Goal: Use online tool/utility: Utilize a website feature to perform a specific function

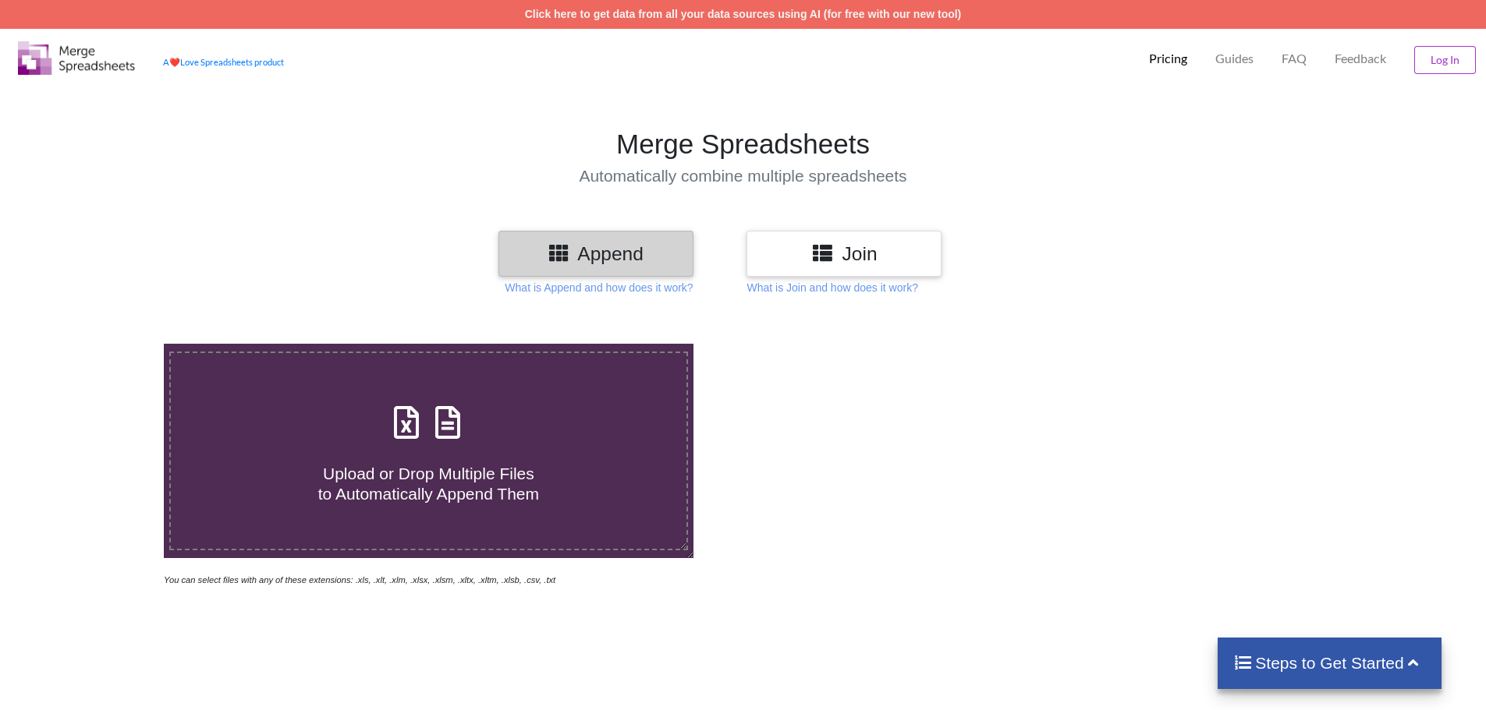
click at [792, 385] on div at bounding box center [1056, 466] width 629 height 244
click at [806, 293] on p "What is Join and how does it work?" at bounding box center [831, 288] width 171 height 16
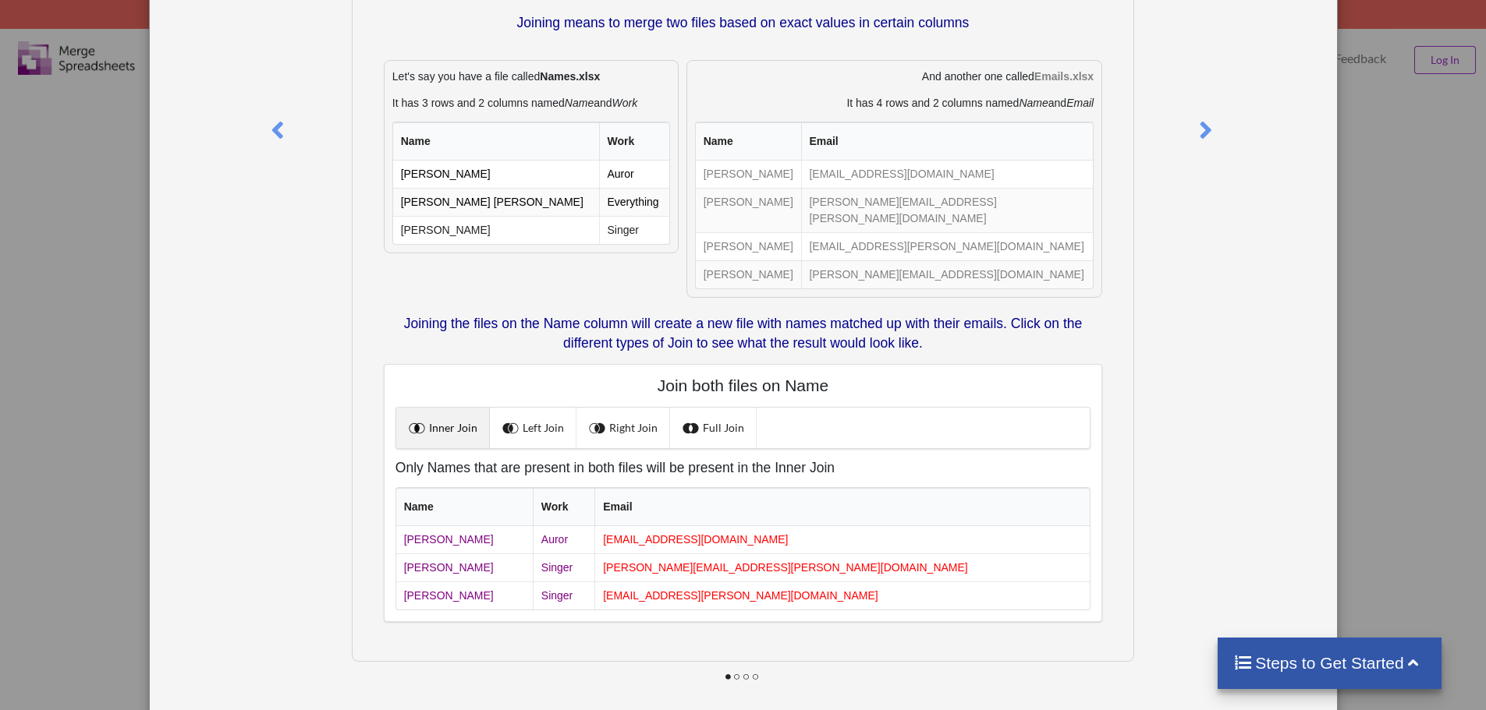
scroll to position [182, 0]
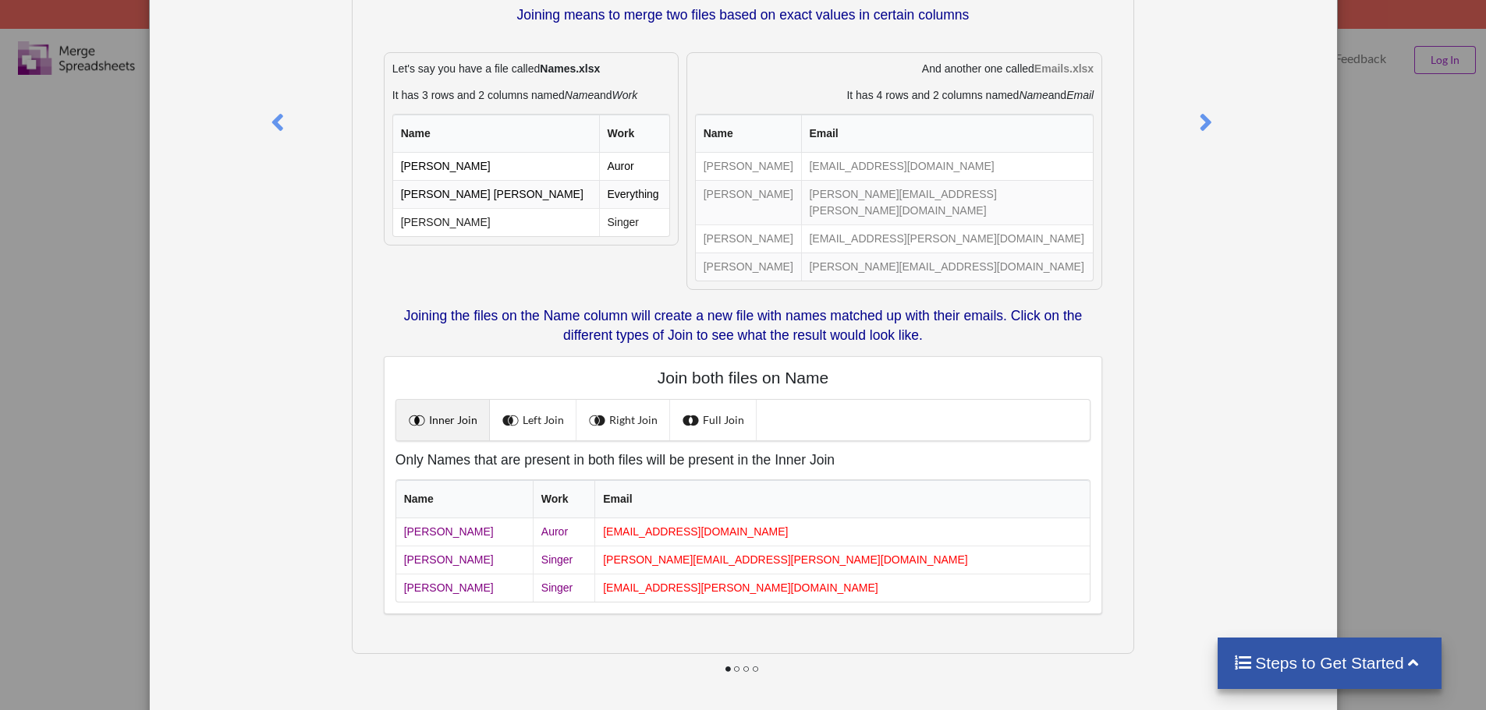
click at [1331, 186] on div "What is Join? Joining means to merge two files based on exact values in certain…" at bounding box center [743, 355] width 1486 height 710
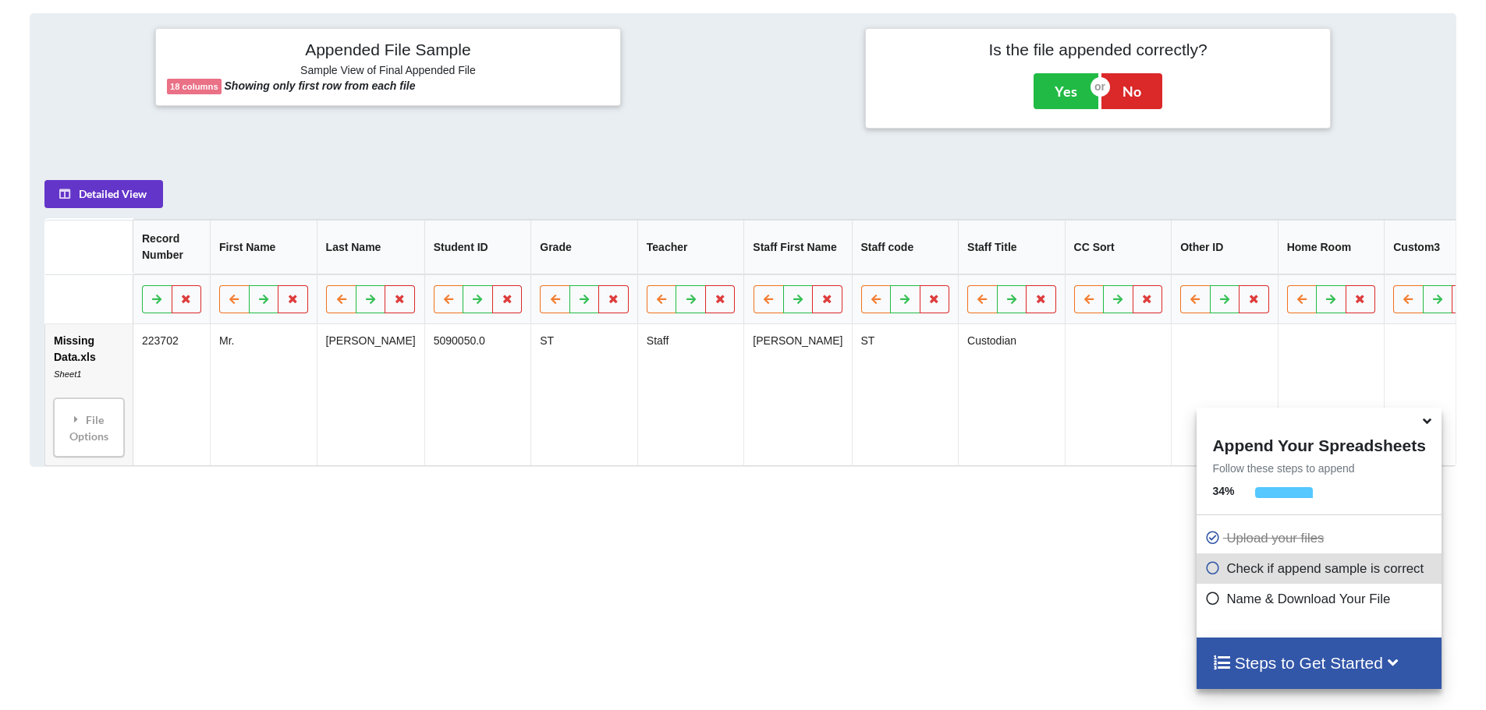
scroll to position [636, 0]
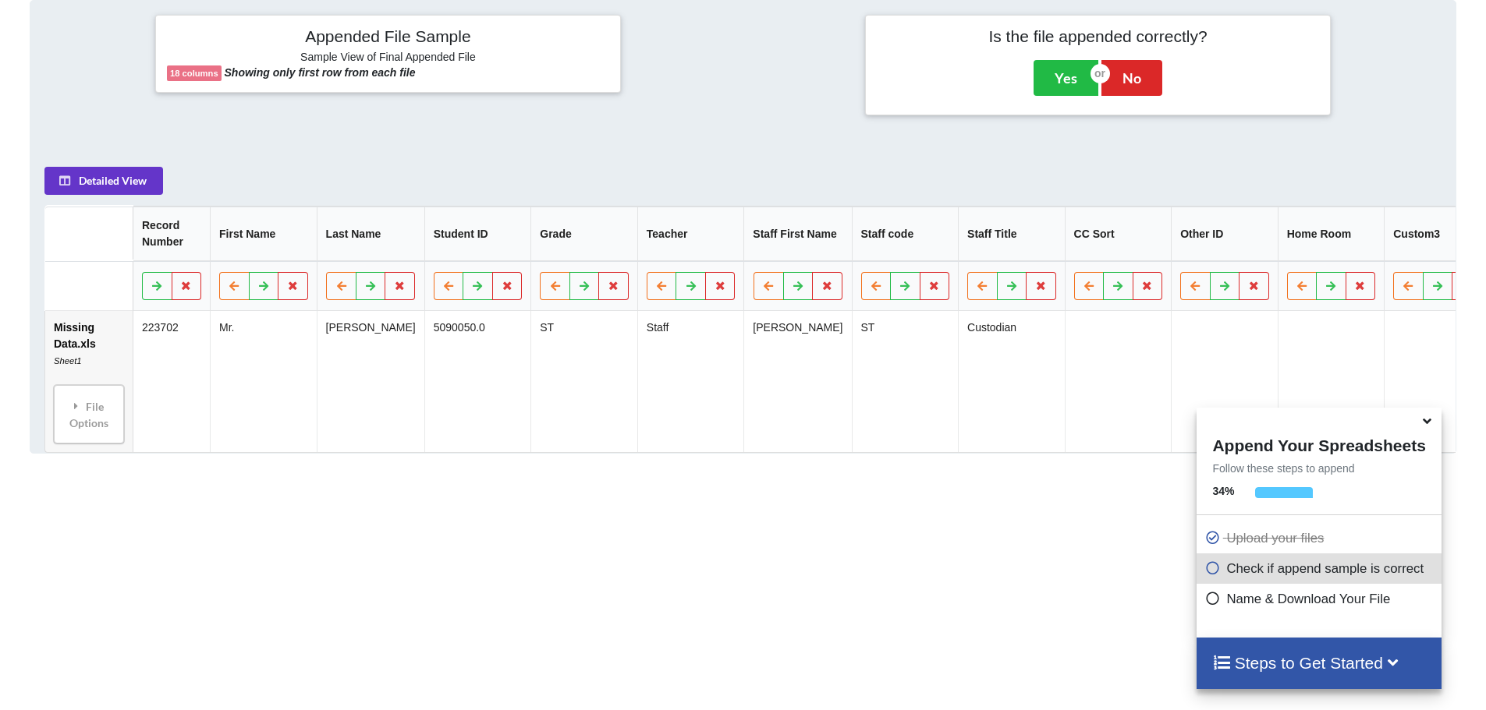
click at [746, 137] on div "Appended File Sample Sample View of Final Appended File 18 columns Showing only…" at bounding box center [743, 227] width 1426 height 454
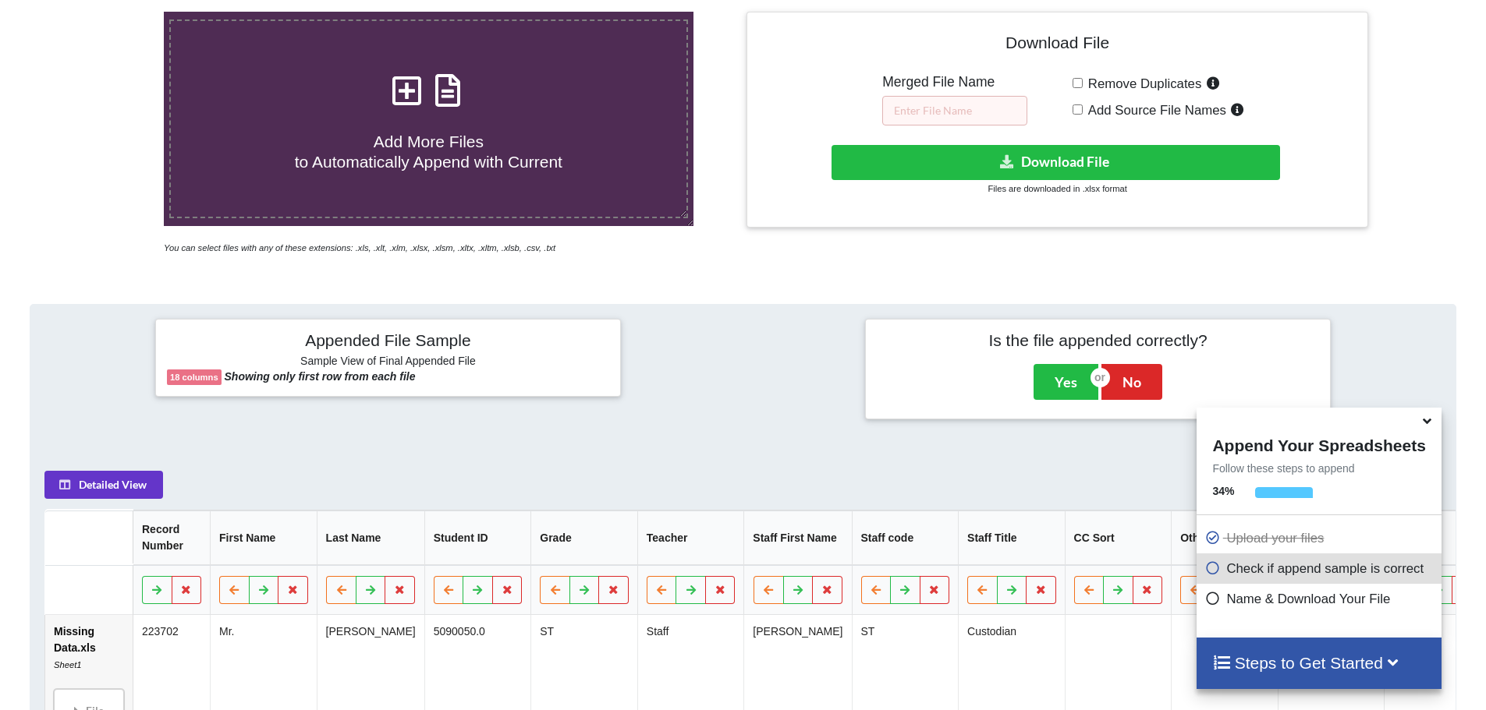
scroll to position [246, 0]
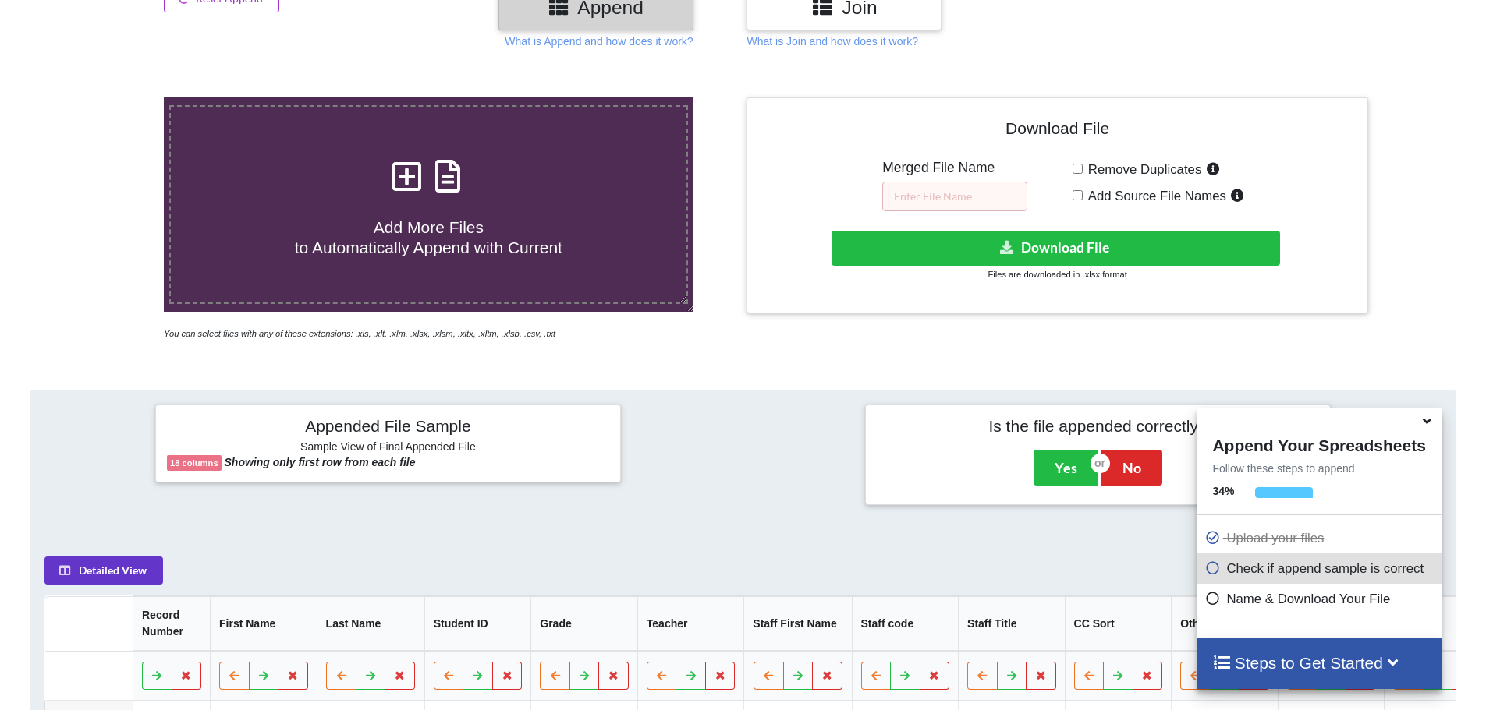
click at [1429, 362] on div "Add More Files to Automatically Append with Current You can select files with a…" at bounding box center [743, 581] width 1486 height 1033
click at [1422, 425] on icon at bounding box center [1427, 419] width 16 height 14
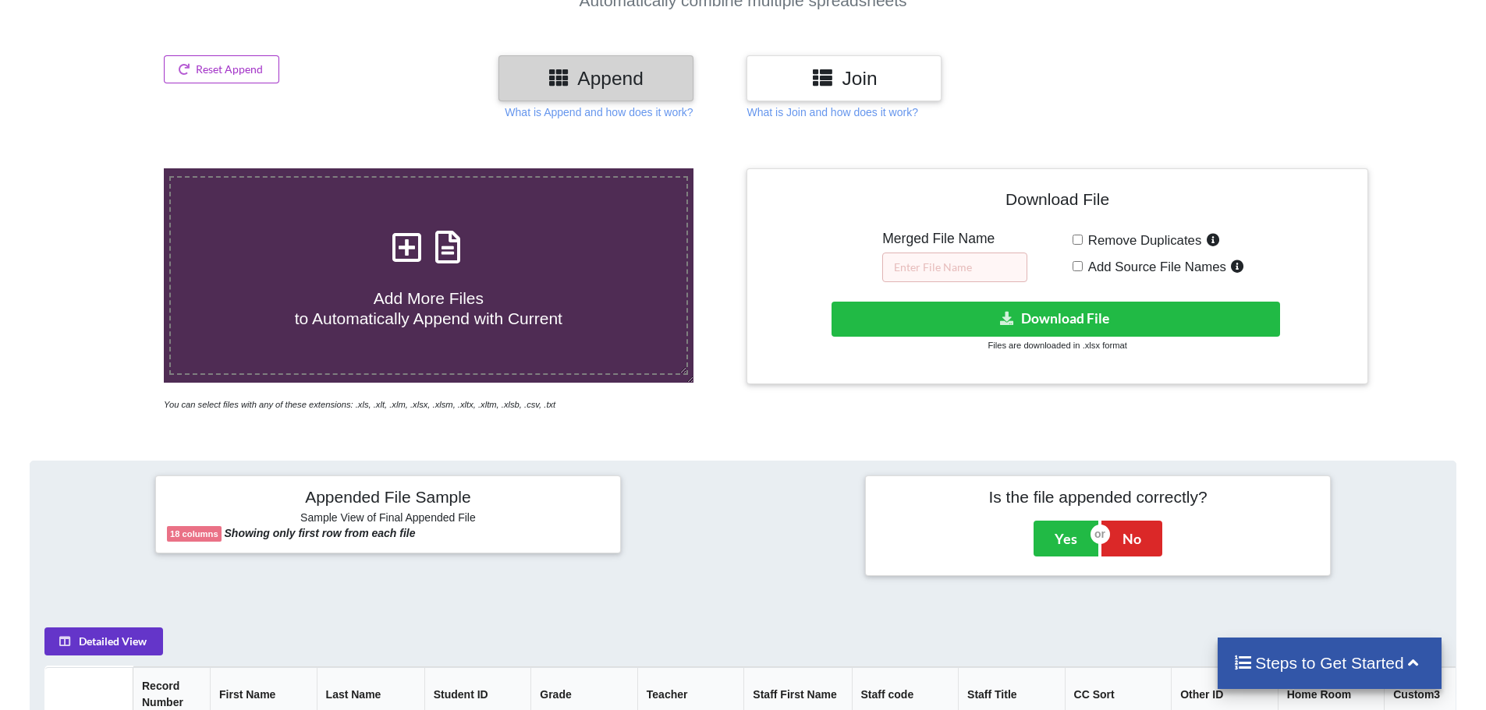
scroll to position [12, 0]
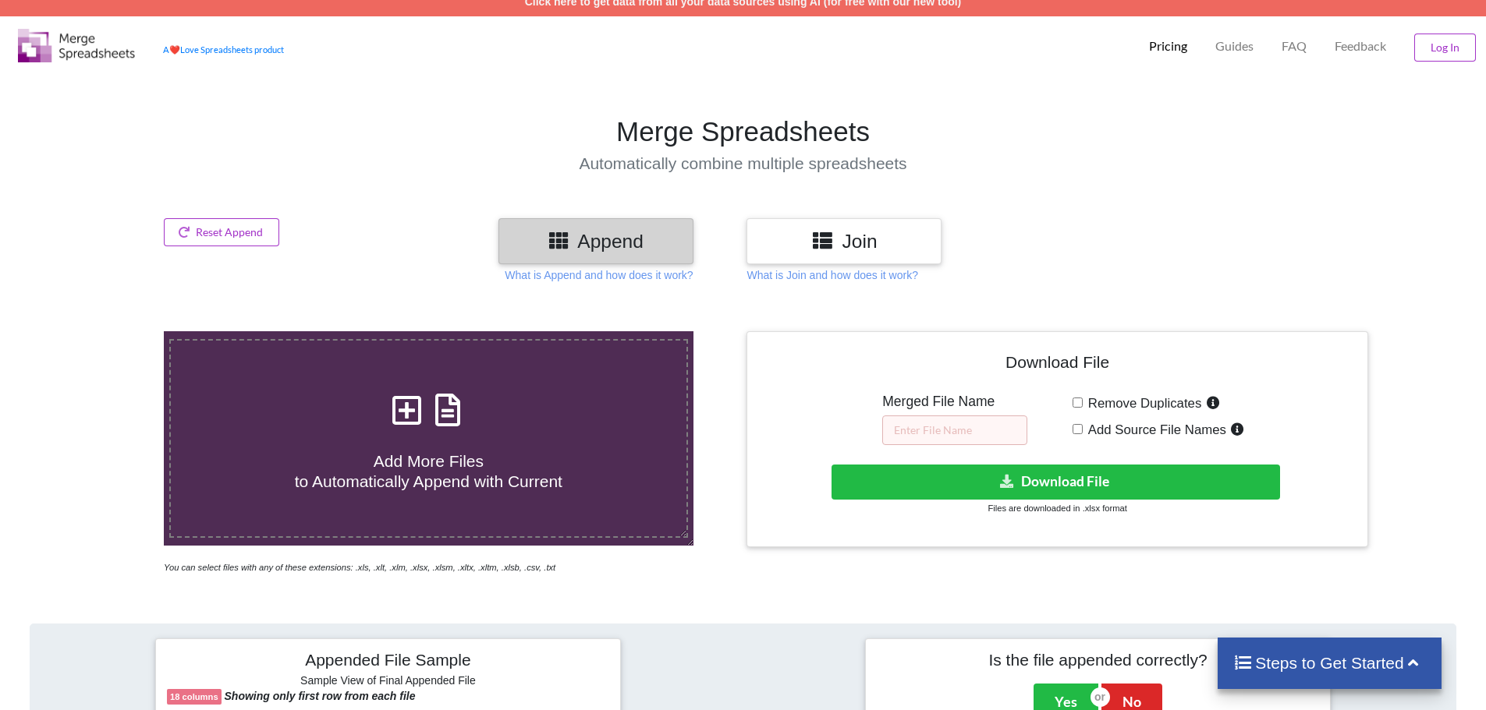
click at [937, 272] on div "What is Join and how does it work?" at bounding box center [1056, 275] width 629 height 16
click at [936, 260] on div "Join" at bounding box center [843, 241] width 195 height 46
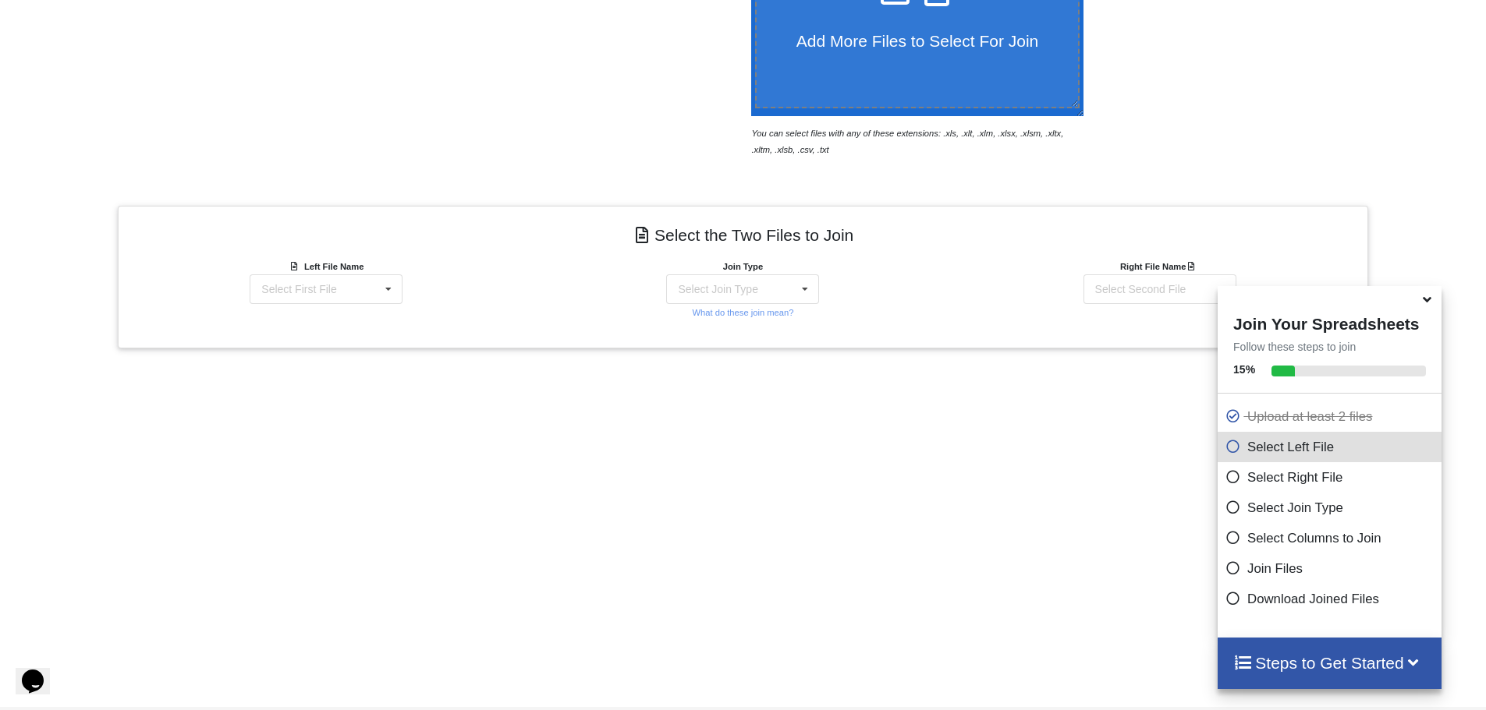
scroll to position [496, 0]
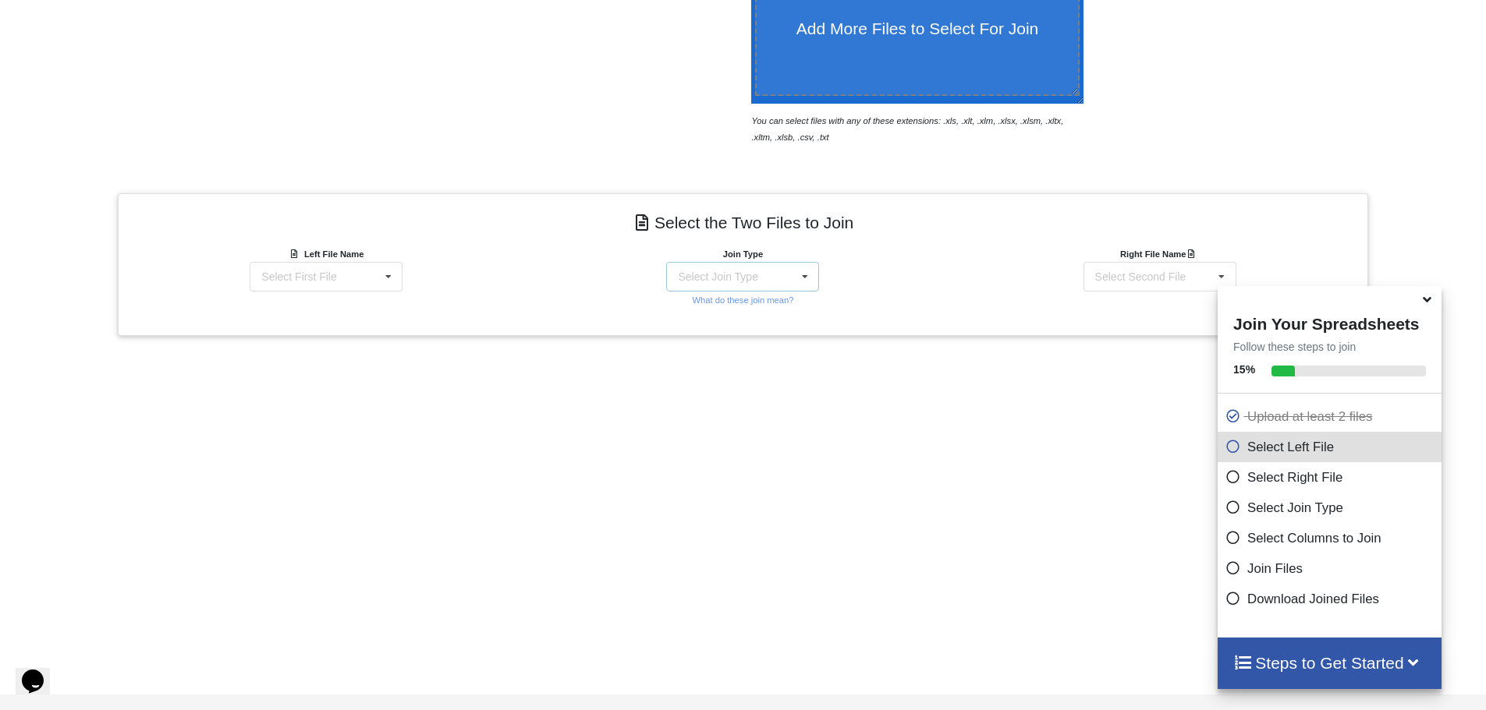
click at [813, 263] on icon at bounding box center [804, 277] width 23 height 29
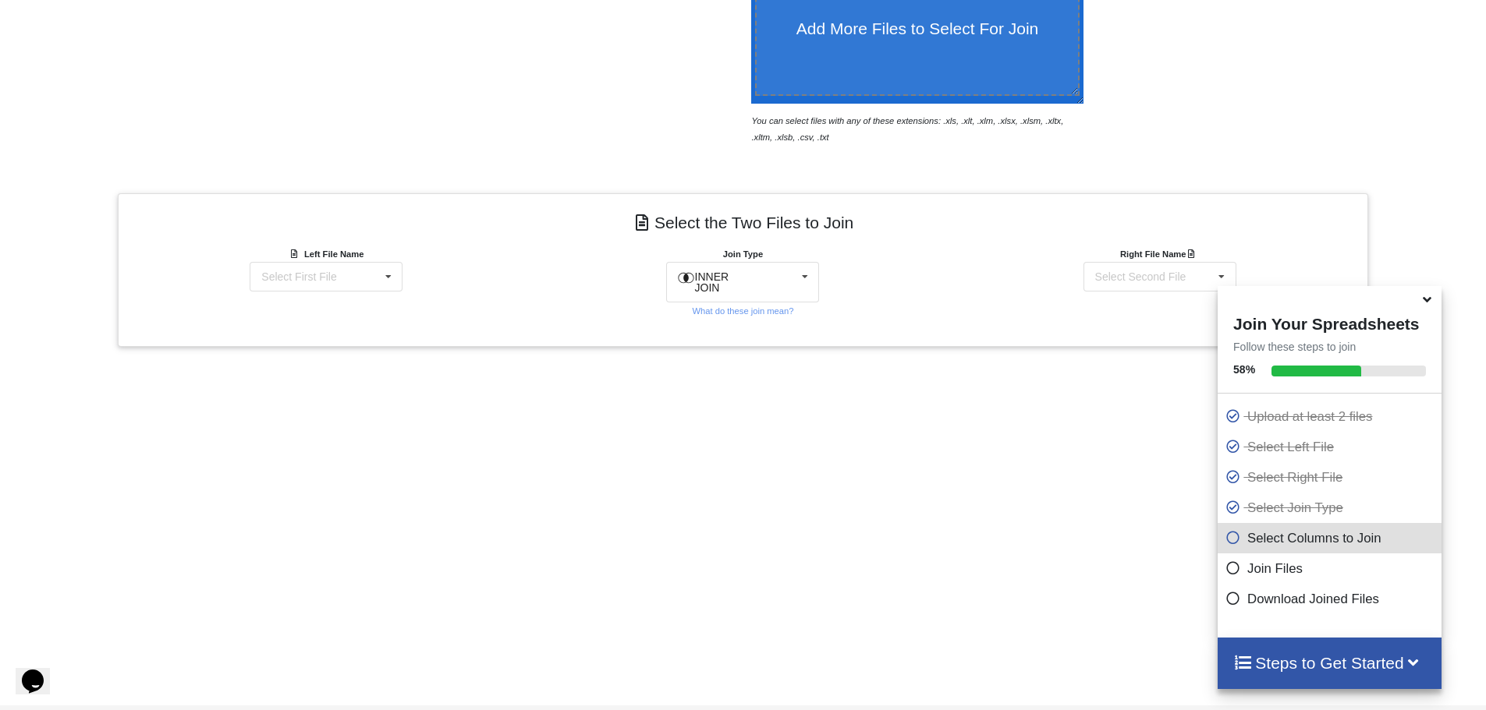
click at [863, 257] on div "Join Type INNER JOIN INNER JOIN LEFT JOIN RIGHT JOIN FULL JOIN What do these jo…" at bounding box center [742, 282] width 416 height 73
click at [381, 263] on icon at bounding box center [388, 277] width 23 height 29
click at [378, 299] on span "Missing Data.xls : Sheet1" at bounding box center [321, 305] width 123 height 12
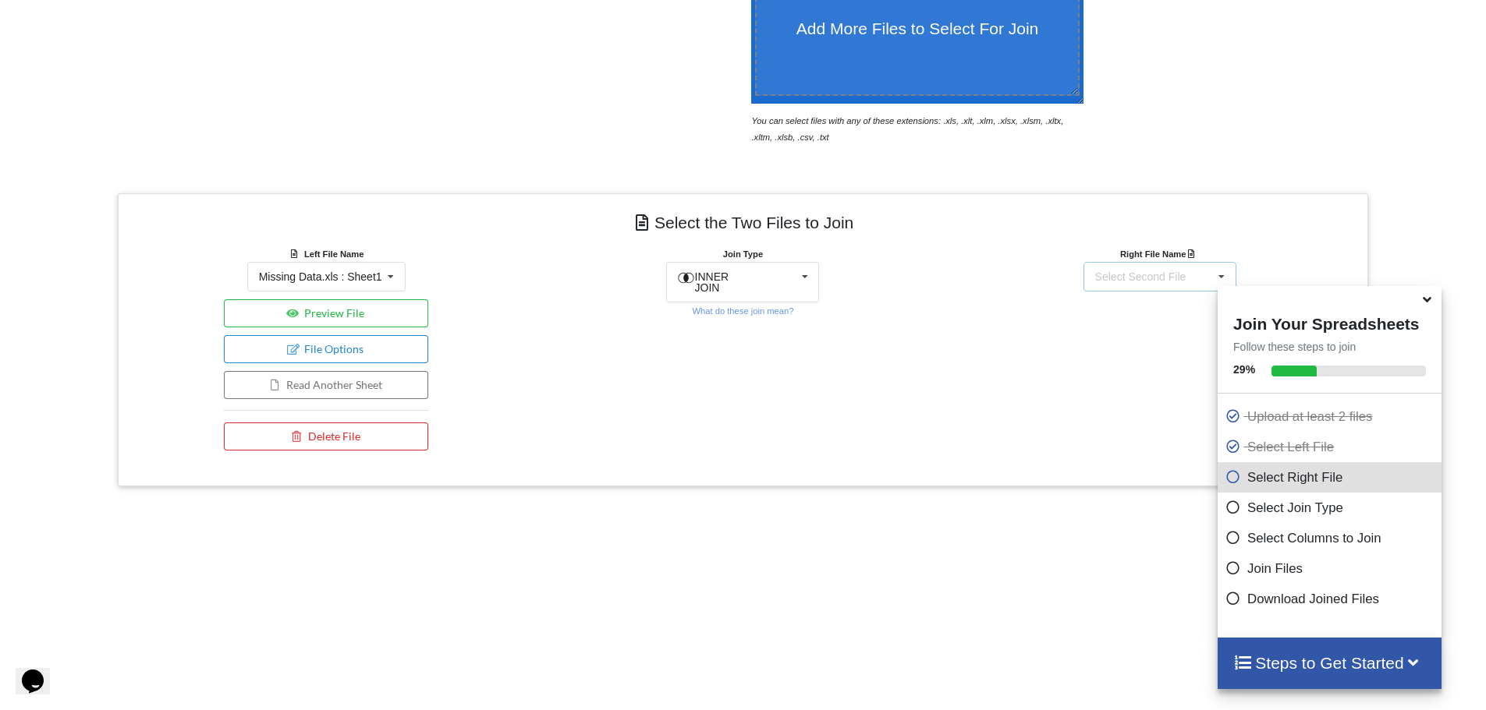
click at [1146, 262] on div "Select Second File Missing Data.xls : Sheet1 [GEOGRAPHIC_DATA][PERSON_NAME] 25-…" at bounding box center [1159, 277] width 153 height 30
click at [1121, 328] on span "[GEOGRAPHIC_DATA][PERSON_NAME] 25-26 Staff for FM.csv" at bounding box center [1153, 345] width 121 height 34
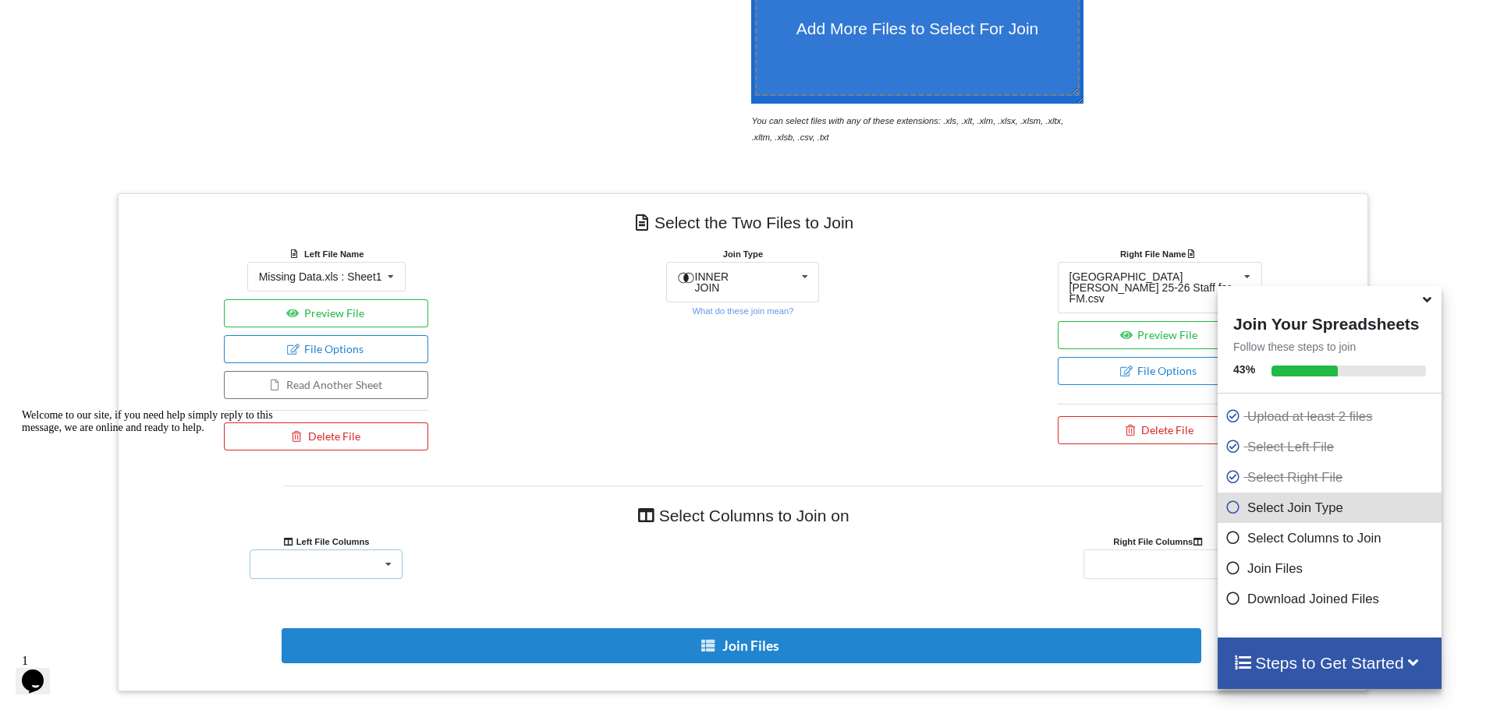
click at [372, 550] on div "Record Number First Name Last Name Student ID Grade Teacher Staff First Name St…" at bounding box center [326, 565] width 153 height 30
click at [310, 558] on span "Staff First Name" at bounding box center [302, 564] width 79 height 12
click at [1118, 550] on div "Staff First Name Last Name Student ID Grade Teacher Staff Staff Title Mother" at bounding box center [1159, 565] width 153 height 30
click at [1142, 559] on div "Staff First Name" at bounding box center [1134, 564] width 79 height 11
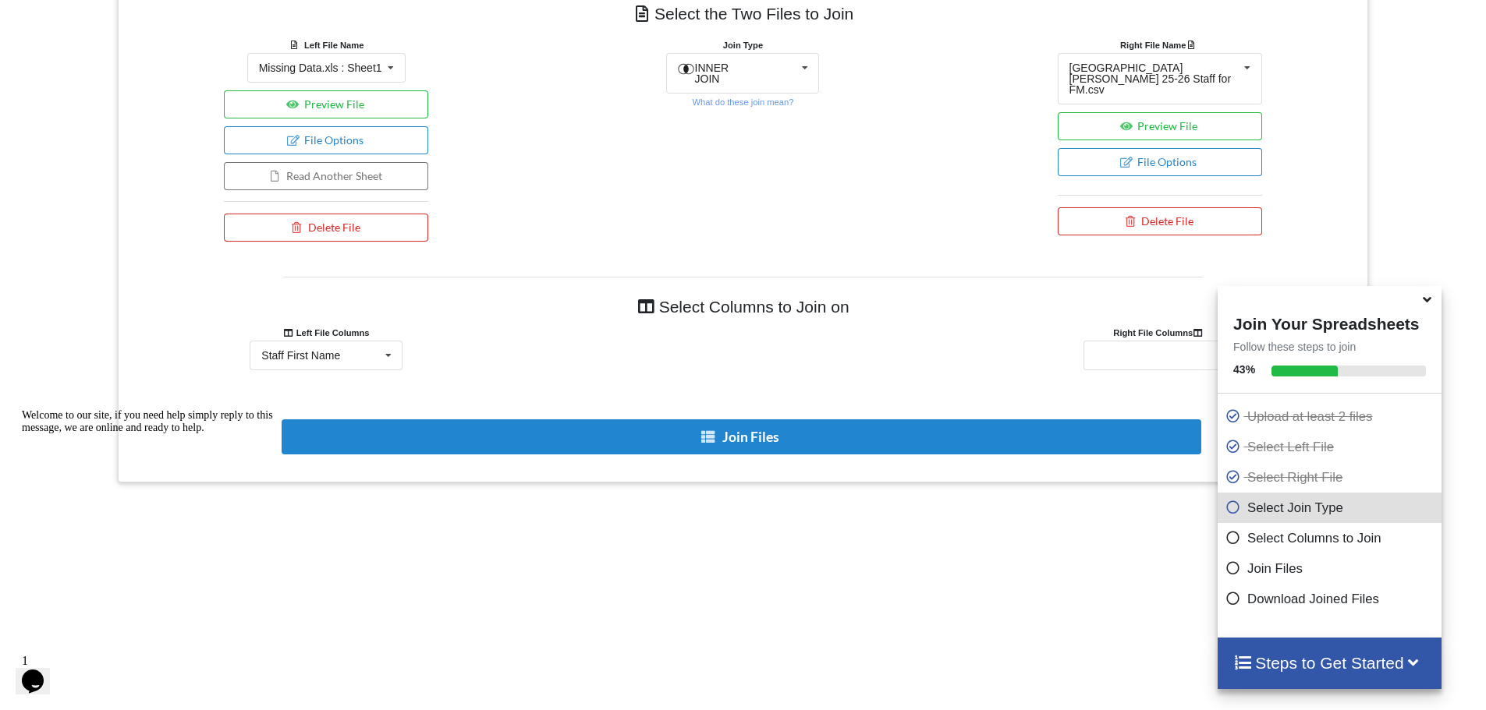
scroll to position [840, 0]
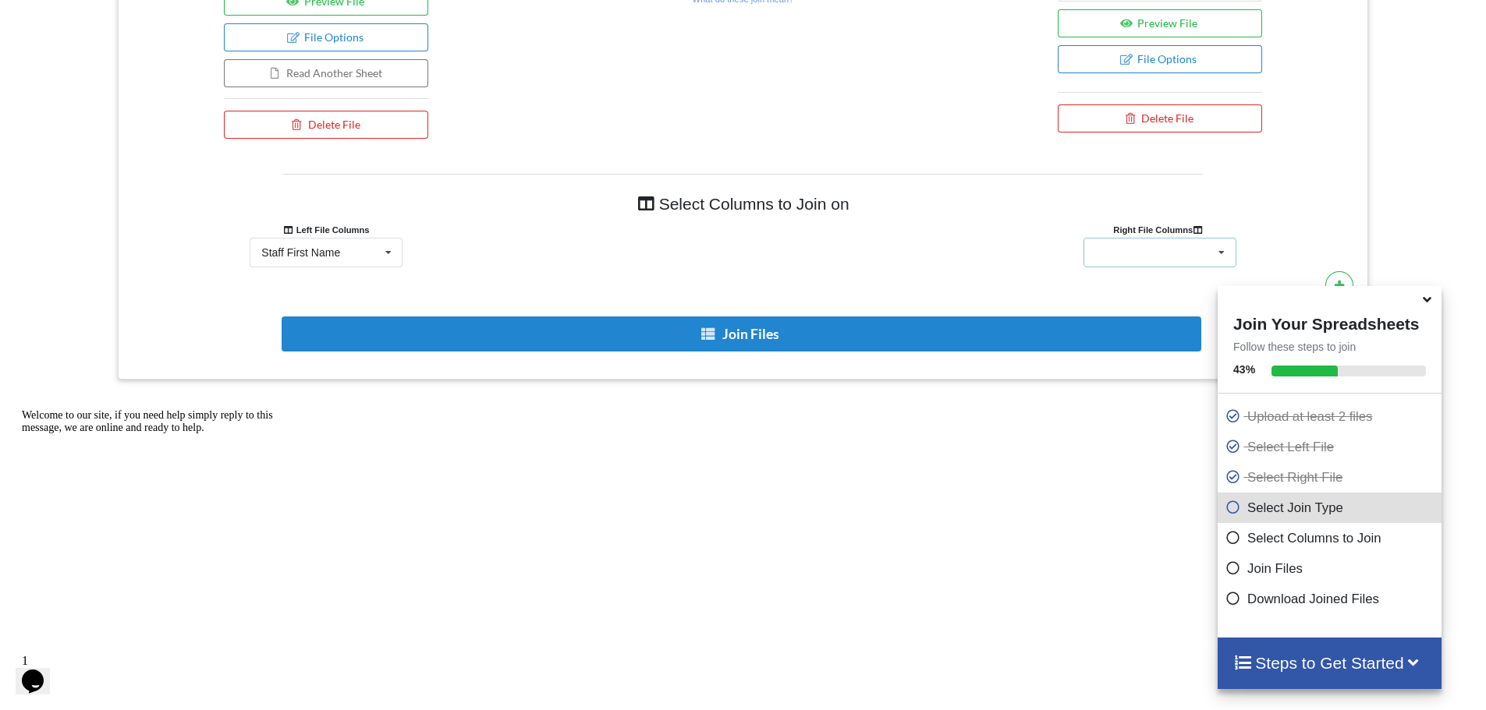
click at [1214, 239] on icon at bounding box center [1221, 253] width 23 height 29
click at [1121, 275] on span "Staff First Name" at bounding box center [1135, 281] width 79 height 12
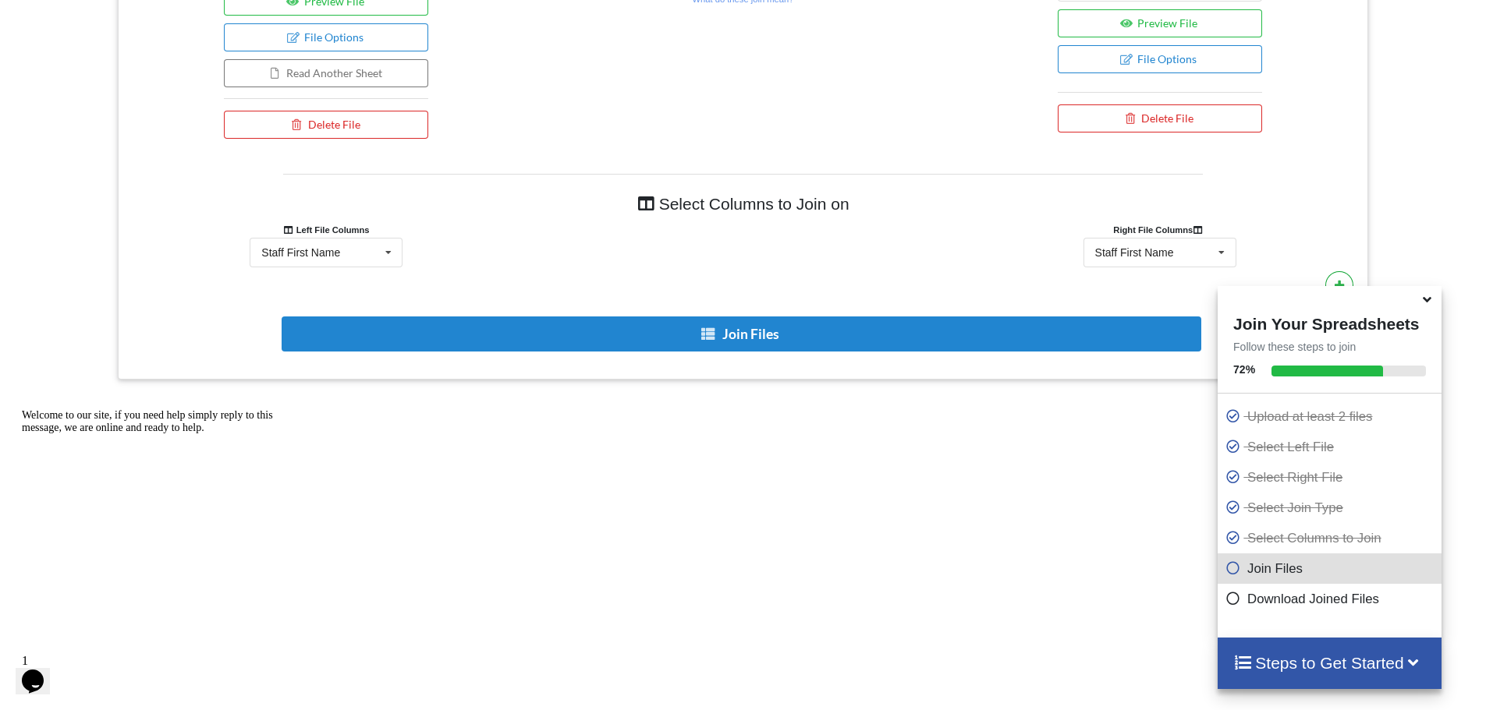
click at [1337, 280] on icon at bounding box center [1339, 284] width 11 height 9
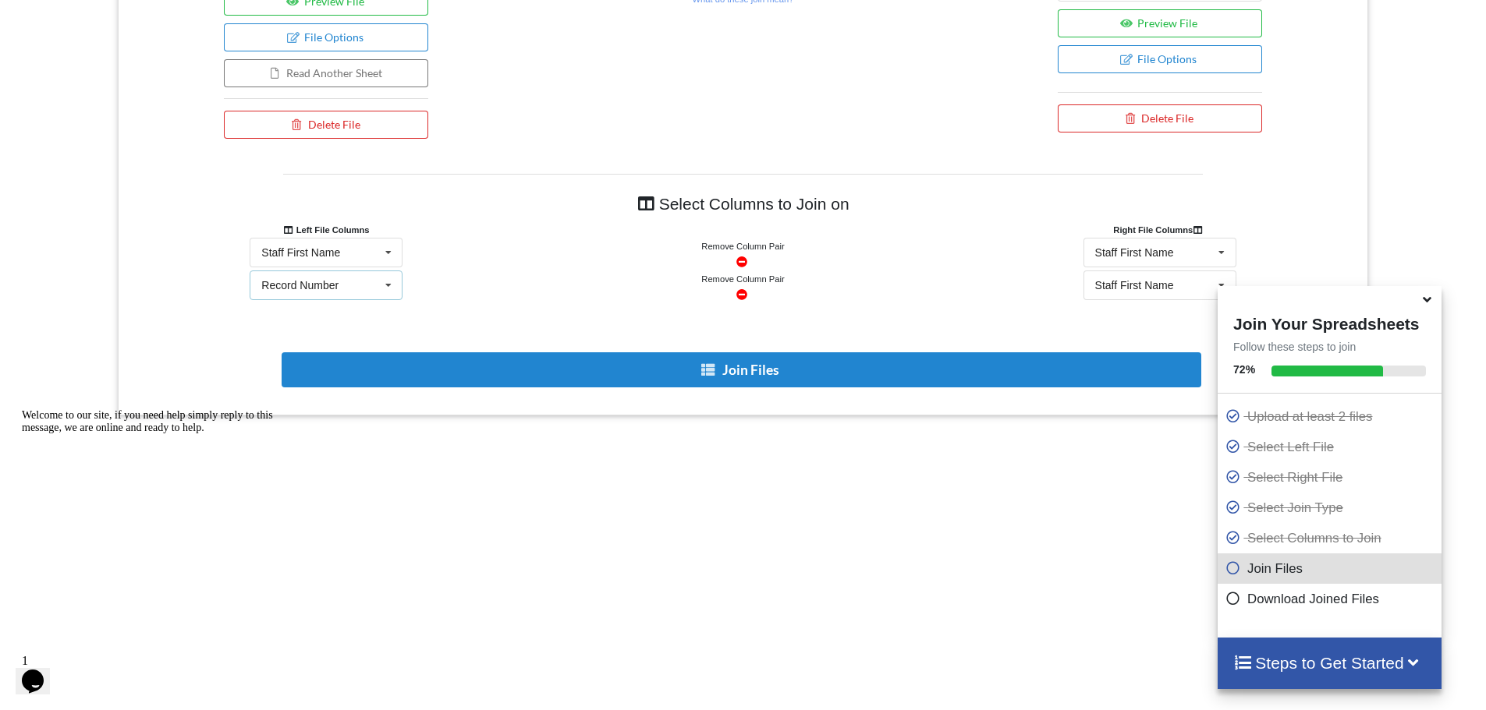
click at [310, 271] on div "Record Number Record Number First Name Last Name Student ID Grade Teacher Staff…" at bounding box center [326, 286] width 153 height 30
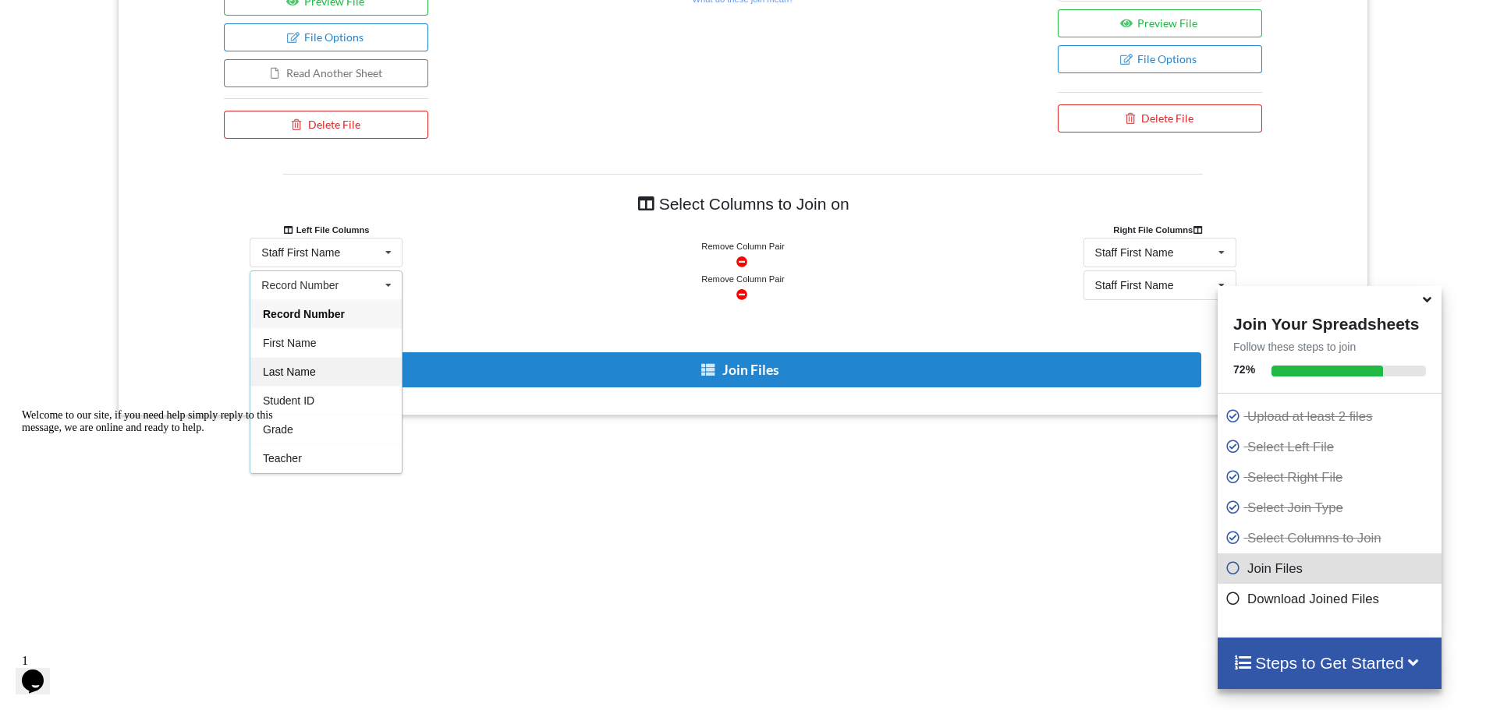
click at [291, 366] on span "Last Name" at bounding box center [289, 372] width 53 height 12
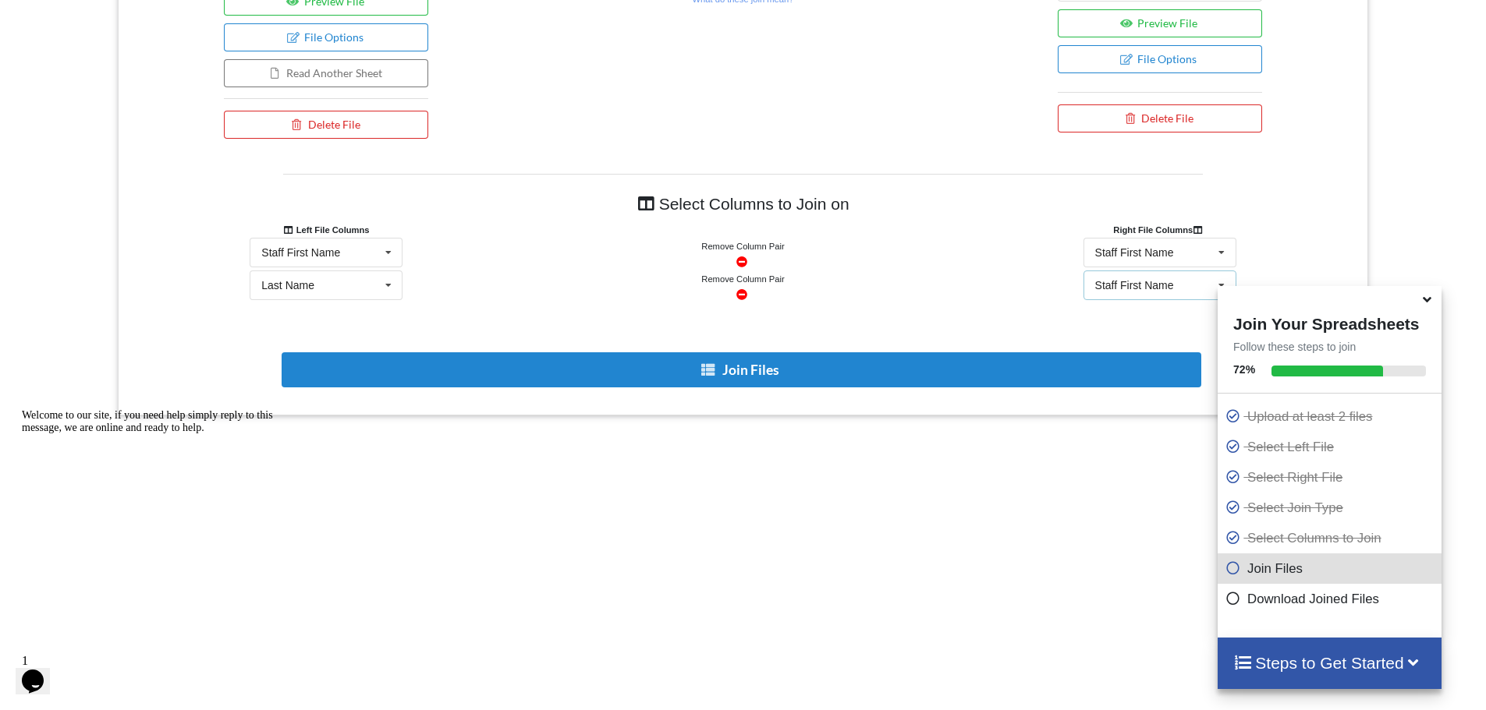
click at [1126, 280] on div "Staff First Name" at bounding box center [1134, 285] width 79 height 11
click at [1125, 337] on span "Last Name" at bounding box center [1122, 343] width 53 height 12
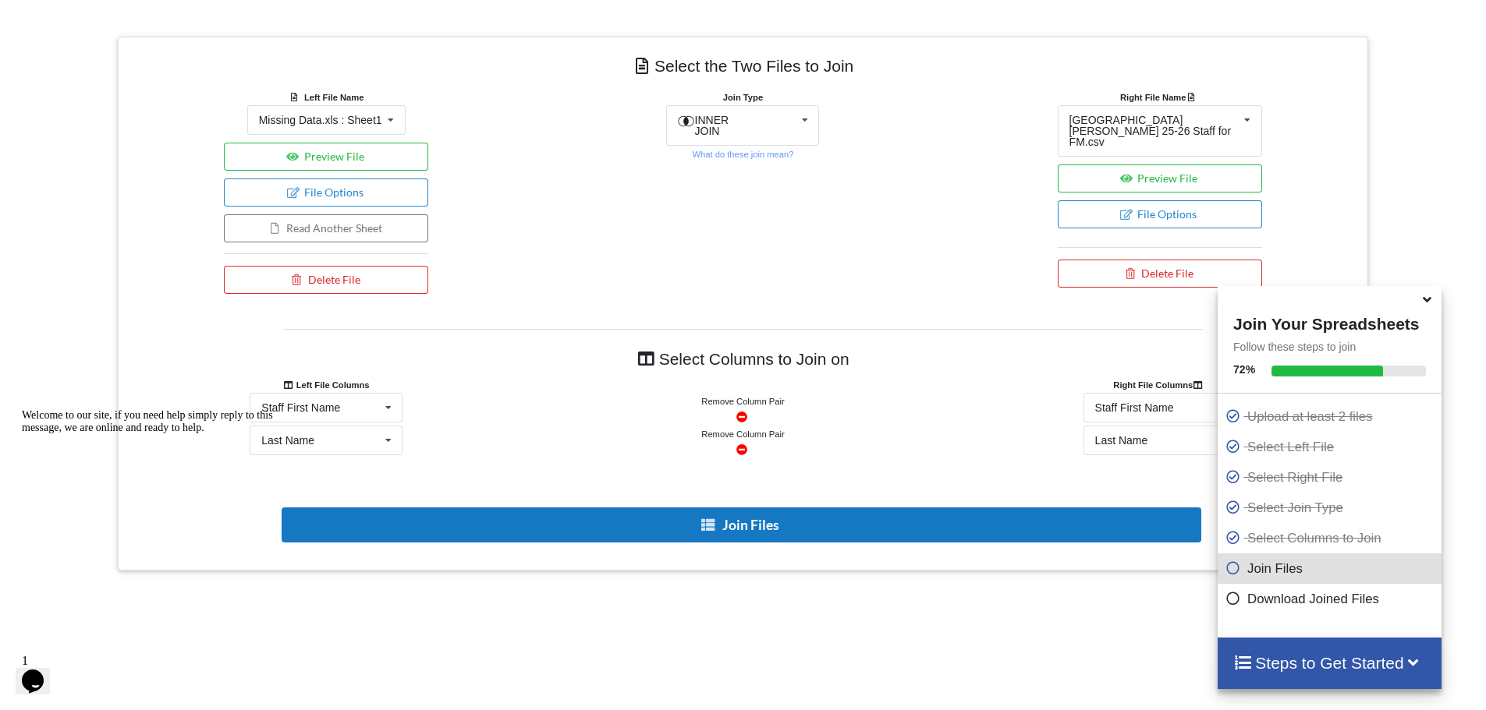
scroll to position [652, 0]
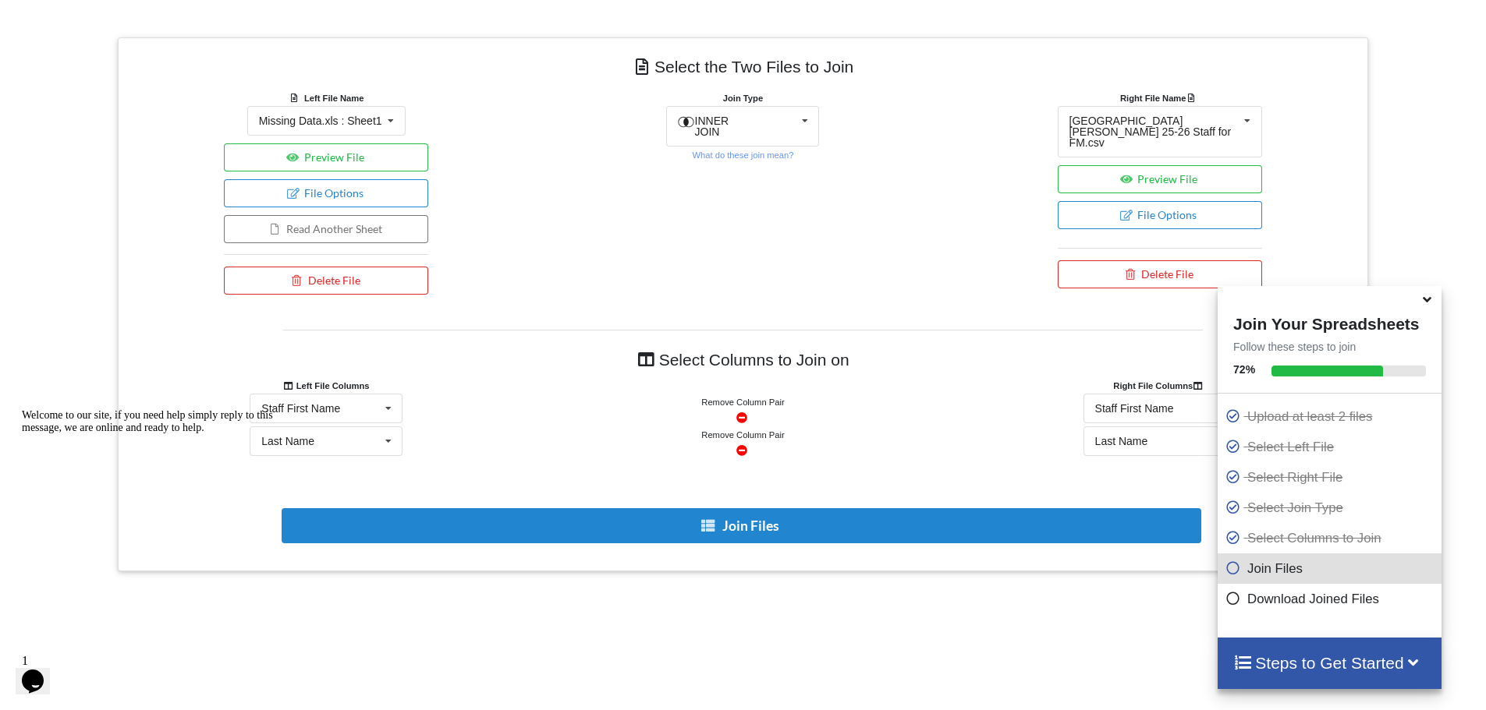
click at [1431, 308] on span at bounding box center [1428, 300] width 19 height 16
click at [1429, 299] on icon at bounding box center [1427, 297] width 16 height 14
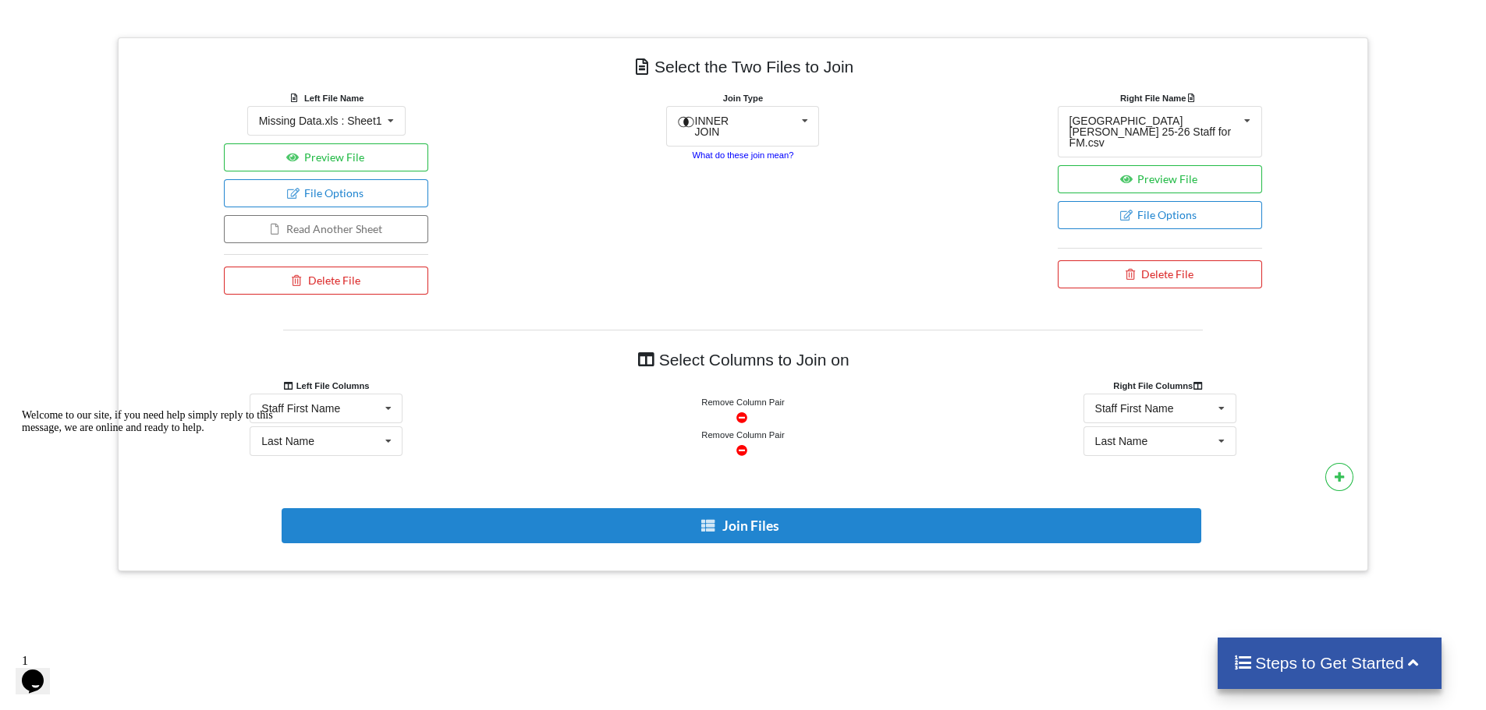
click at [762, 151] on small "What do these join mean?" at bounding box center [742, 155] width 101 height 9
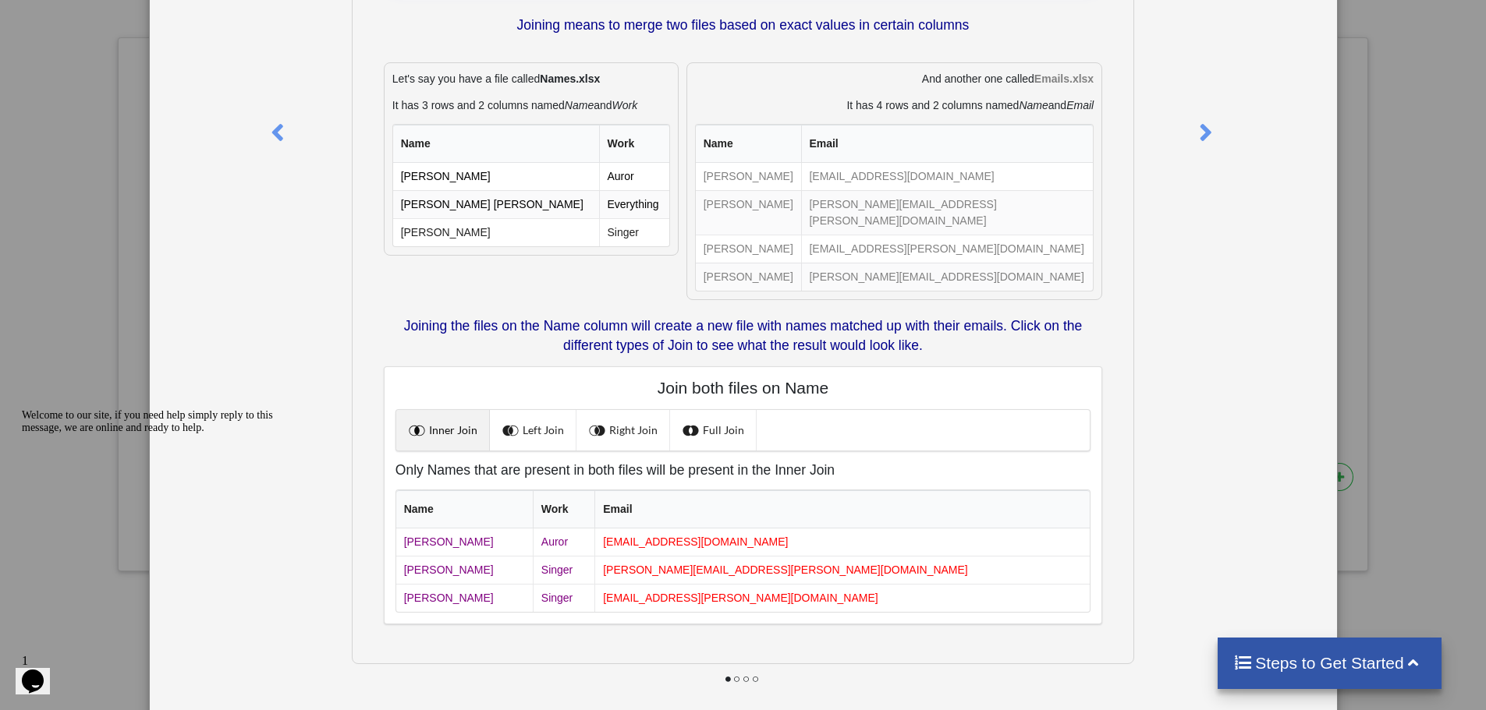
scroll to position [182, 0]
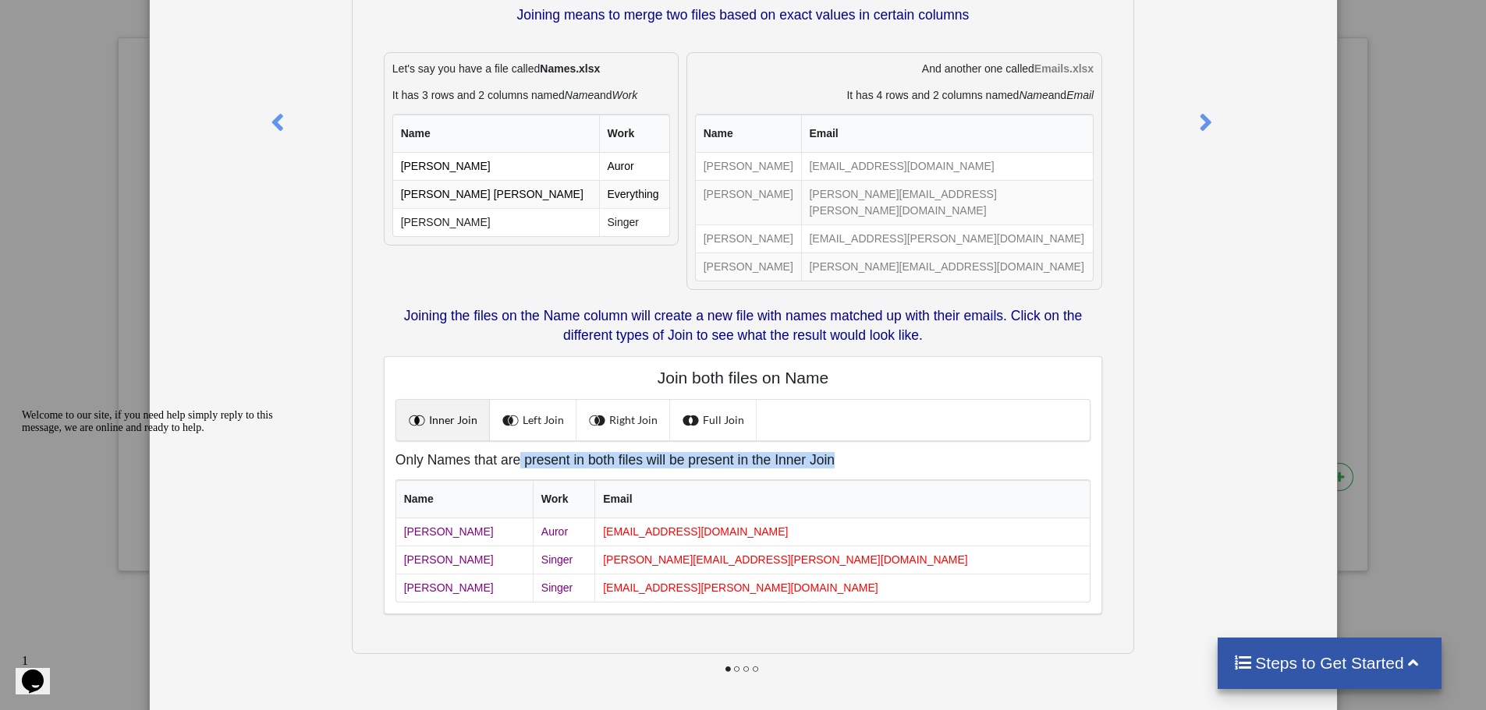
drag, startPoint x: 512, startPoint y: 450, endPoint x: 852, endPoint y: 448, distance: 340.0
click at [839, 452] on h5 "Only Names that are present in both files will be present in the Inner Join" at bounding box center [742, 460] width 695 height 16
click at [852, 452] on h5 "Only Names that are present in both files will be present in the Inner Join" at bounding box center [742, 460] width 695 height 16
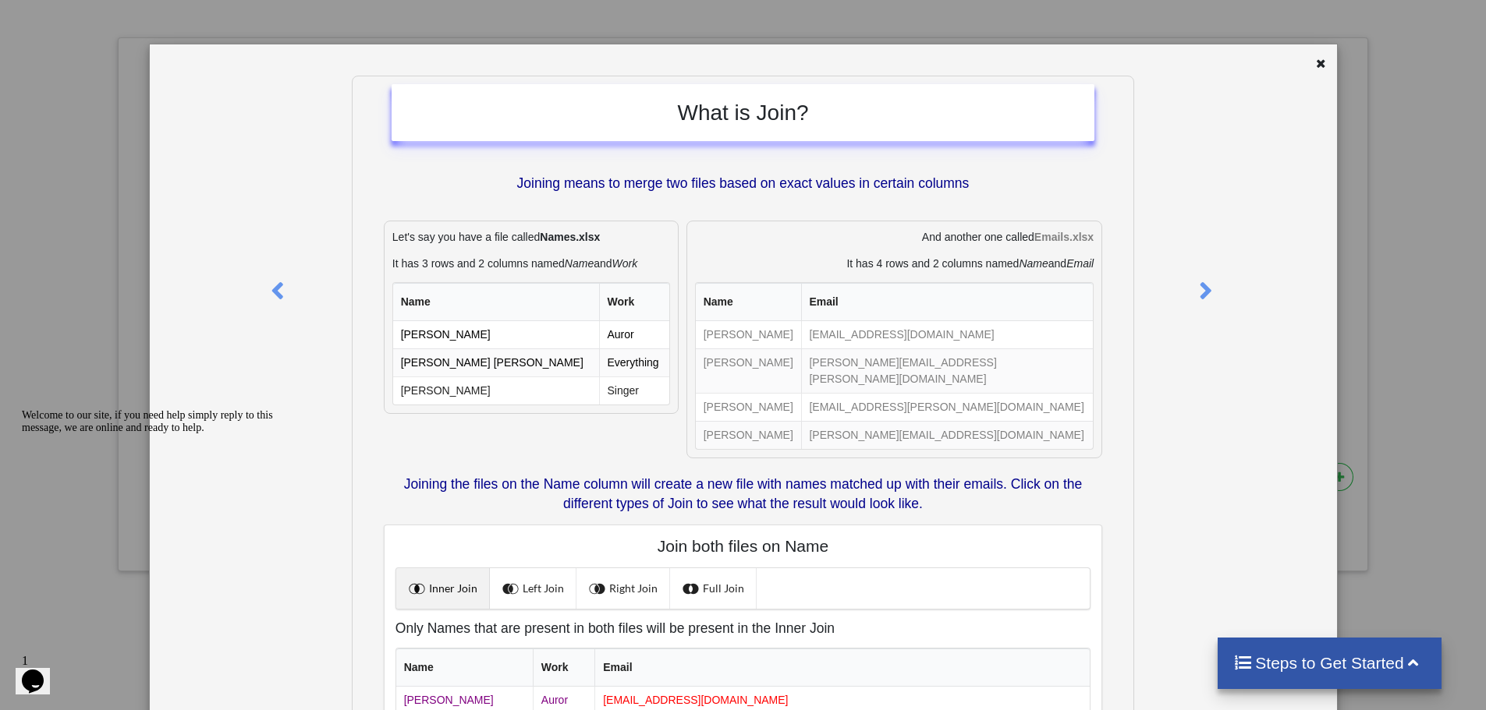
scroll to position [0, 0]
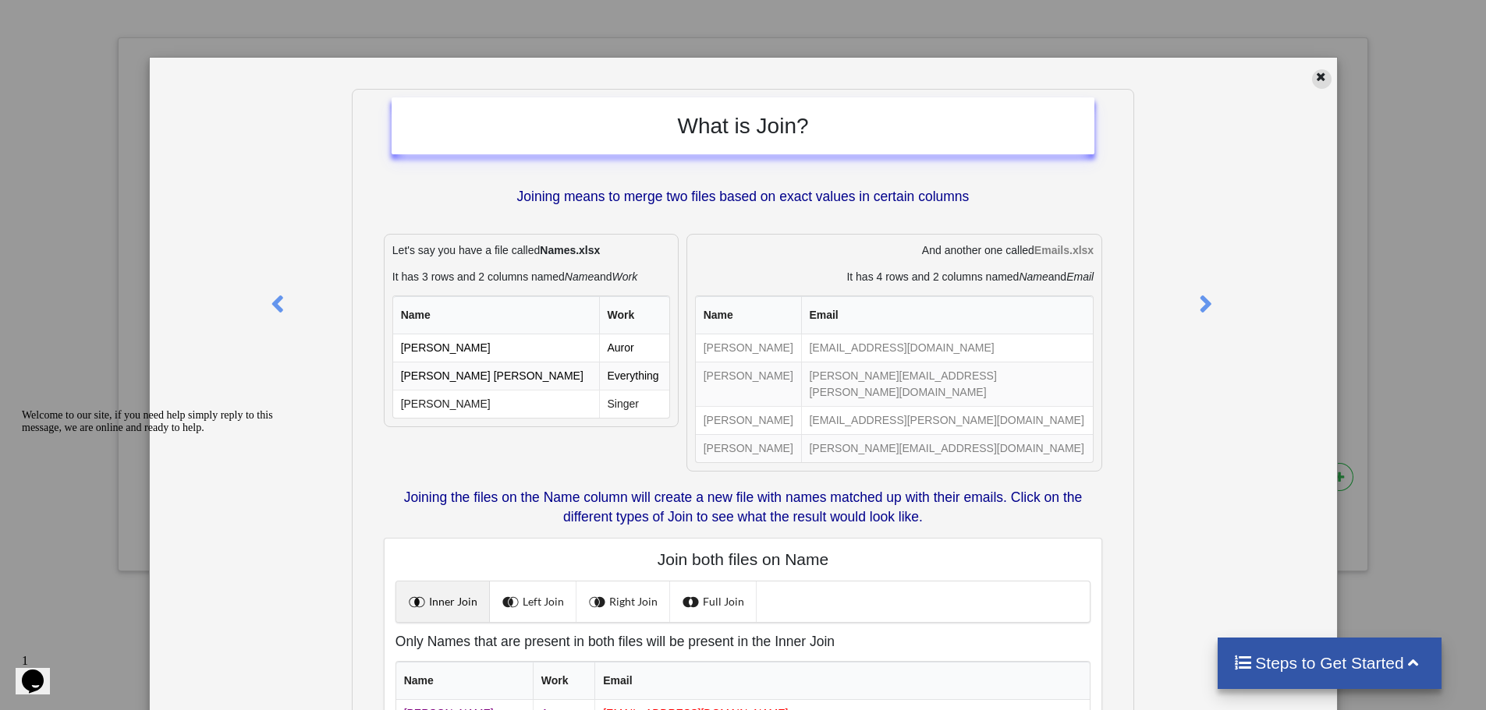
click at [1314, 79] on icon at bounding box center [1320, 74] width 13 height 11
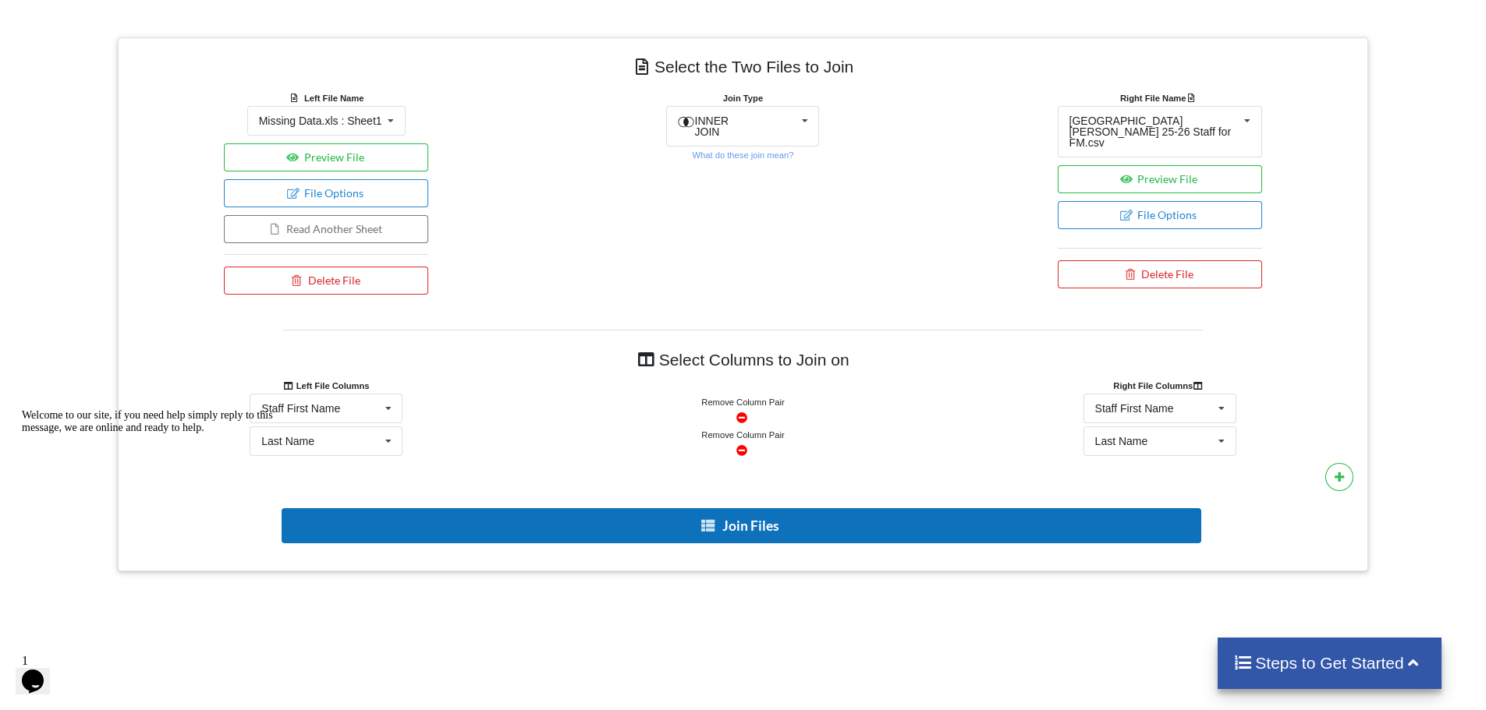
click at [768, 508] on button "Join Files" at bounding box center [741, 525] width 919 height 35
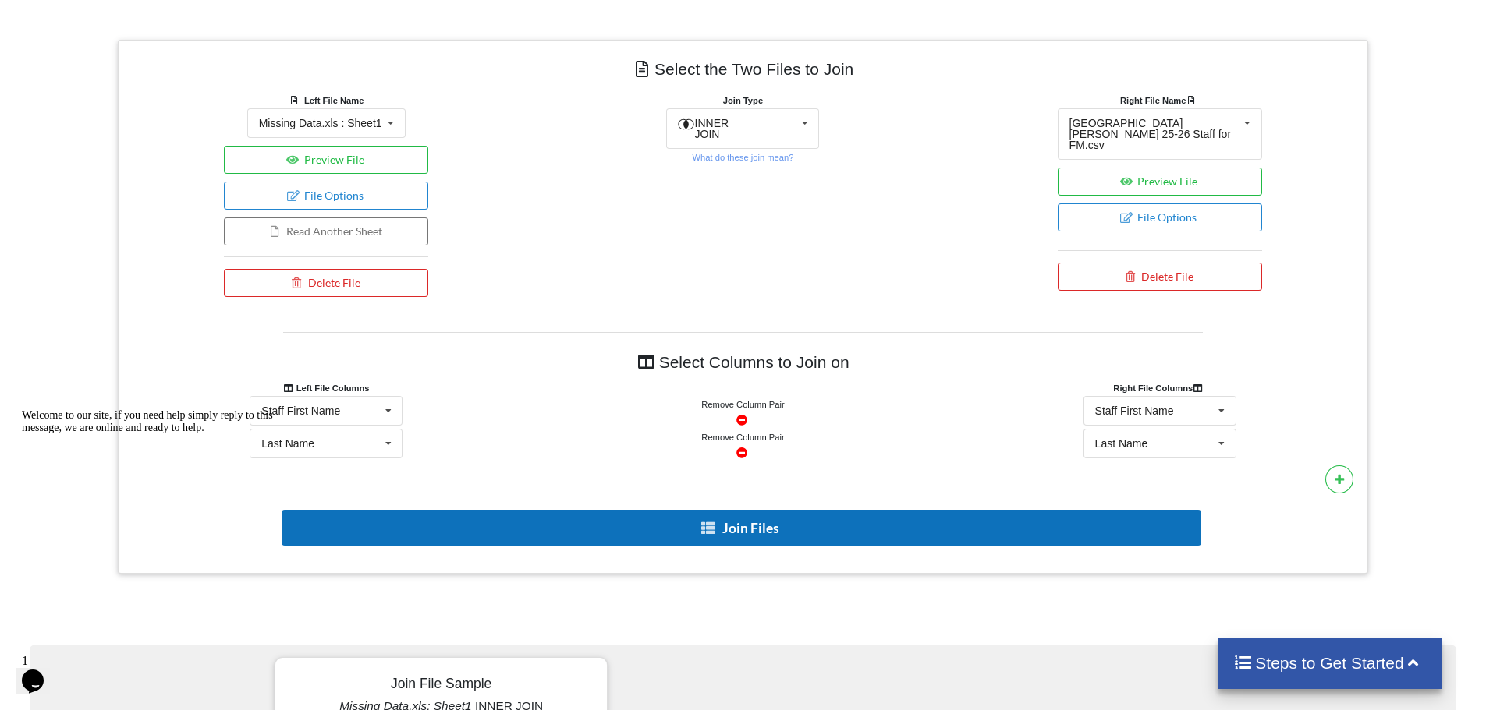
scroll to position [635, 0]
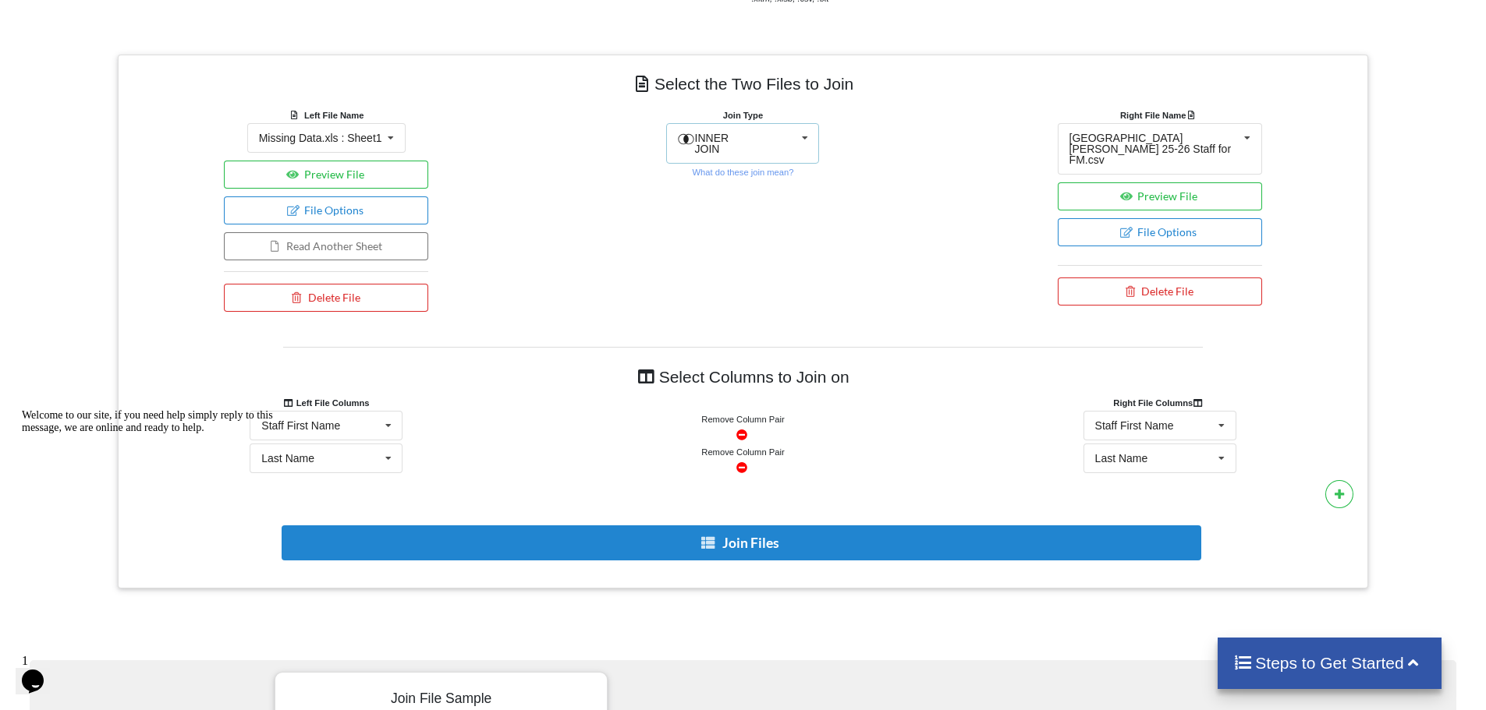
click at [785, 123] on div "INNER JOIN INNER JOIN LEFT JOIN RIGHT JOIN FULL JOIN" at bounding box center [742, 143] width 153 height 41
click at [767, 241] on div "RIGHT JOIN" at bounding box center [752, 249] width 95 height 16
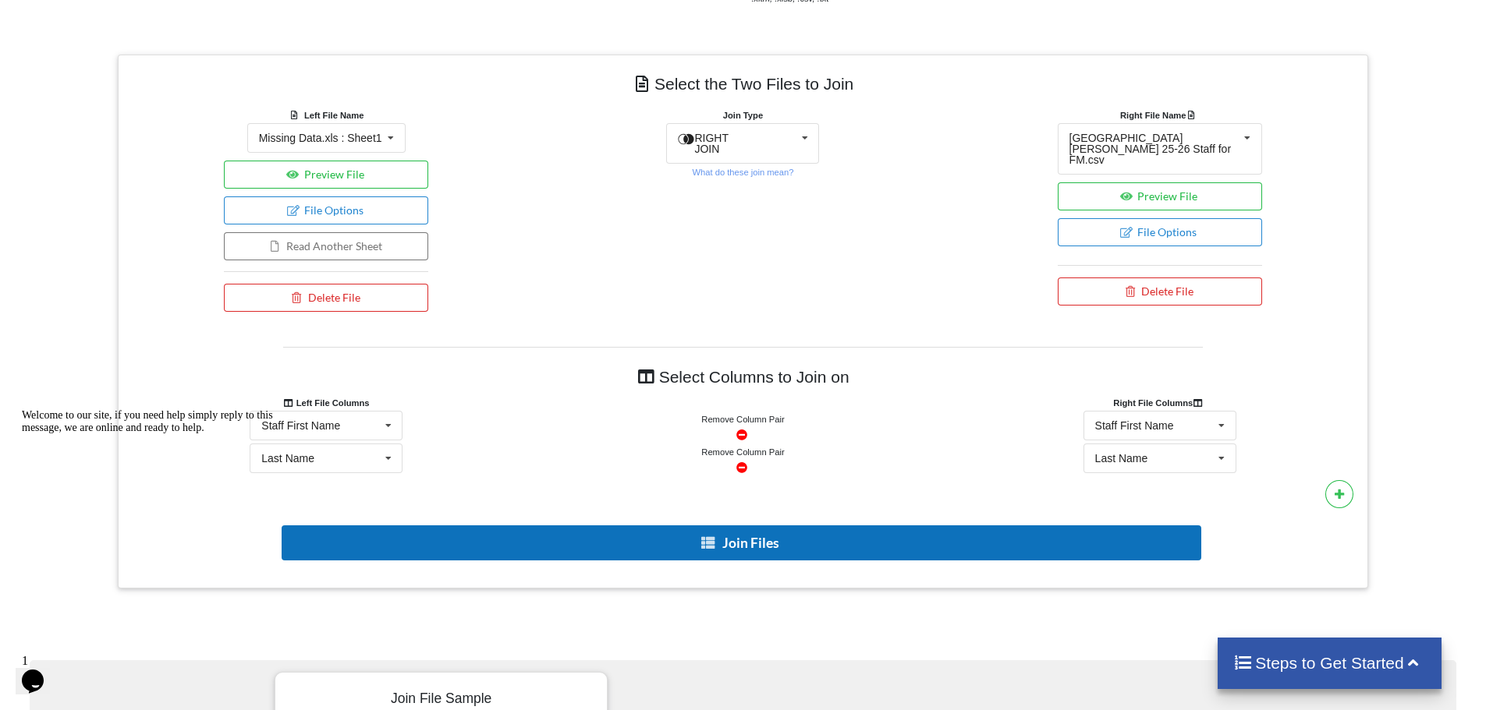
click at [764, 526] on button "Join Files" at bounding box center [741, 543] width 919 height 35
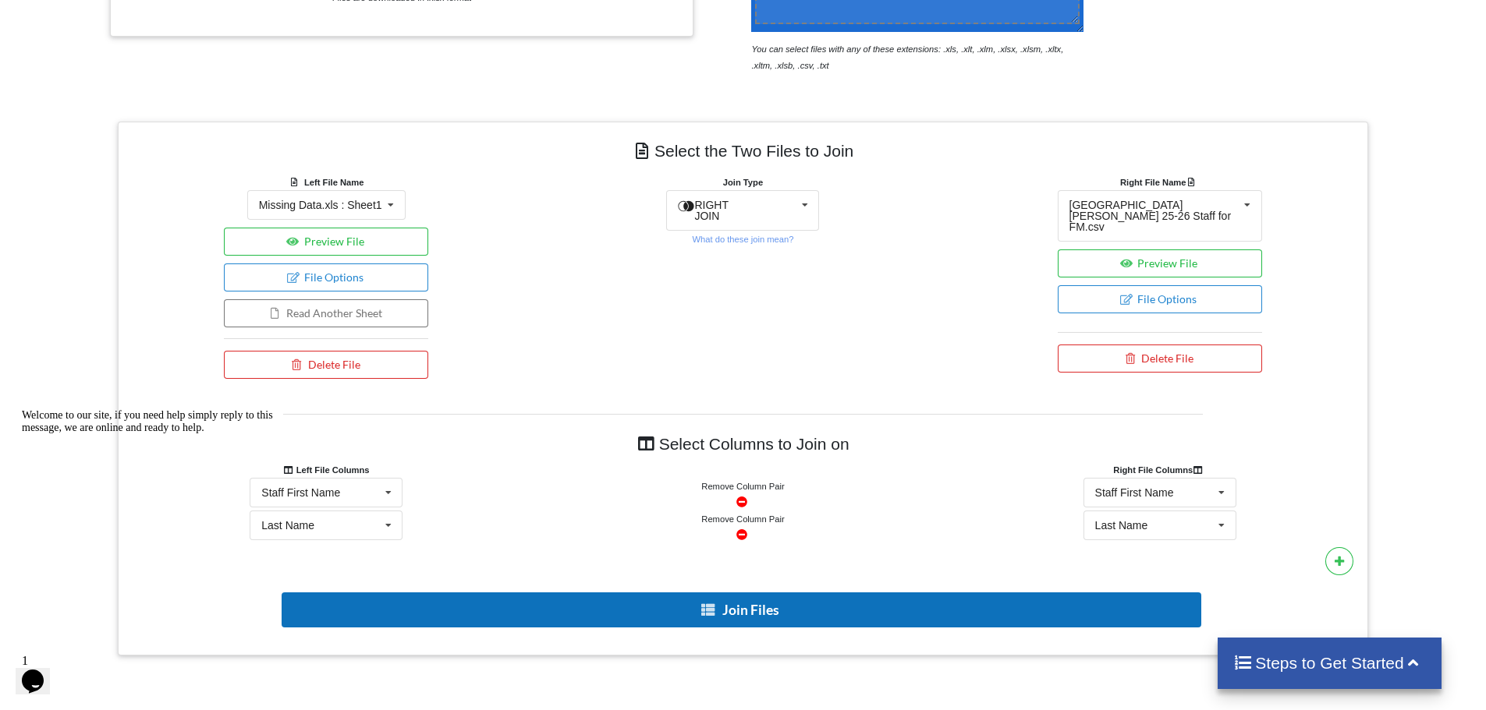
scroll to position [557, 0]
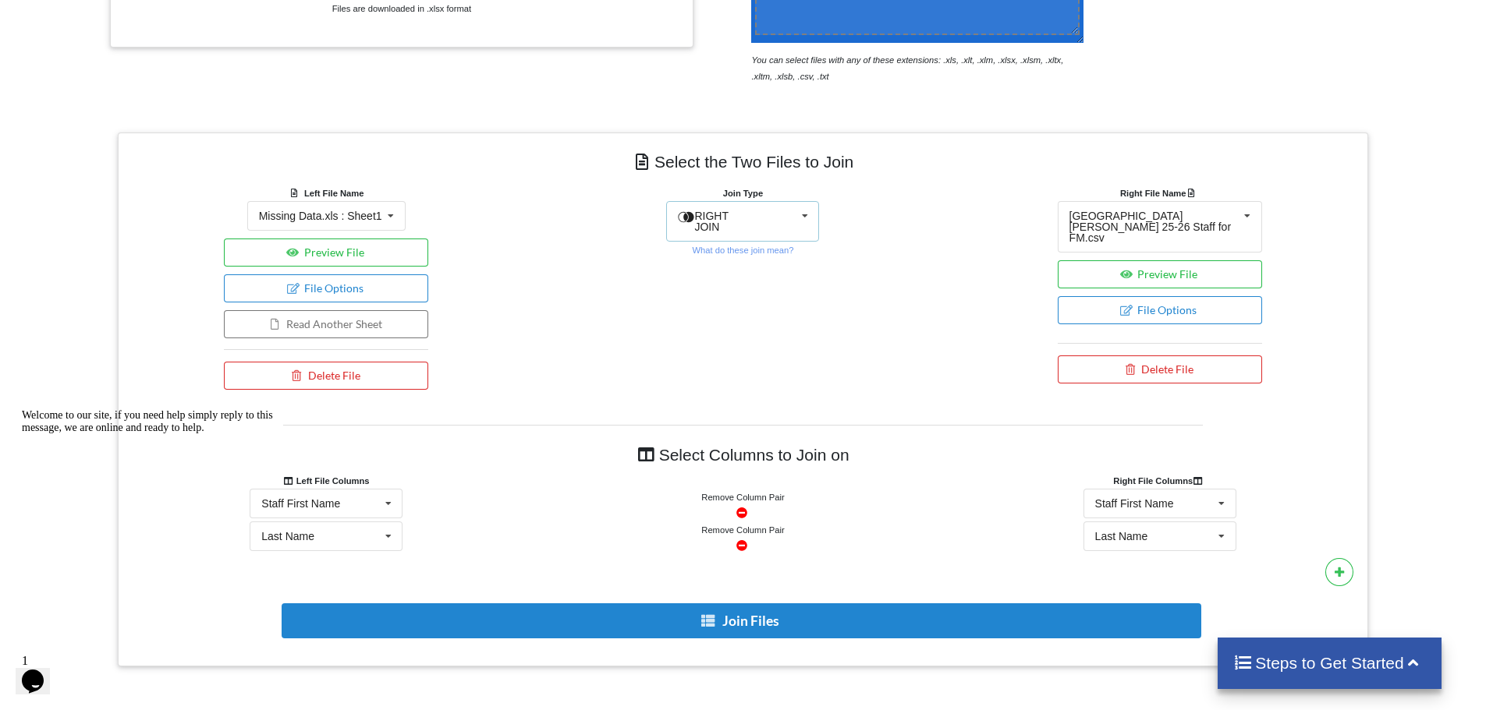
click at [794, 202] on icon at bounding box center [804, 216] width 23 height 29
click at [734, 275] on div "LEFT JOIN" at bounding box center [742, 292] width 151 height 34
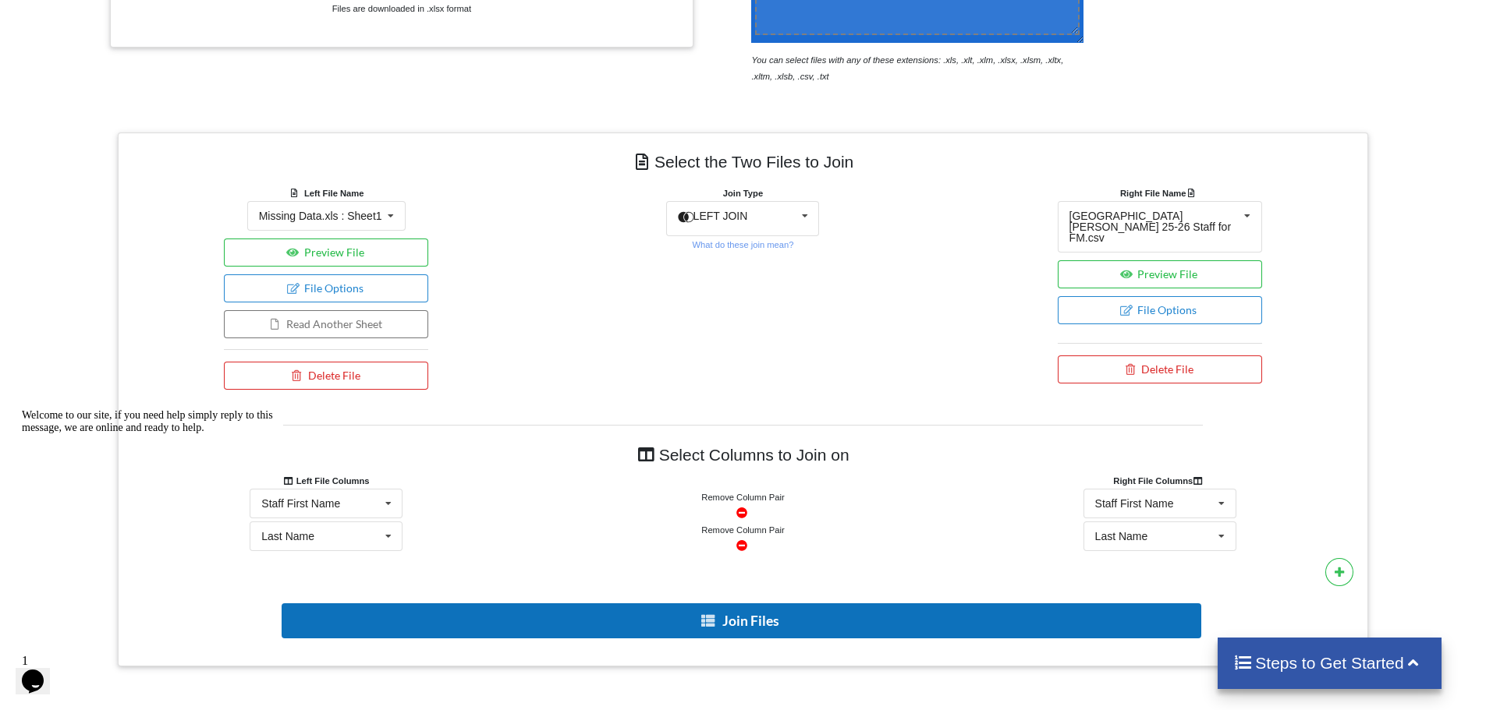
click at [728, 604] on button "Join Files" at bounding box center [741, 621] width 919 height 35
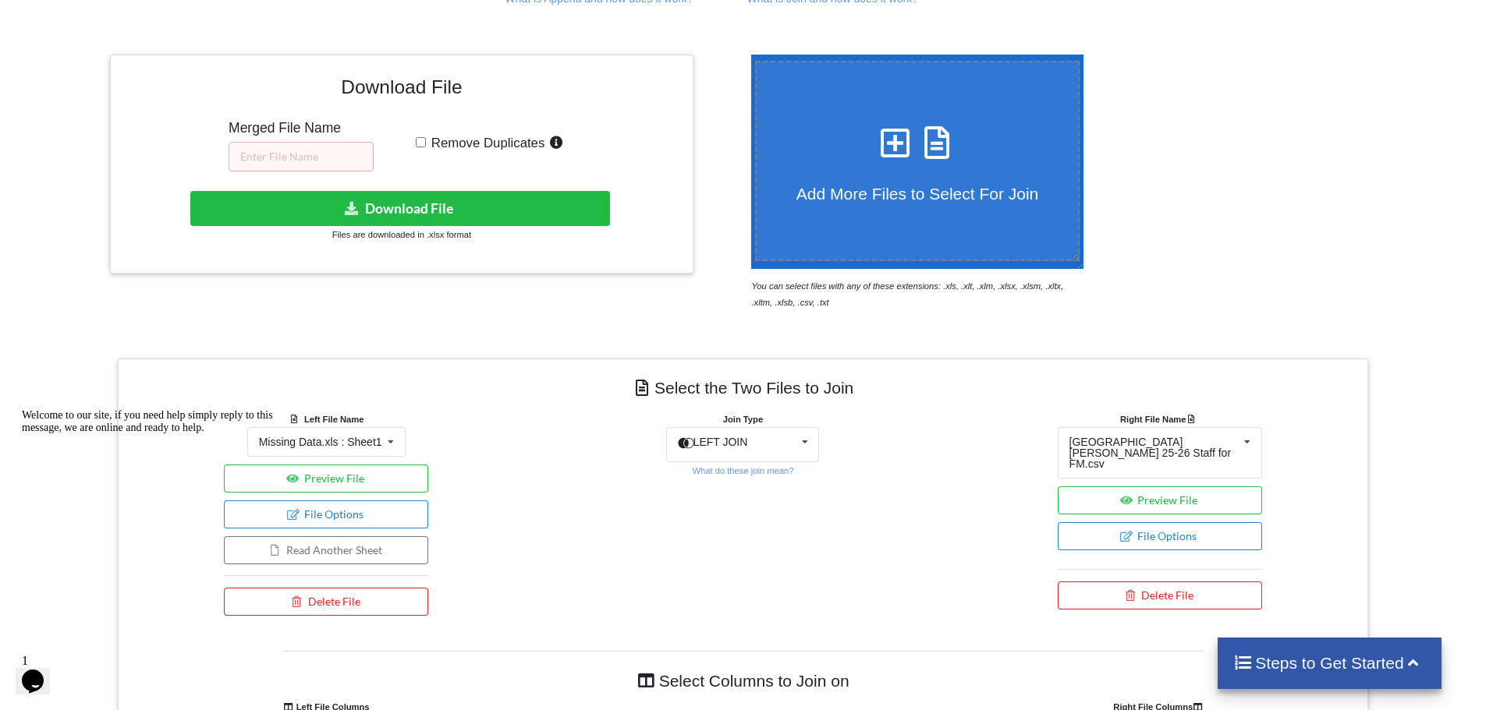
scroll to position [323, 0]
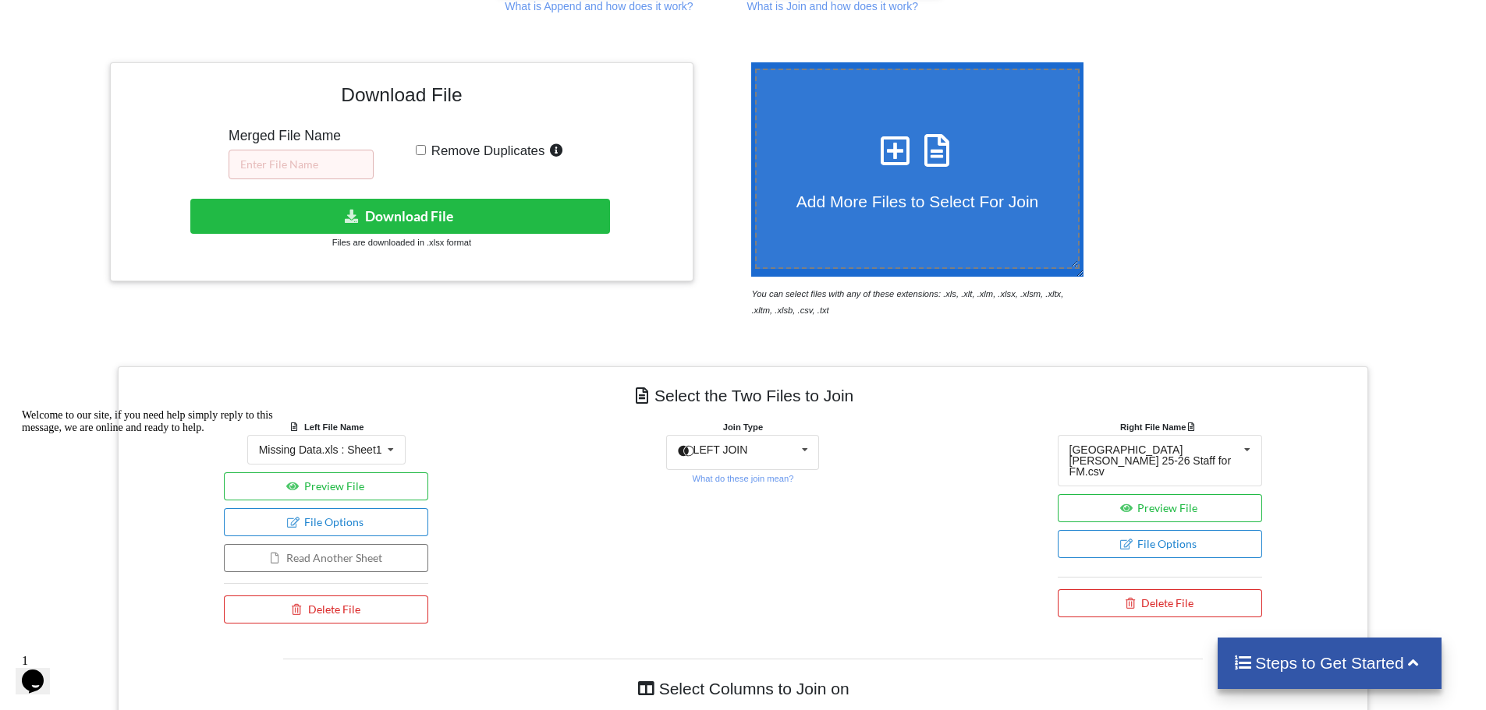
click at [958, 427] on div "Right File Name [GEOGRAPHIC_DATA][PERSON_NAME] 25-26 Staff for FM.csv Missing D…" at bounding box center [1159, 525] width 416 height 213
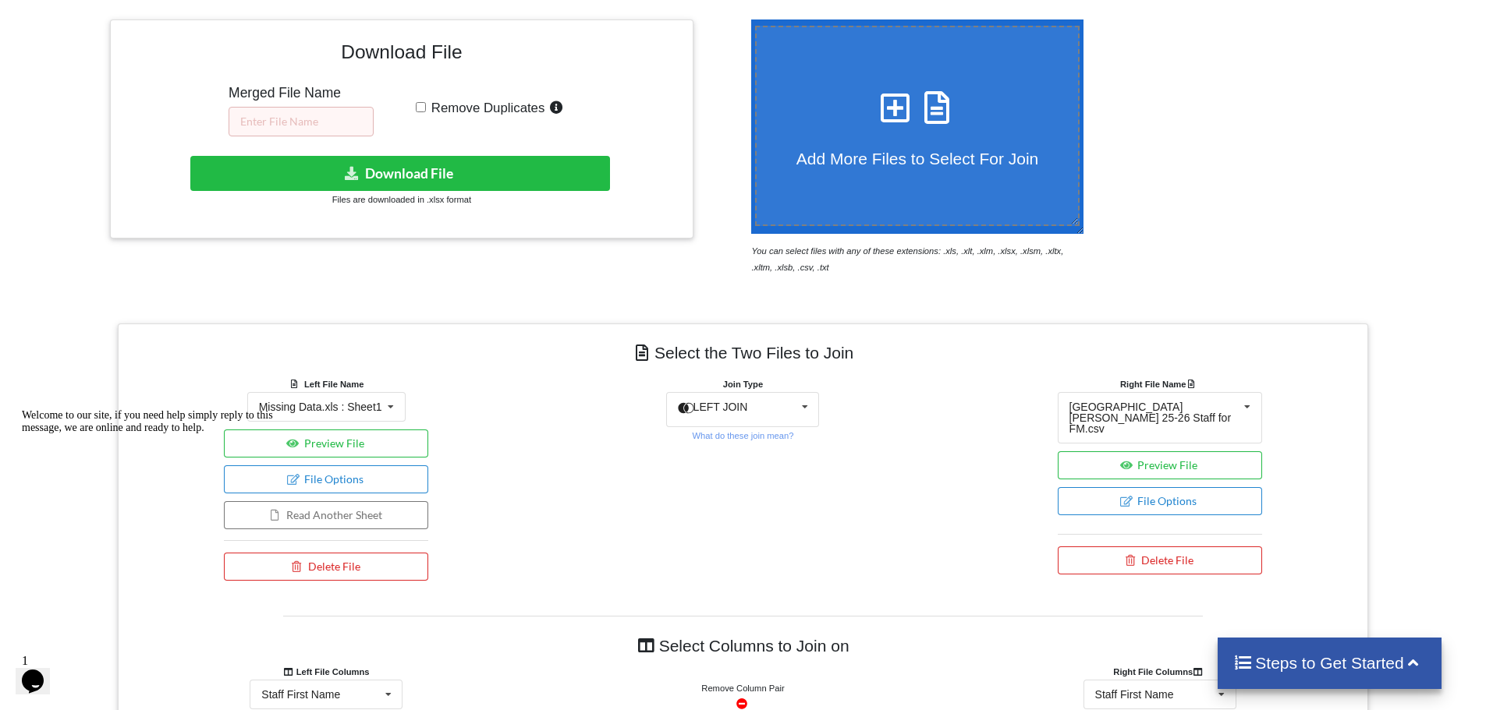
scroll to position [401, 0]
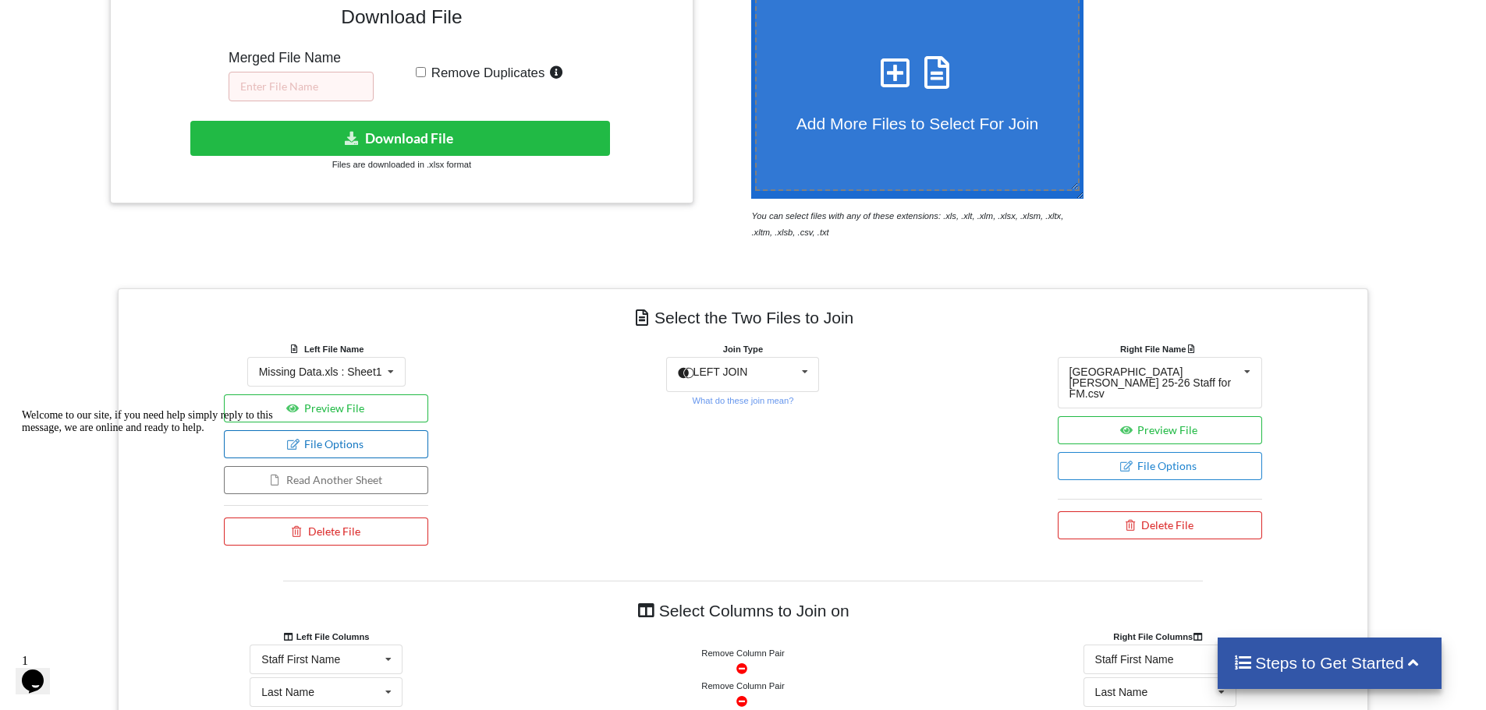
click at [395, 430] on button "File Options" at bounding box center [326, 444] width 204 height 28
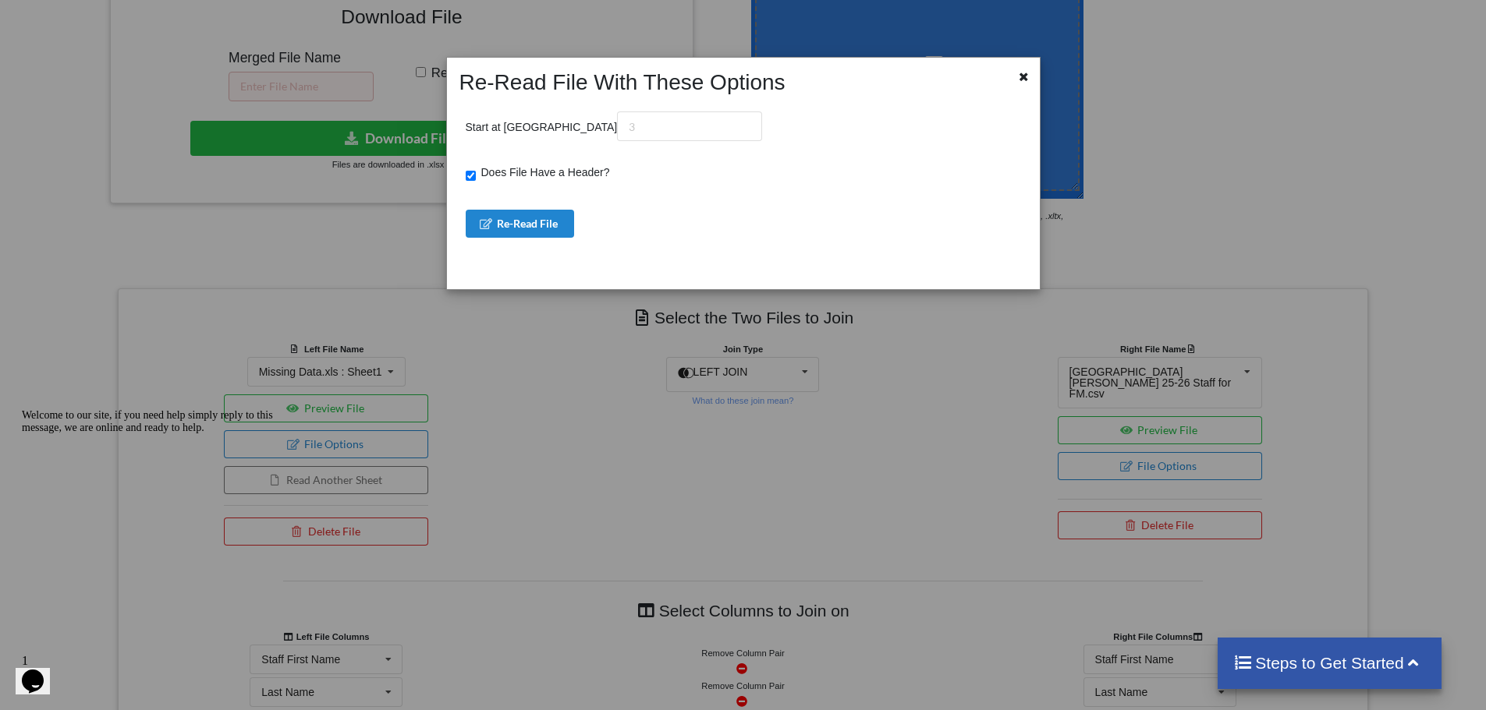
drag, startPoint x: 610, startPoint y: 414, endPoint x: 640, endPoint y: 273, distance: 144.4
click at [611, 414] on div "Re-Read File With These Options Start at Row Does File Have a Header? Re-Read F…" at bounding box center [743, 355] width 1486 height 710
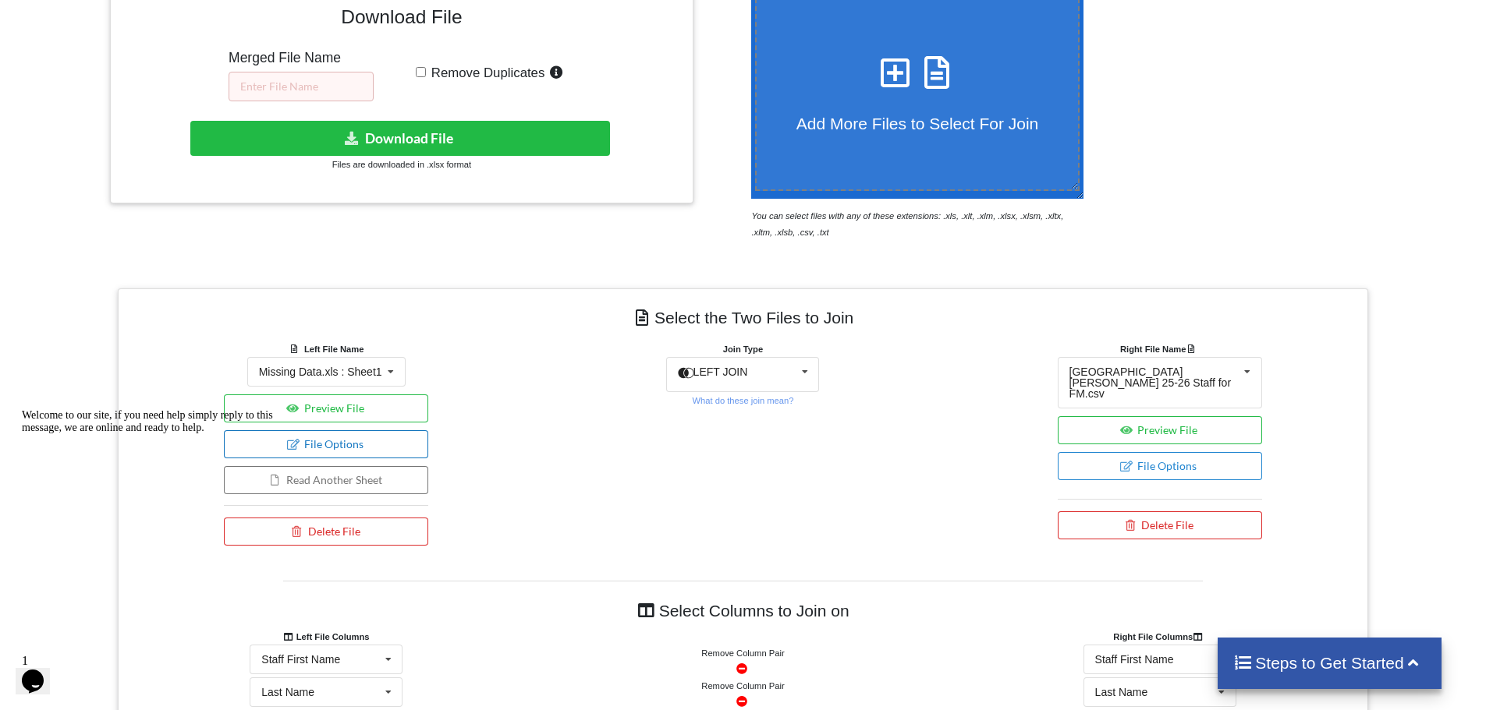
click at [389, 430] on button "File Options" at bounding box center [326, 444] width 204 height 28
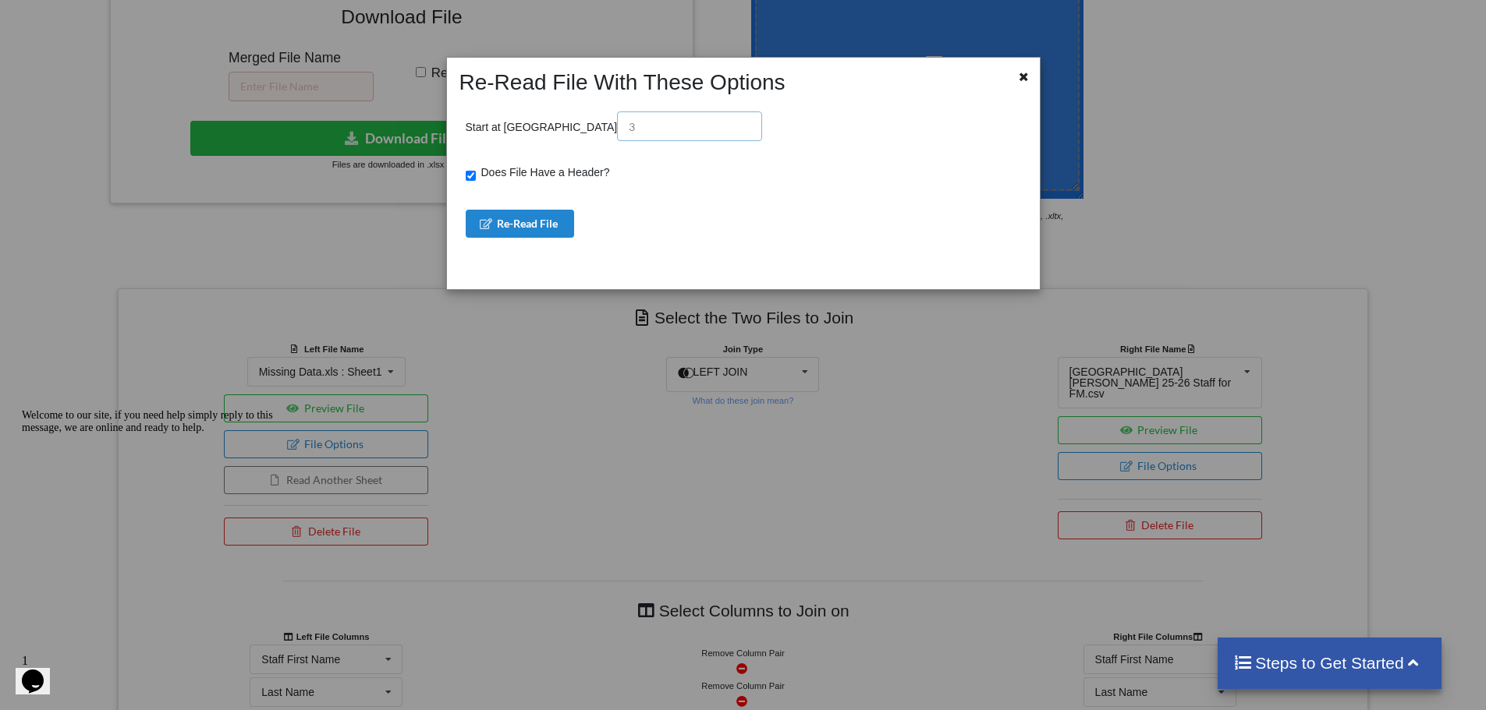
click at [617, 127] on input "text" at bounding box center [689, 127] width 145 height 30
click at [554, 386] on div "Re-Read File With These Options Start at Row Does File Have a Header? Re-Read F…" at bounding box center [743, 355] width 1486 height 710
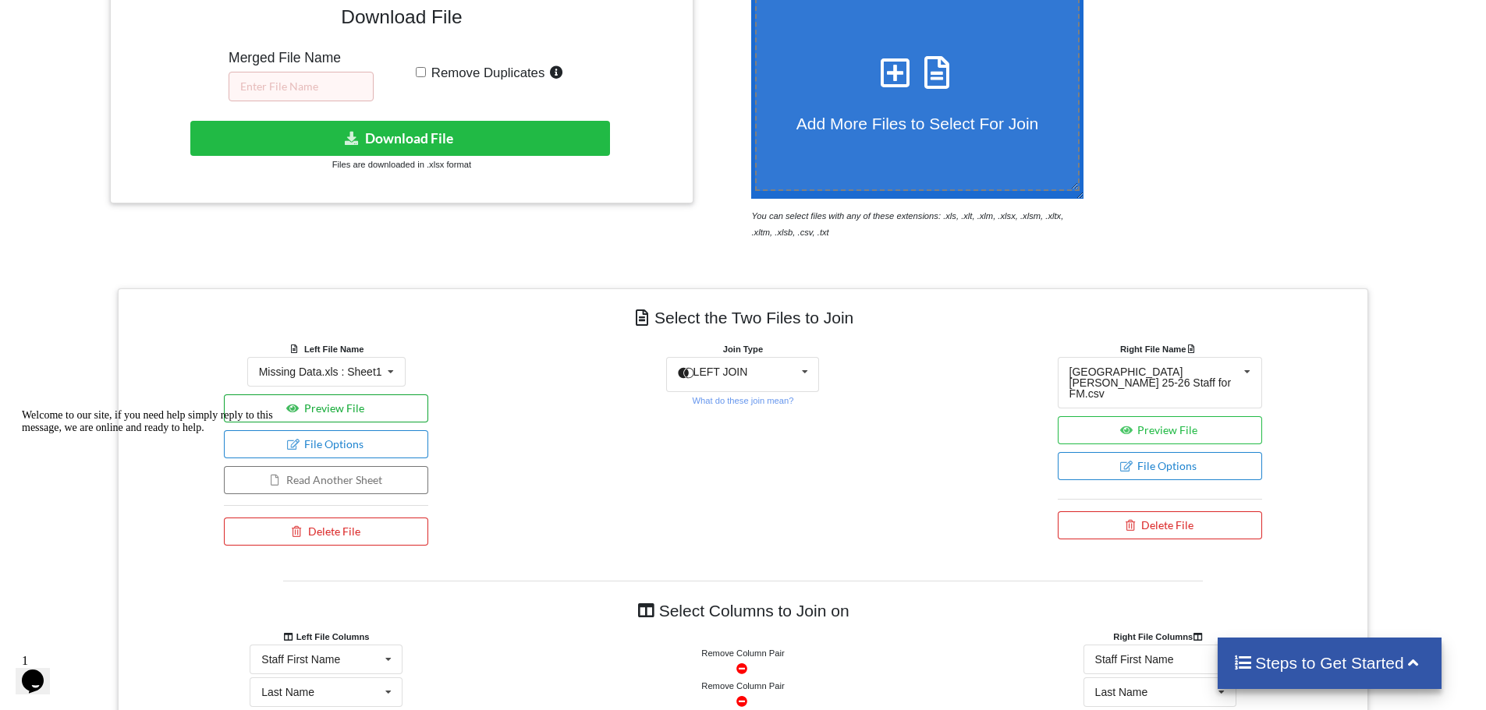
click at [385, 395] on button "Preview File" at bounding box center [326, 409] width 204 height 28
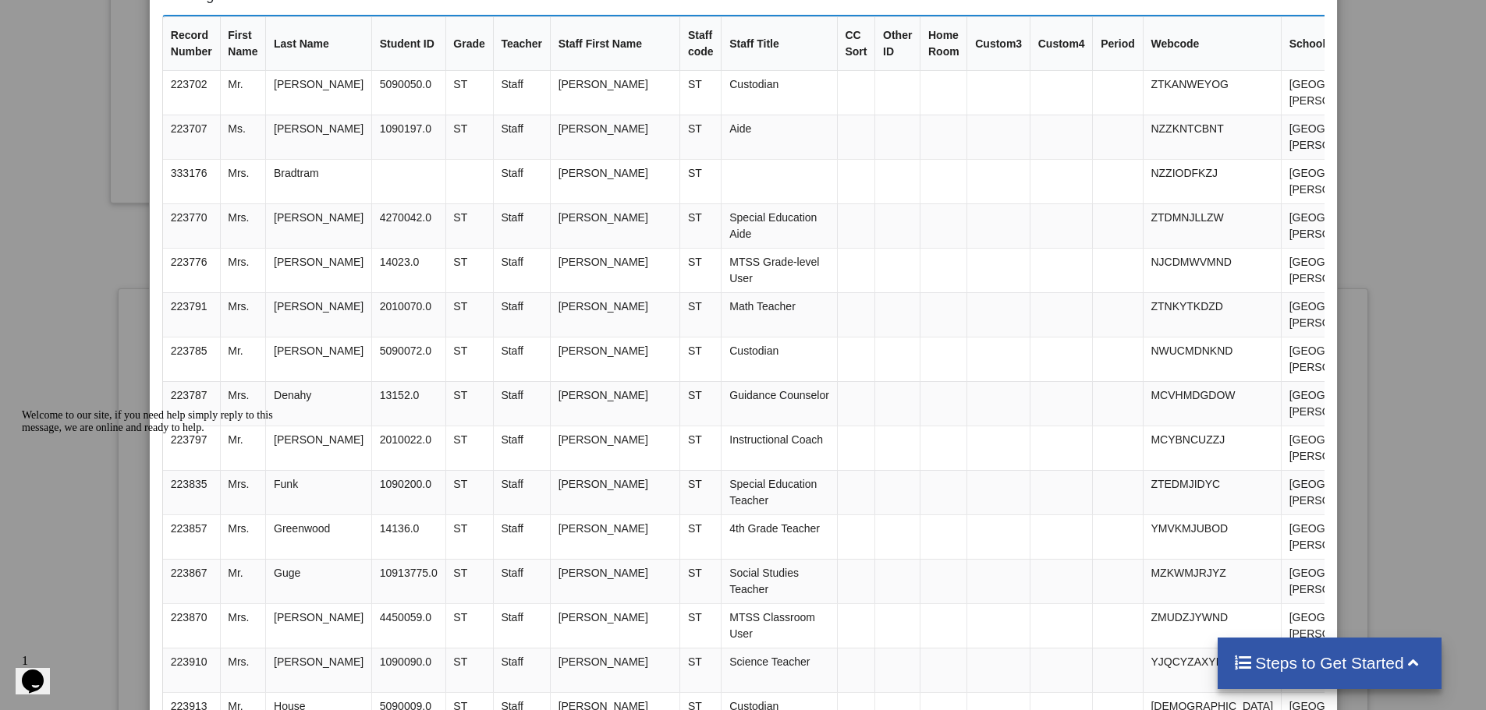
scroll to position [78, 0]
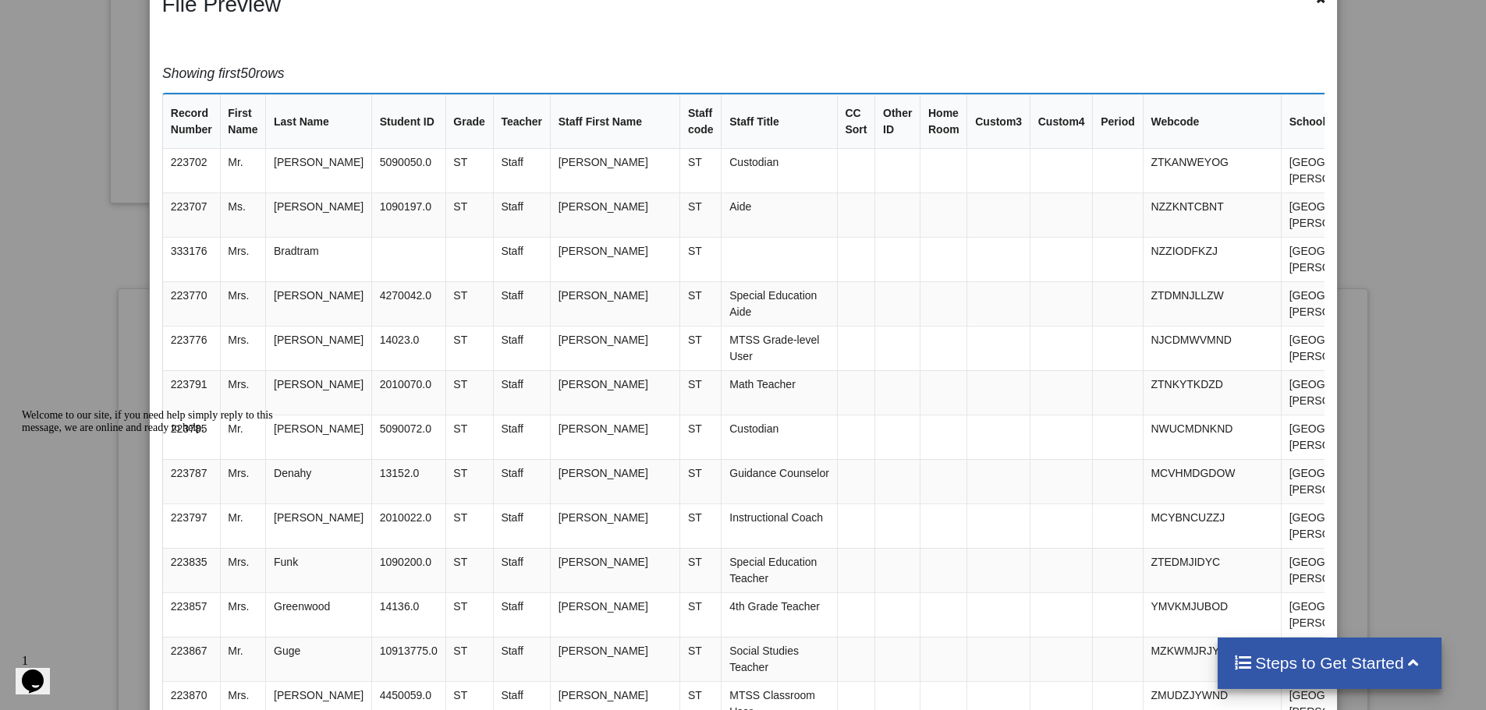
click at [84, 263] on div "File Preview Showing first 50 rows Record Number First Name Last Name Student I…" at bounding box center [743, 355] width 1486 height 710
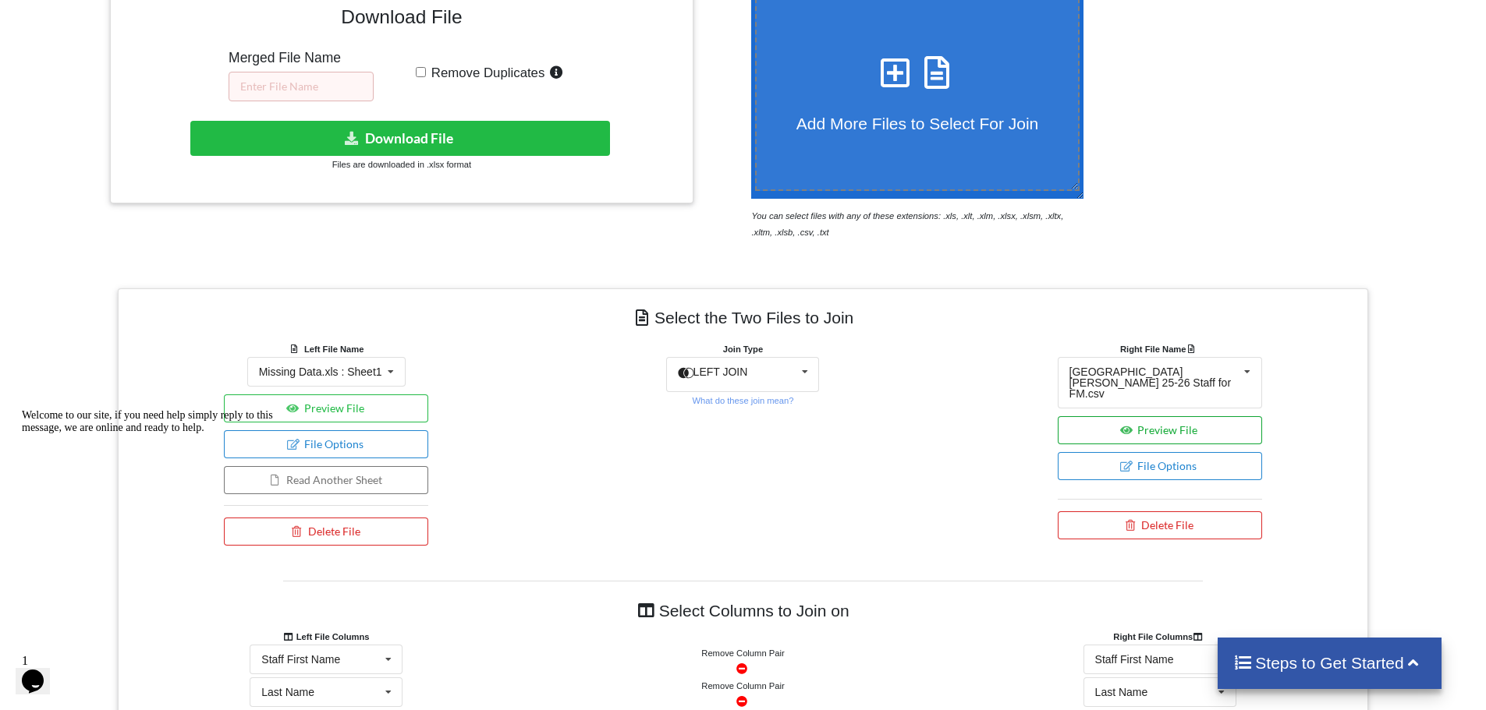
click at [1163, 416] on button "Preview File" at bounding box center [1159, 430] width 204 height 28
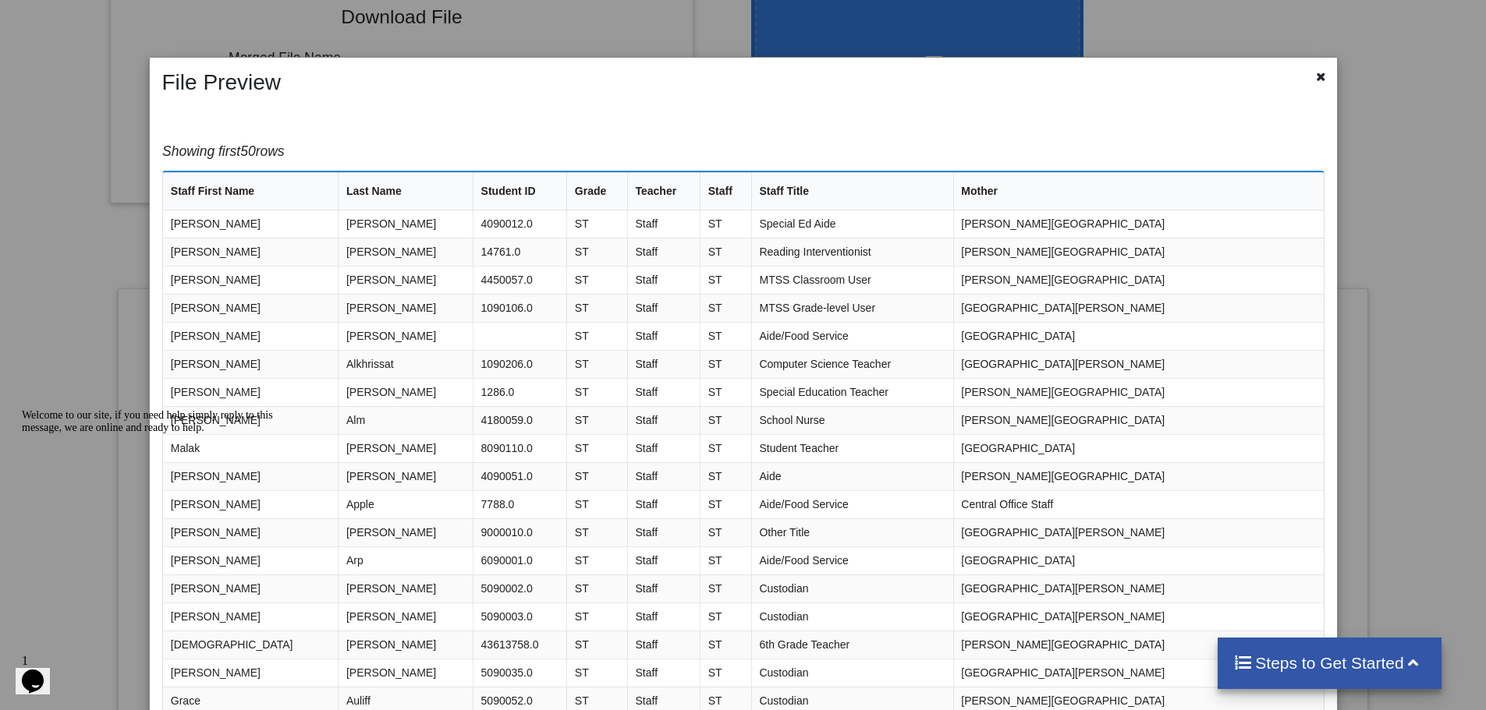
click at [1383, 344] on div "File Preview Showing first 50 rows Staff First Name Last Name Student ID Grade …" at bounding box center [743, 355] width 1486 height 710
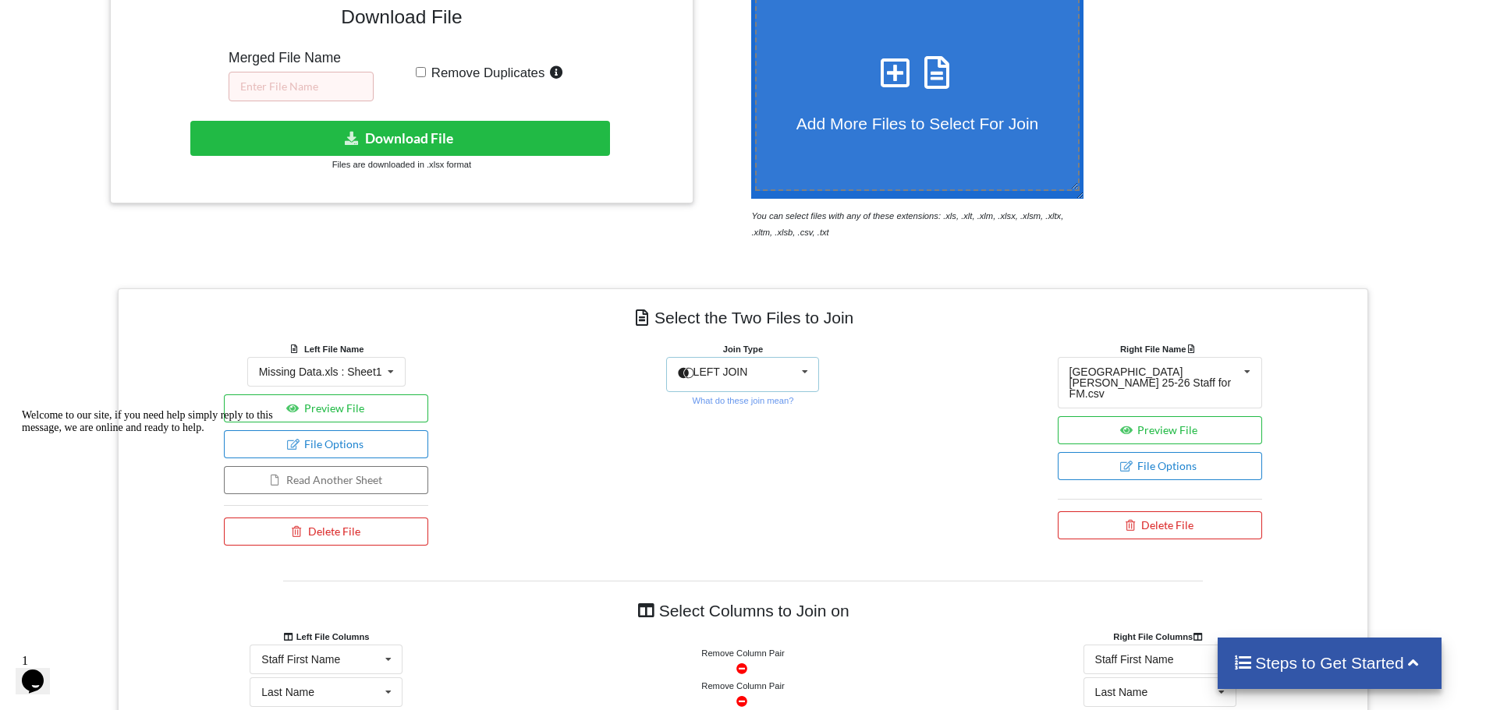
click at [789, 357] on div "LEFT JOIN INNER JOIN LEFT JOIN RIGHT JOIN FULL JOIN" at bounding box center [742, 374] width 153 height 35
click at [868, 370] on div "Join Type LEFT JOIN INNER JOIN LEFT JOIN RIGHT JOIN FULL JOIN What do these joi…" at bounding box center [742, 447] width 416 height 213
click at [760, 367] on div "Join Type LEFT JOIN INNER JOIN LEFT JOIN RIGHT JOIN FULL JOIN What do these joi…" at bounding box center [742, 375] width 204 height 68
click at [761, 396] on small "What do these join mean?" at bounding box center [742, 400] width 101 height 9
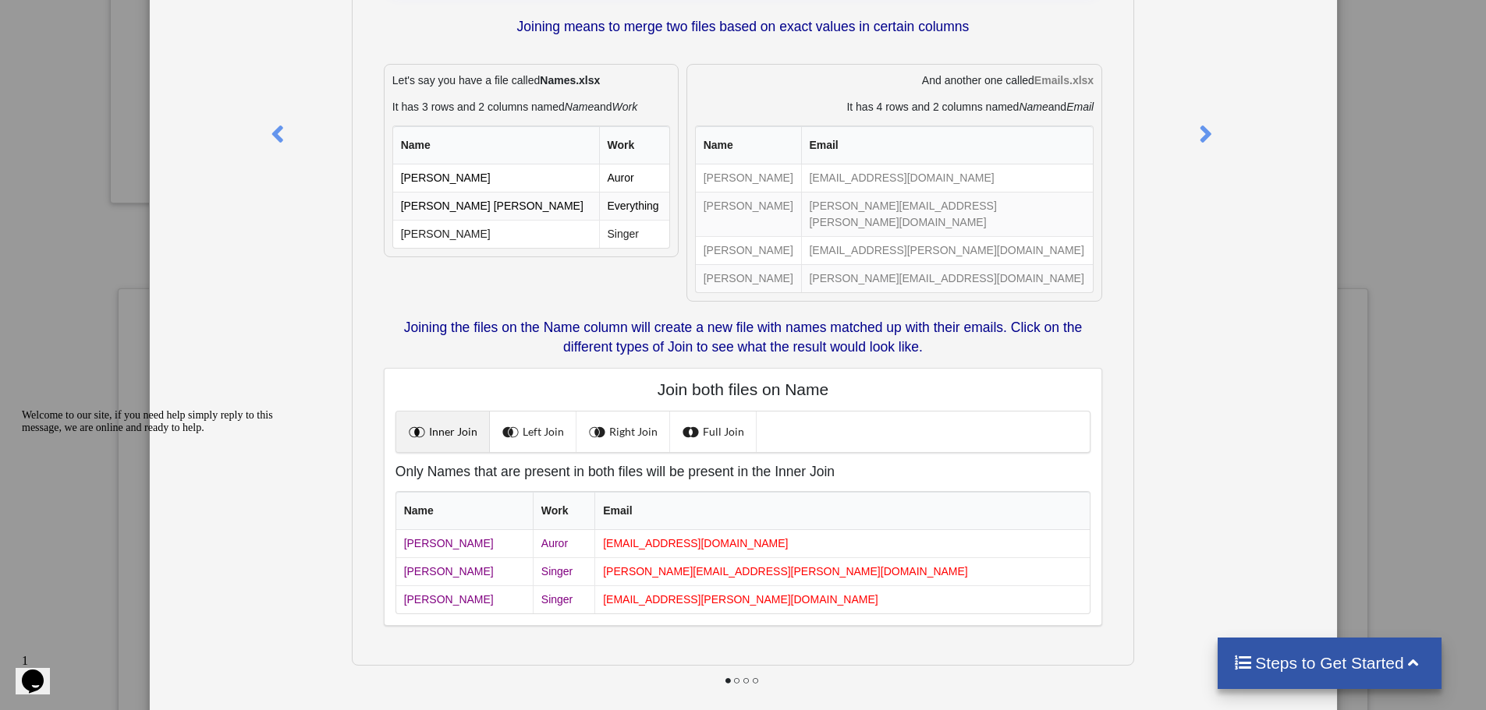
scroll to position [182, 0]
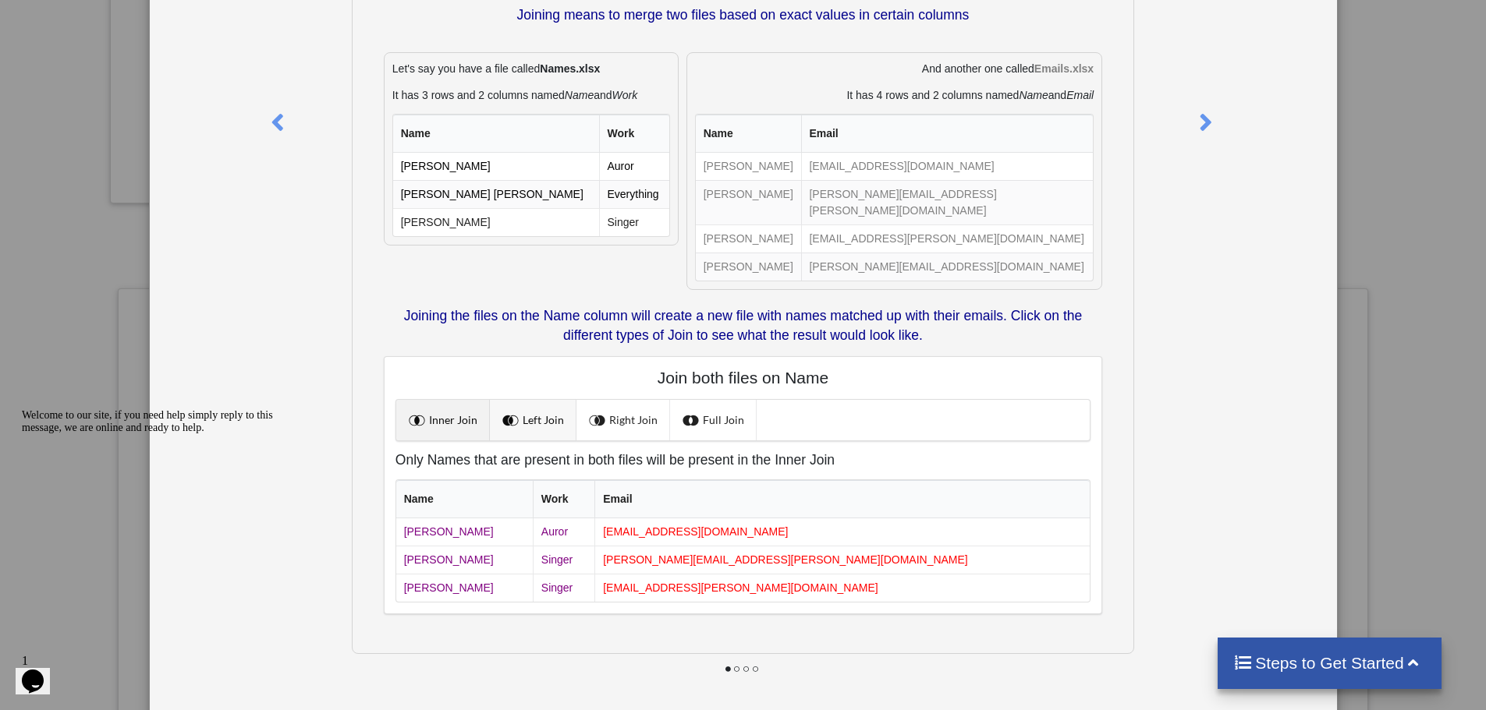
click at [533, 403] on link "Left Join" at bounding box center [533, 420] width 87 height 41
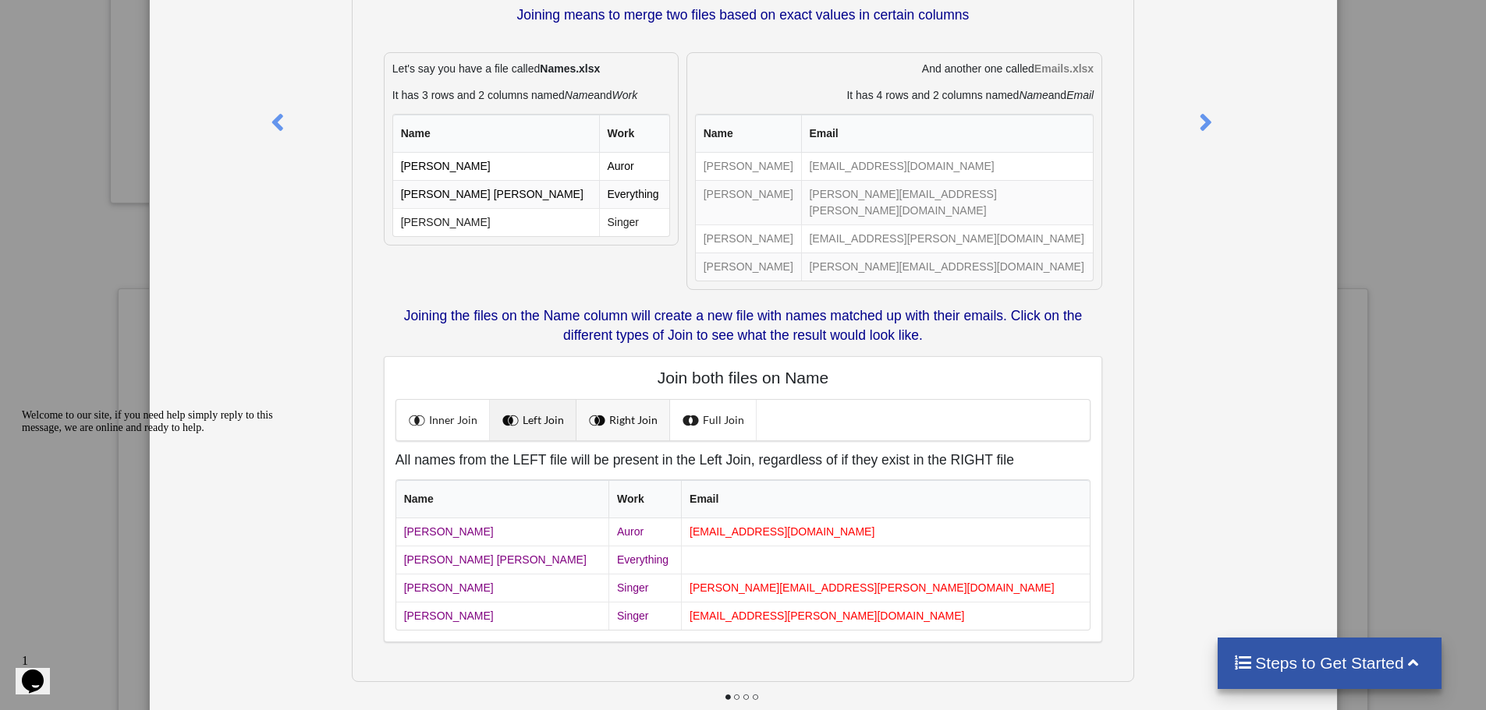
click at [604, 416] on link "Right Join" at bounding box center [623, 420] width 94 height 41
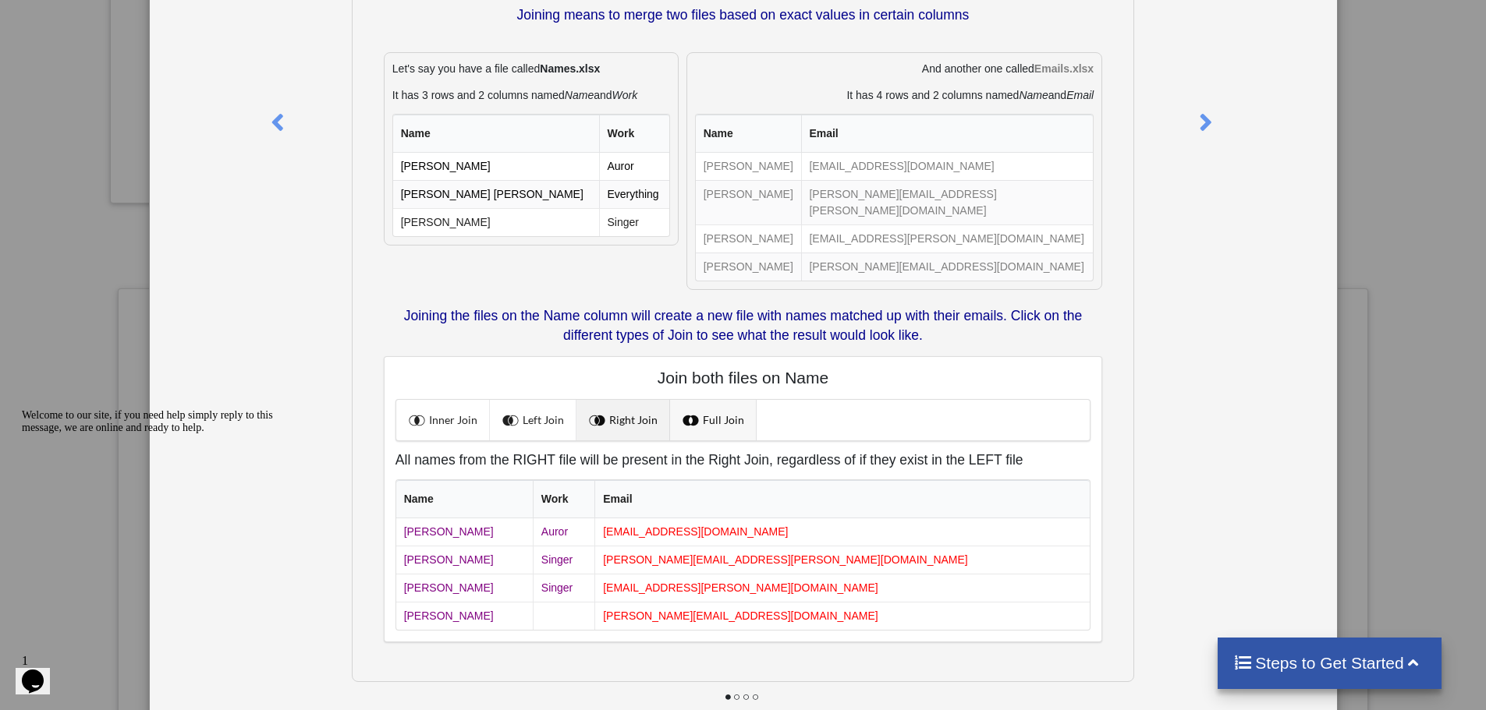
click at [671, 408] on link "Full Join" at bounding box center [713, 420] width 87 height 41
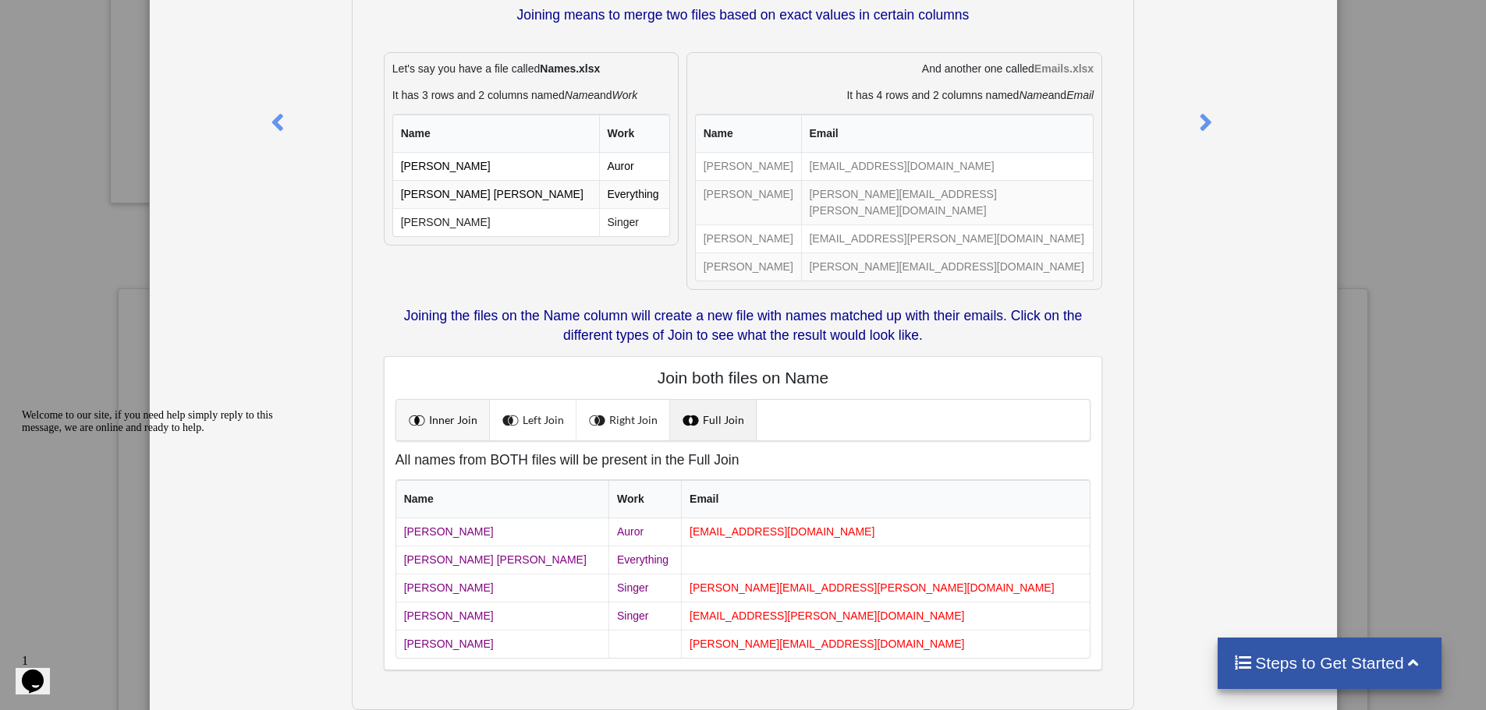
click at [481, 404] on link "Inner Join" at bounding box center [443, 420] width 94 height 41
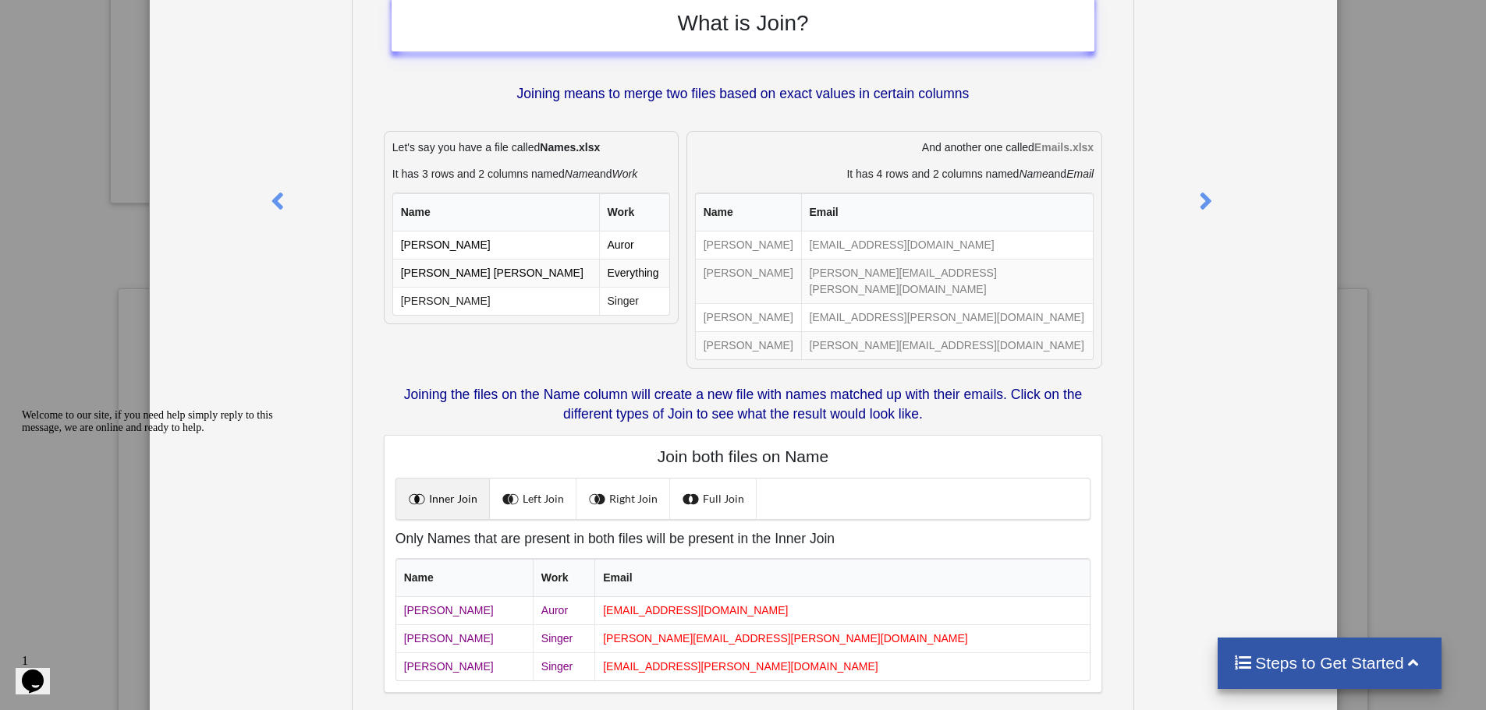
scroll to position [0, 0]
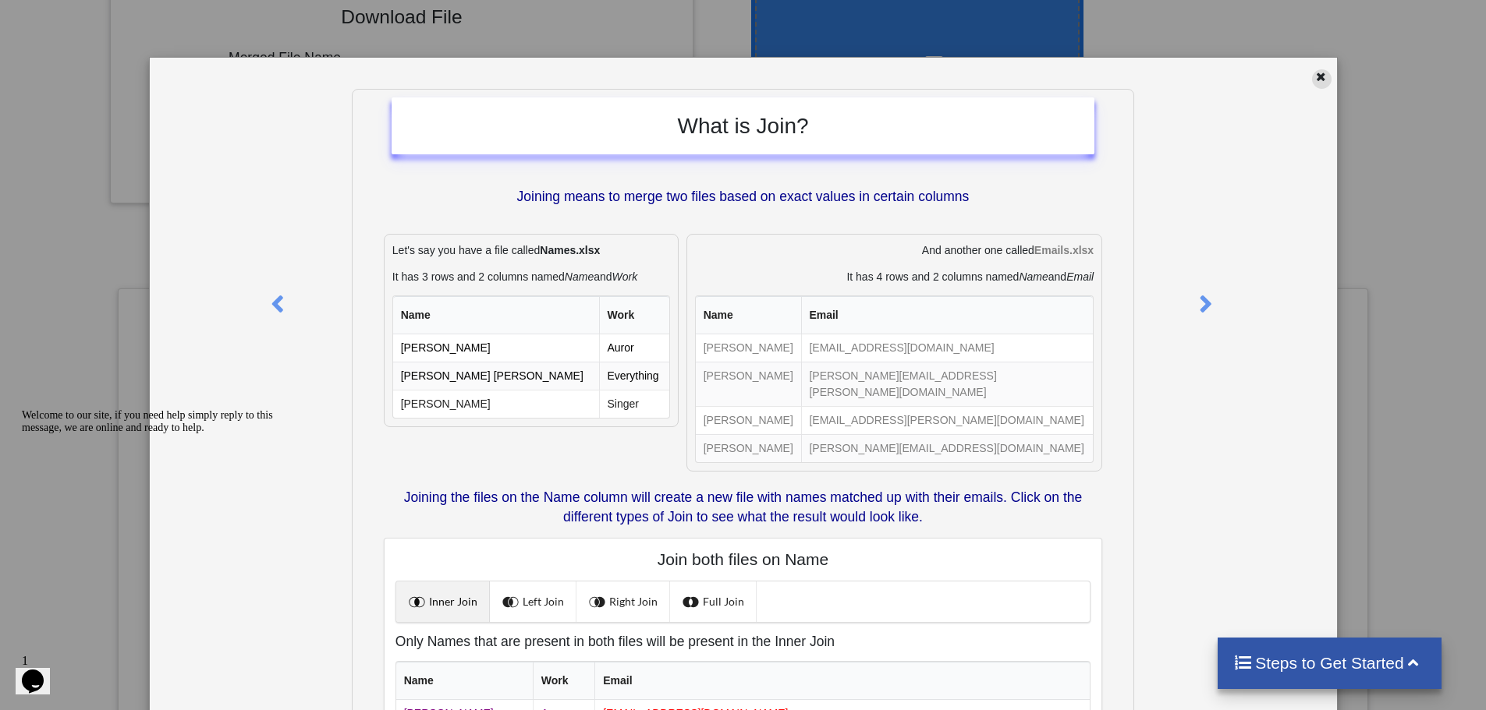
click at [1314, 80] on icon at bounding box center [1320, 74] width 13 height 11
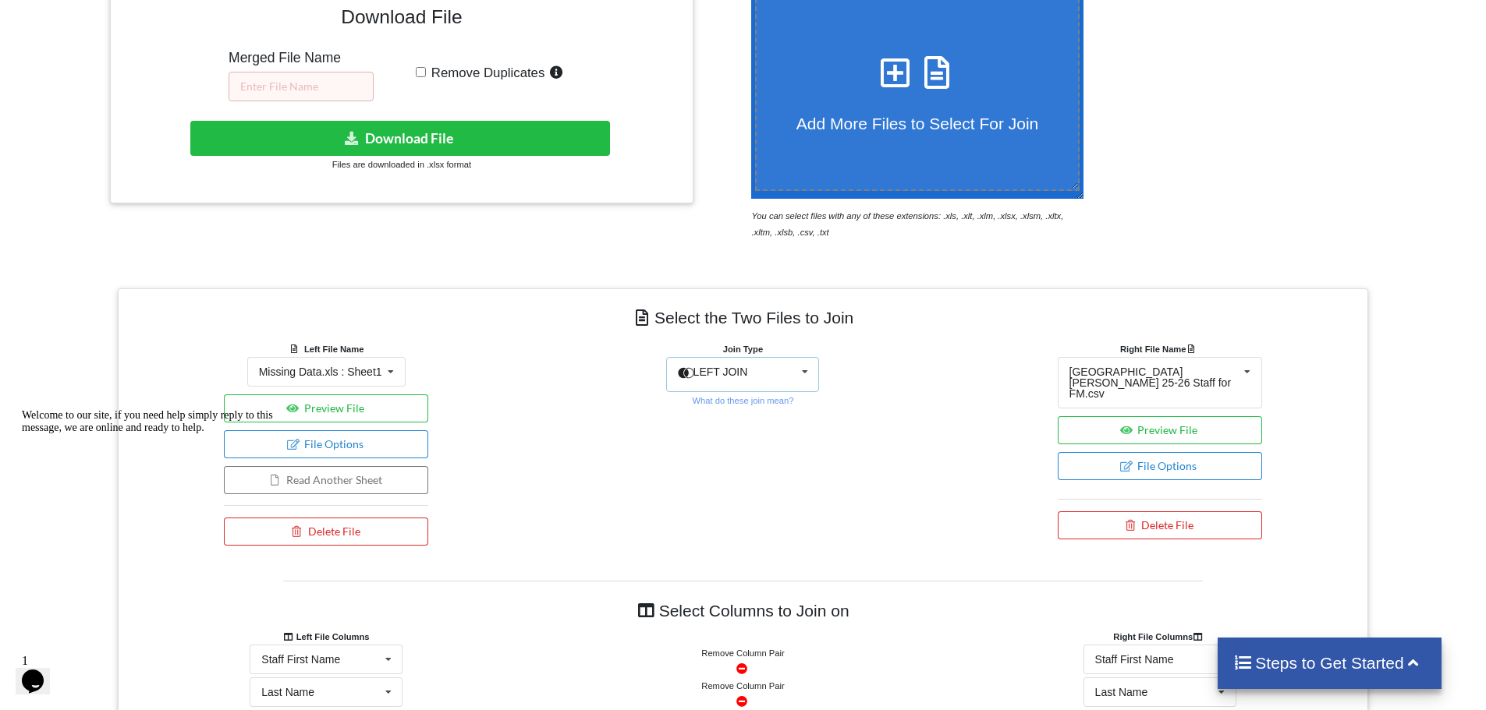
click at [739, 366] on span "LEFT JOIN" at bounding box center [720, 372] width 55 height 12
click at [733, 503] on span "FULL JOIN" at bounding box center [732, 509] width 55 height 12
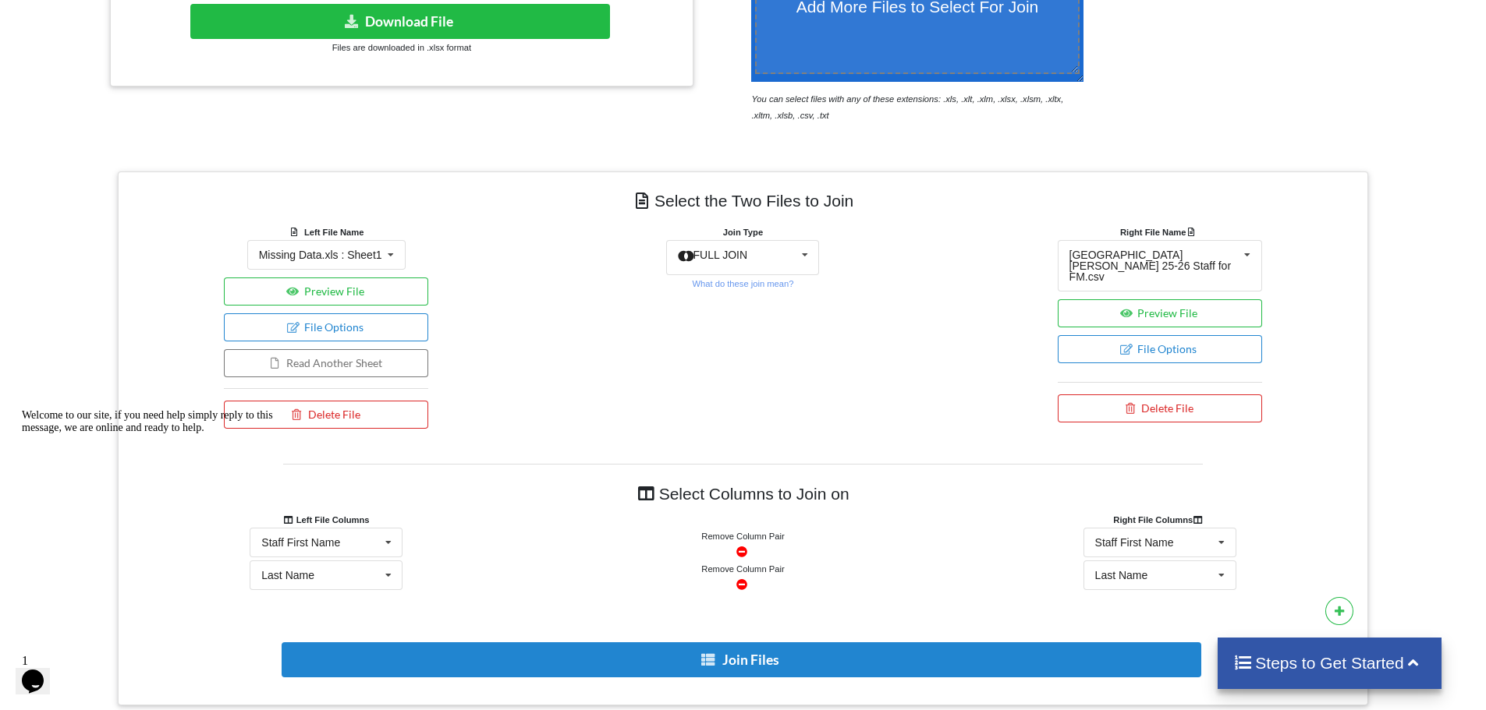
scroll to position [635, 0]
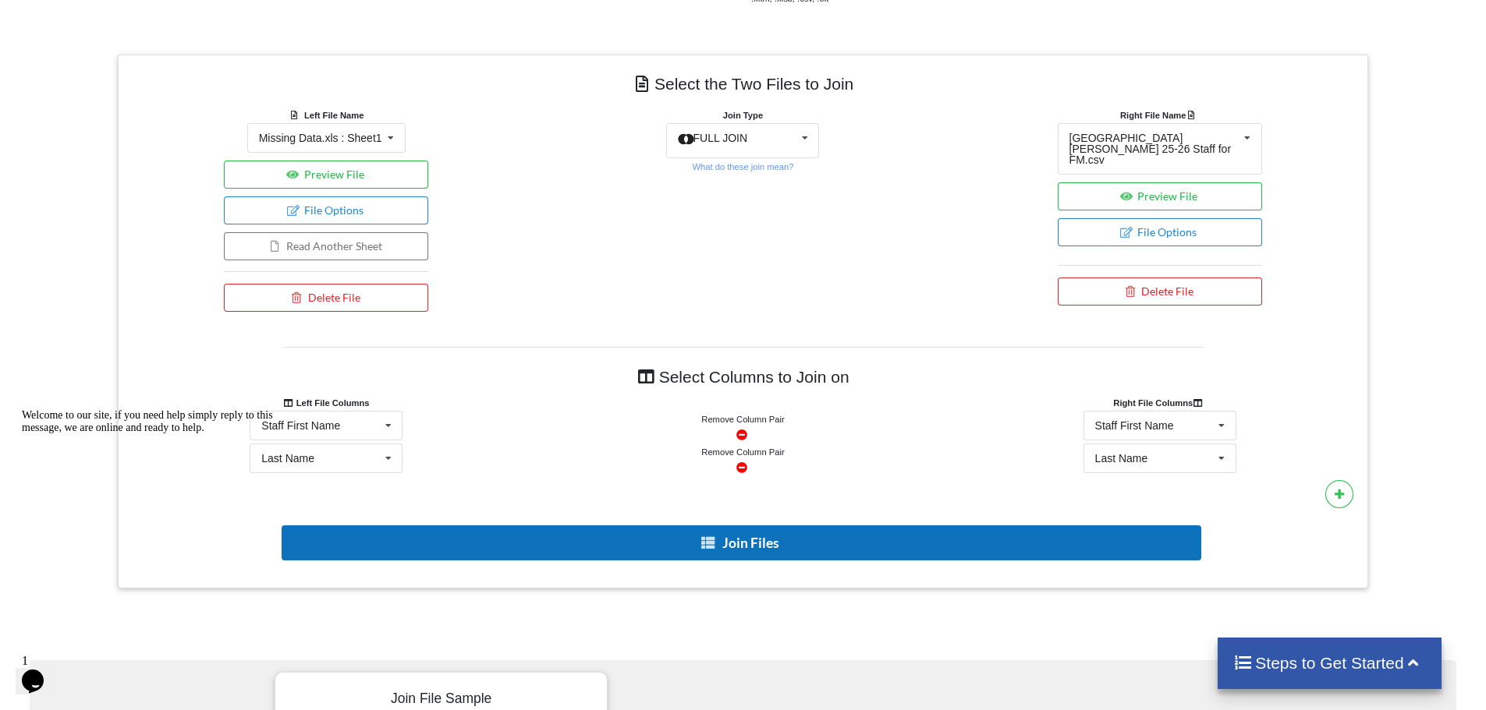
click at [785, 526] on button "Join Files" at bounding box center [741, 543] width 919 height 35
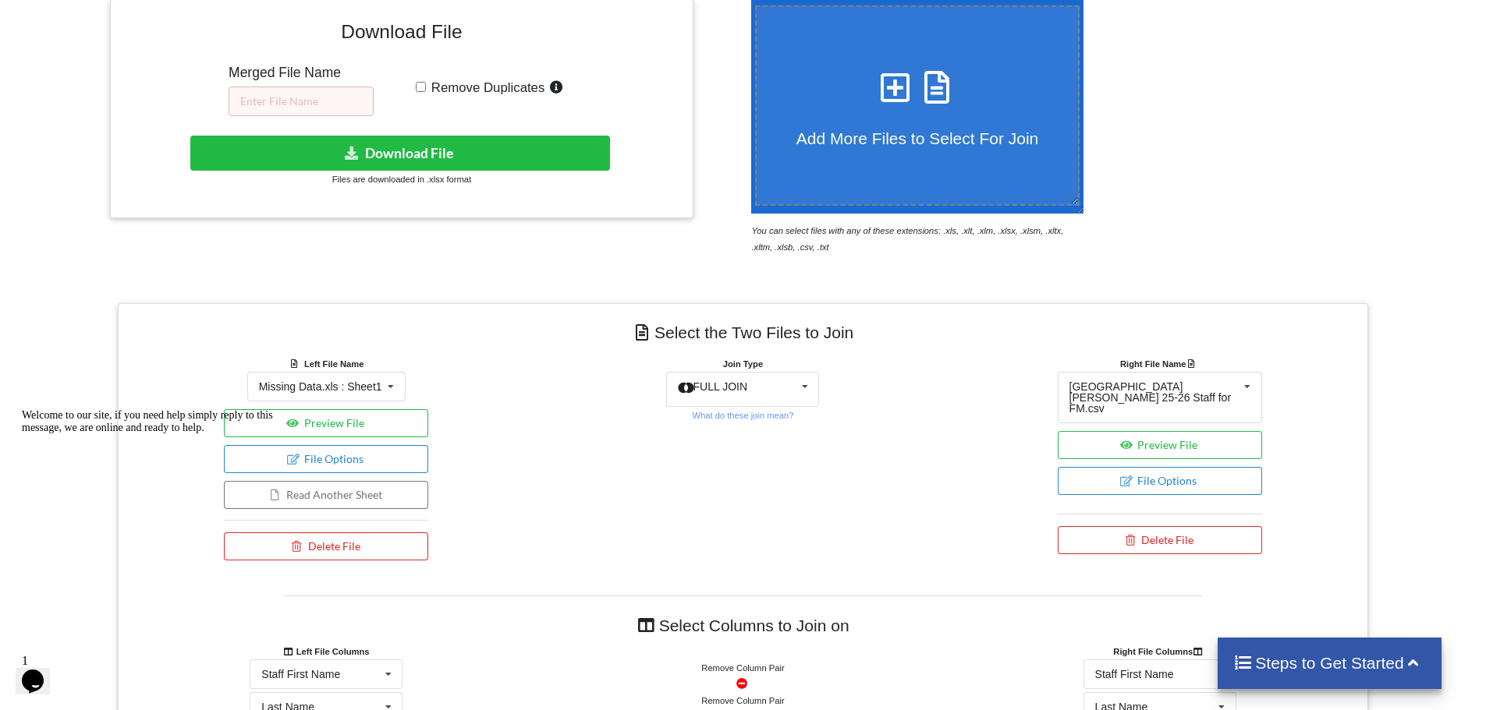
scroll to position [245, 0]
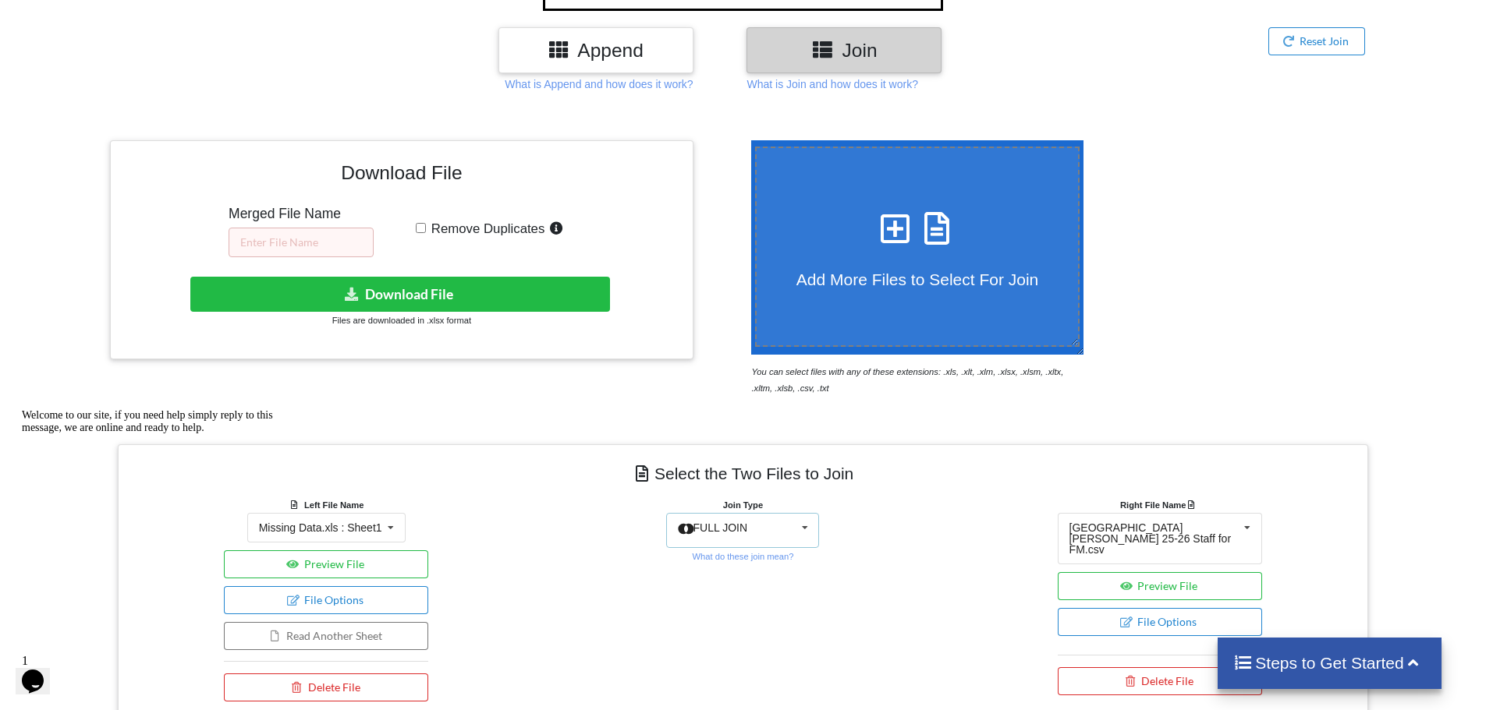
click at [792, 513] on div "FULL JOIN INNER JOIN LEFT JOIN RIGHT JOIN FULL JOIN" at bounding box center [742, 530] width 153 height 35
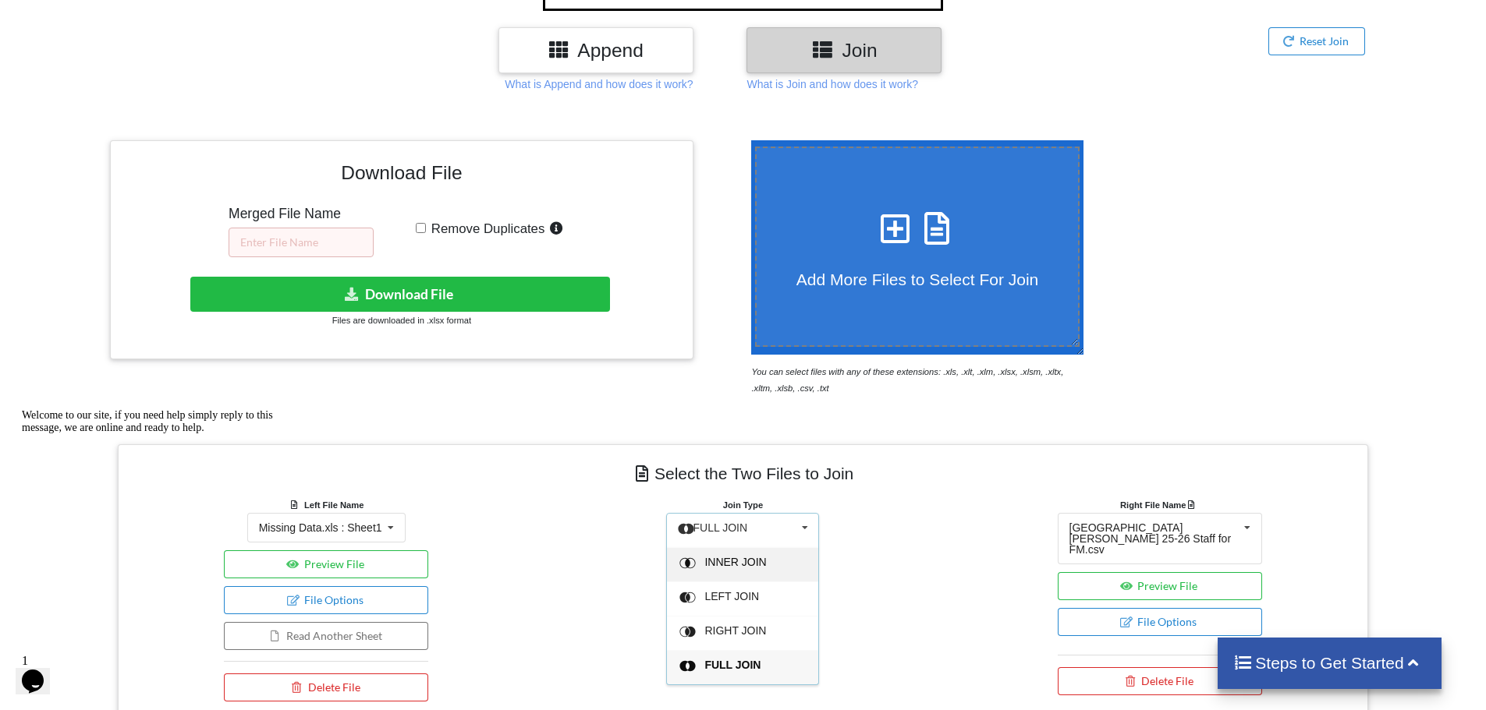
click at [729, 556] on span "INNER JOIN" at bounding box center [736, 562] width 62 height 12
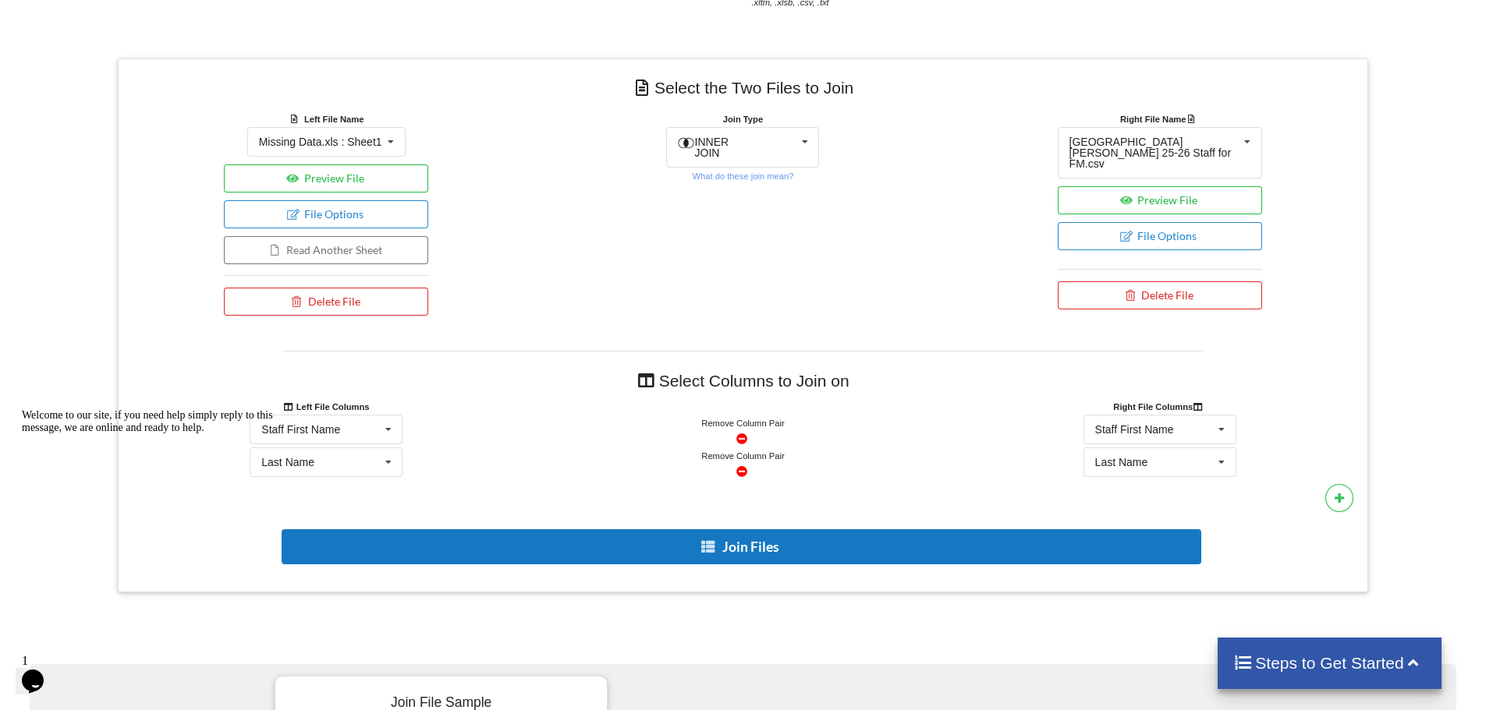
scroll to position [635, 0]
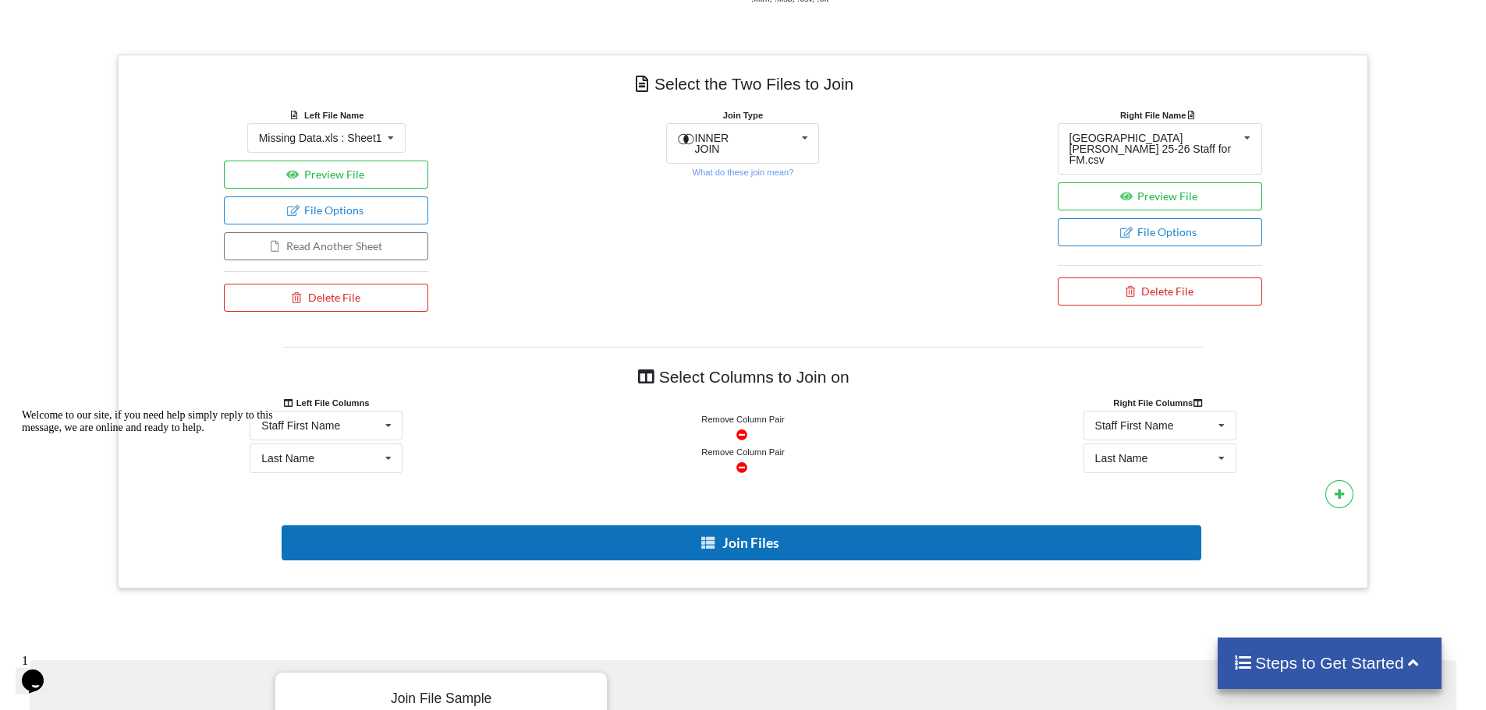
click at [758, 526] on button "Join Files" at bounding box center [741, 543] width 919 height 35
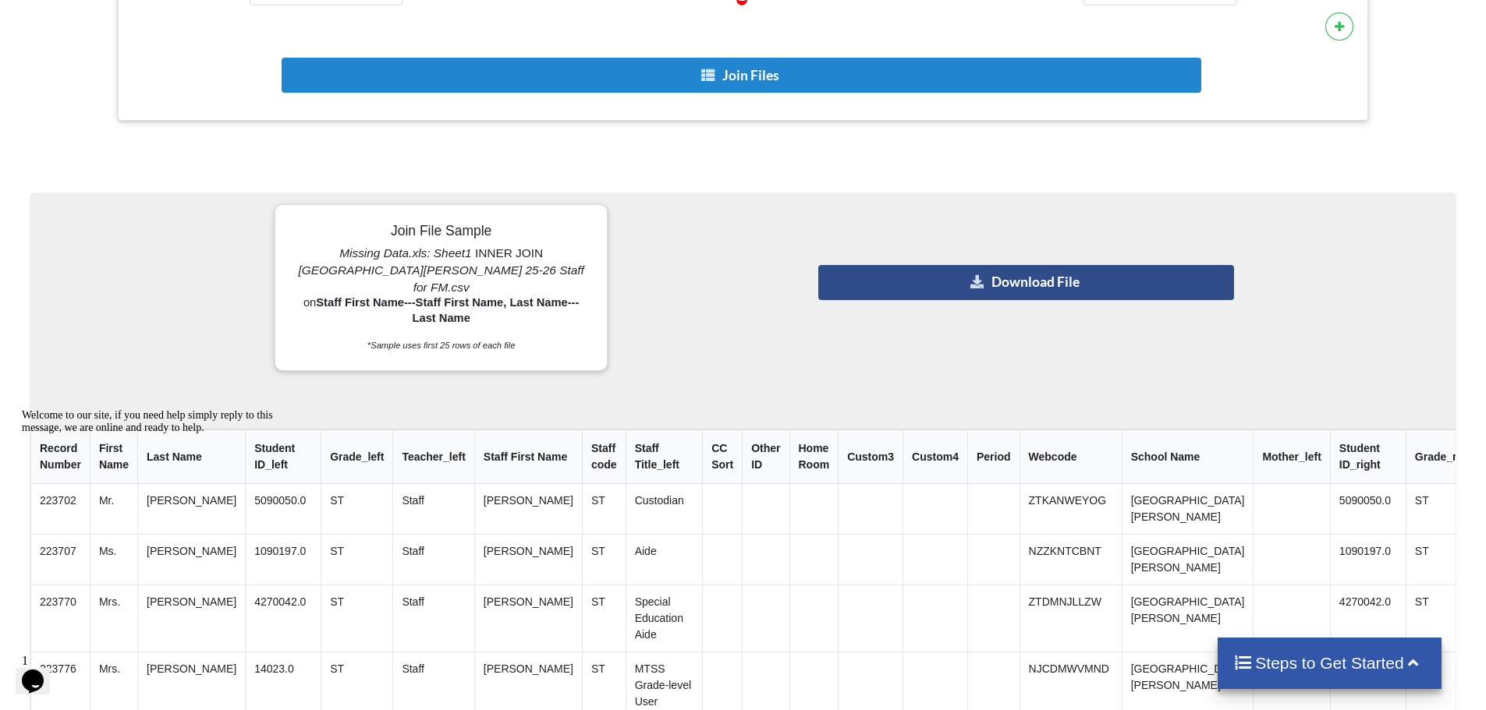
click at [1004, 265] on button "Download File" at bounding box center [1026, 282] width 416 height 35
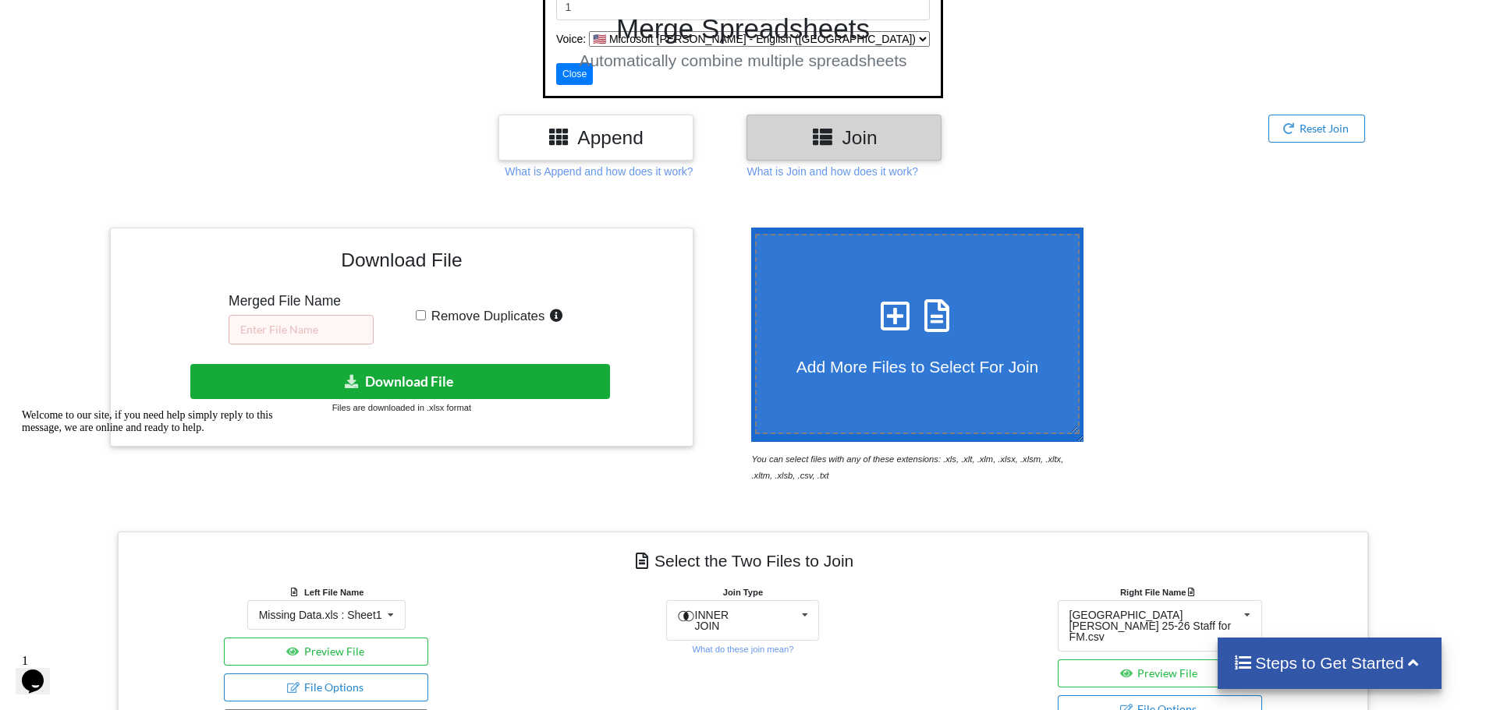
scroll to position [156, 0]
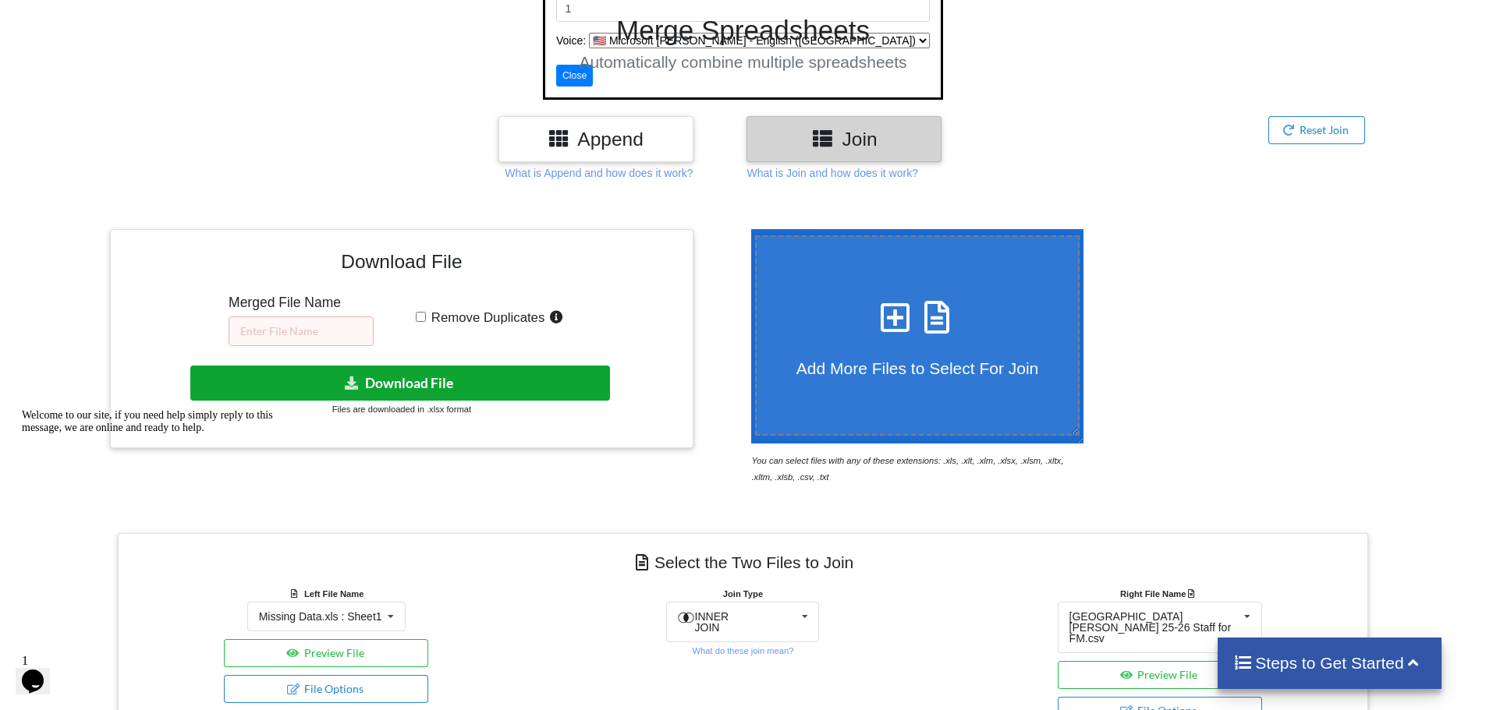
click at [571, 366] on button "Download File" at bounding box center [400, 383] width 420 height 35
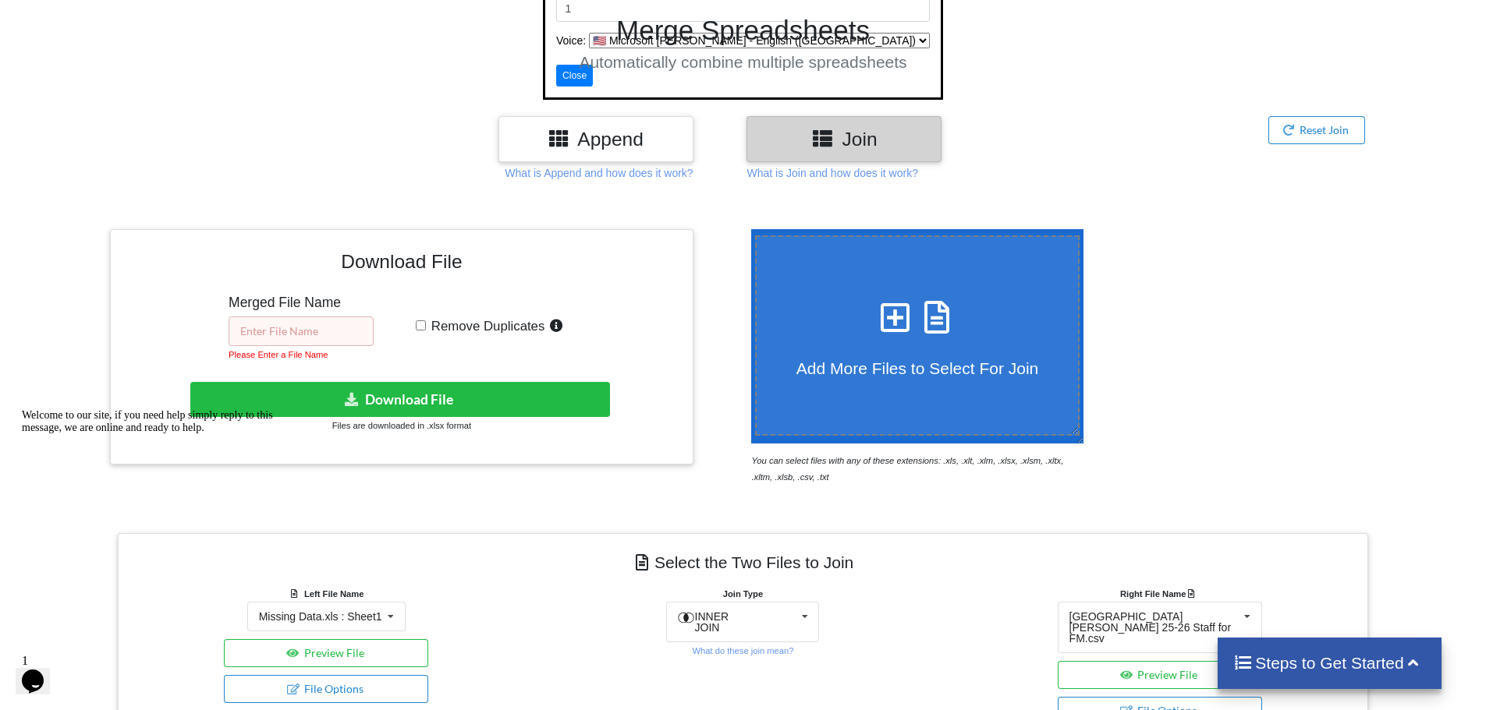
click at [335, 317] on input "text" at bounding box center [300, 332] width 145 height 30
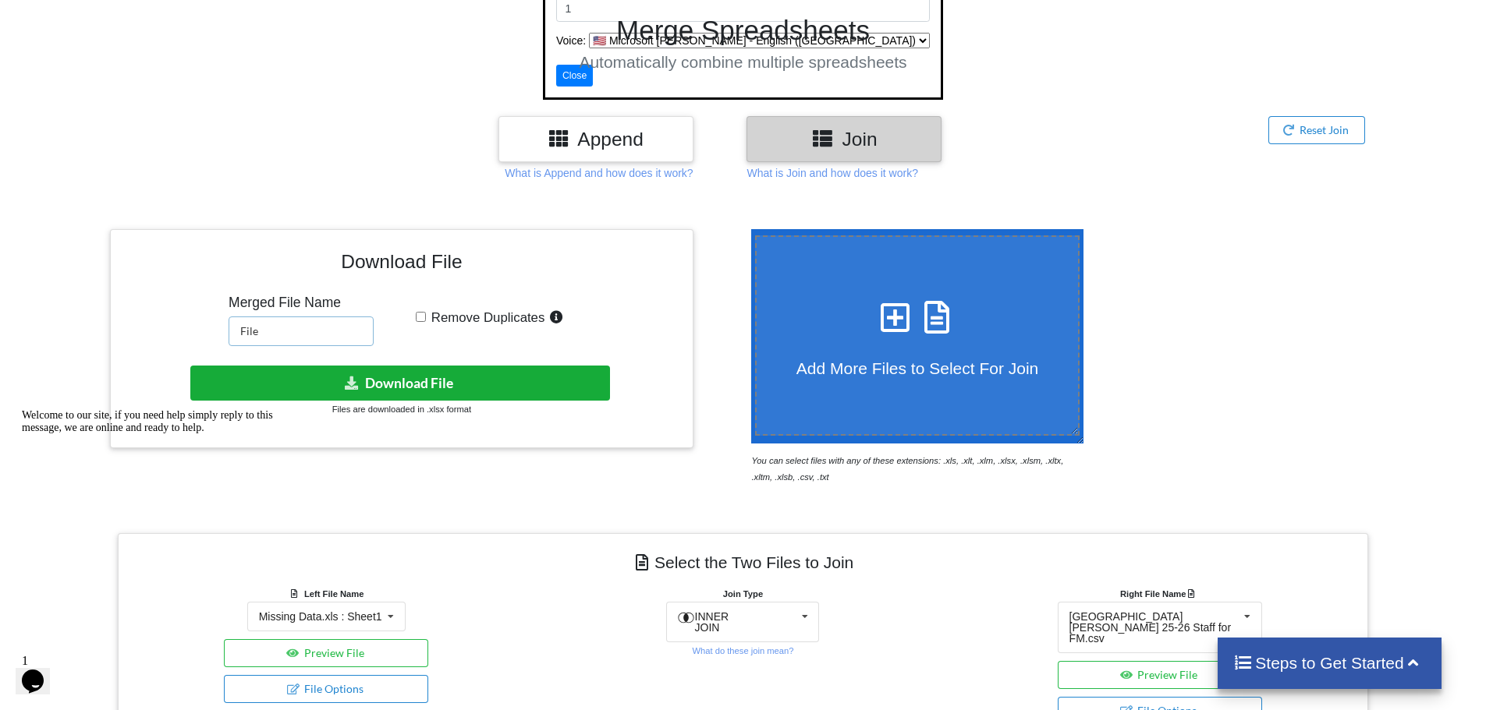
type input "File"
click at [378, 366] on button "Download File" at bounding box center [400, 383] width 420 height 35
